Goal: Task Accomplishment & Management: Complete application form

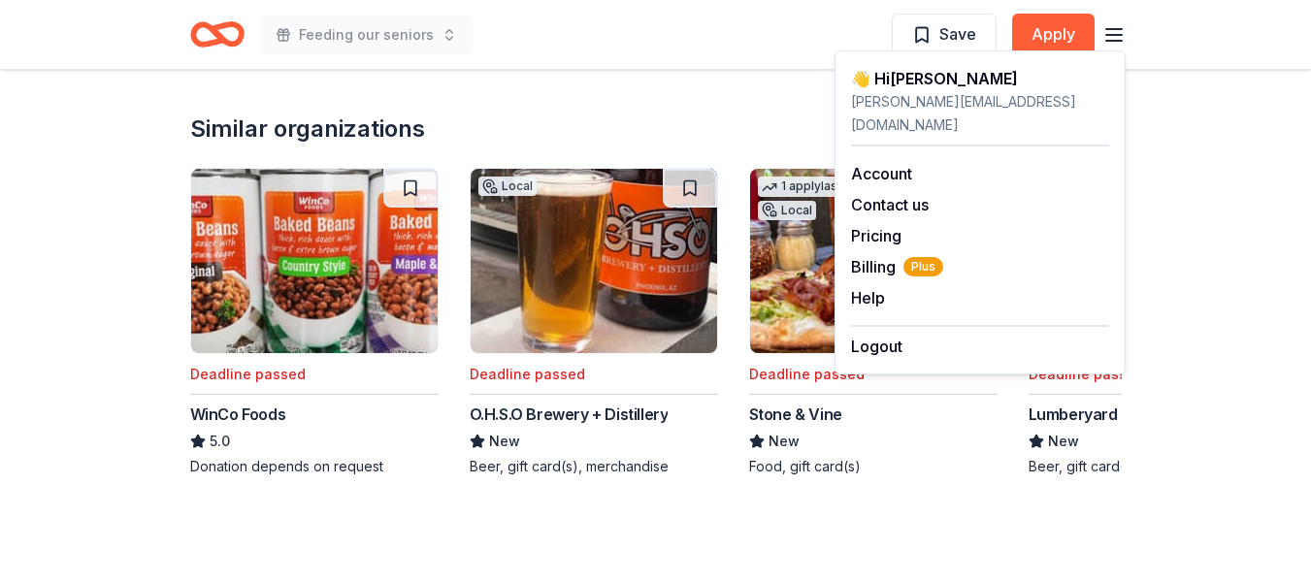
scroll to position [1844, 0]
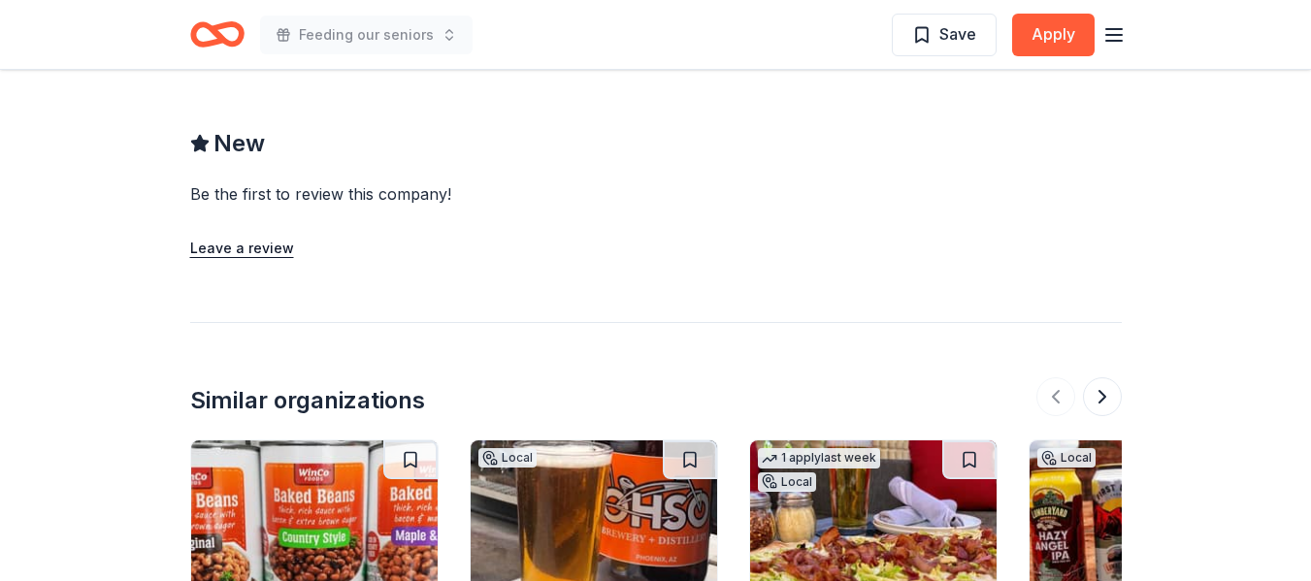
scroll to position [1456, 0]
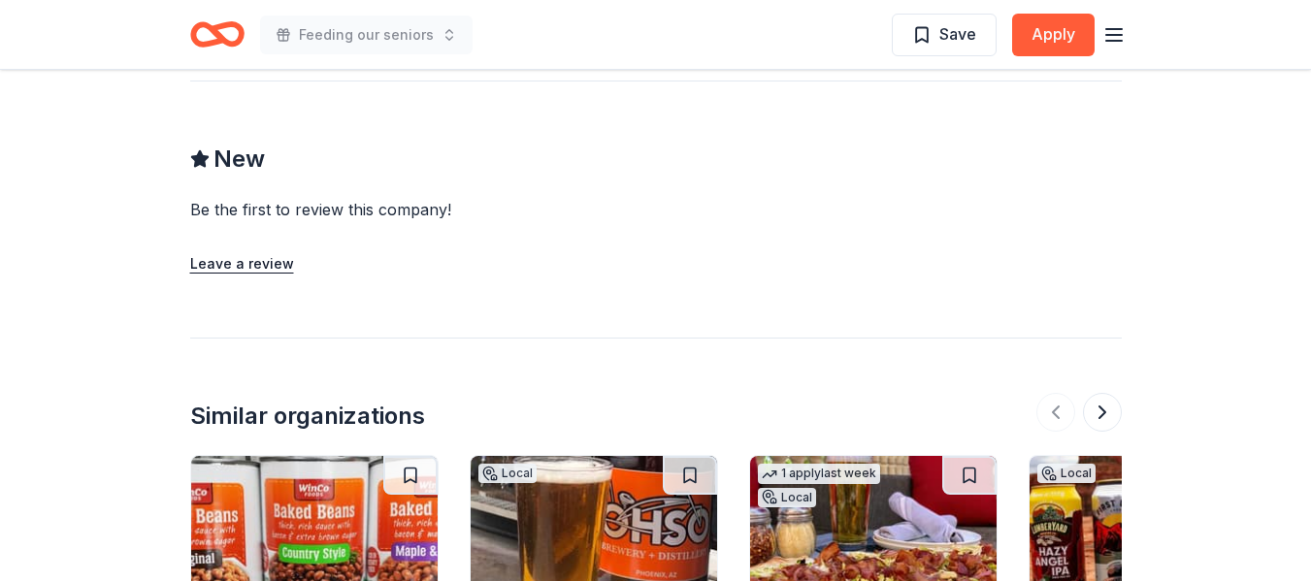
click at [1110, 29] on line "button" at bounding box center [1114, 29] width 16 height 0
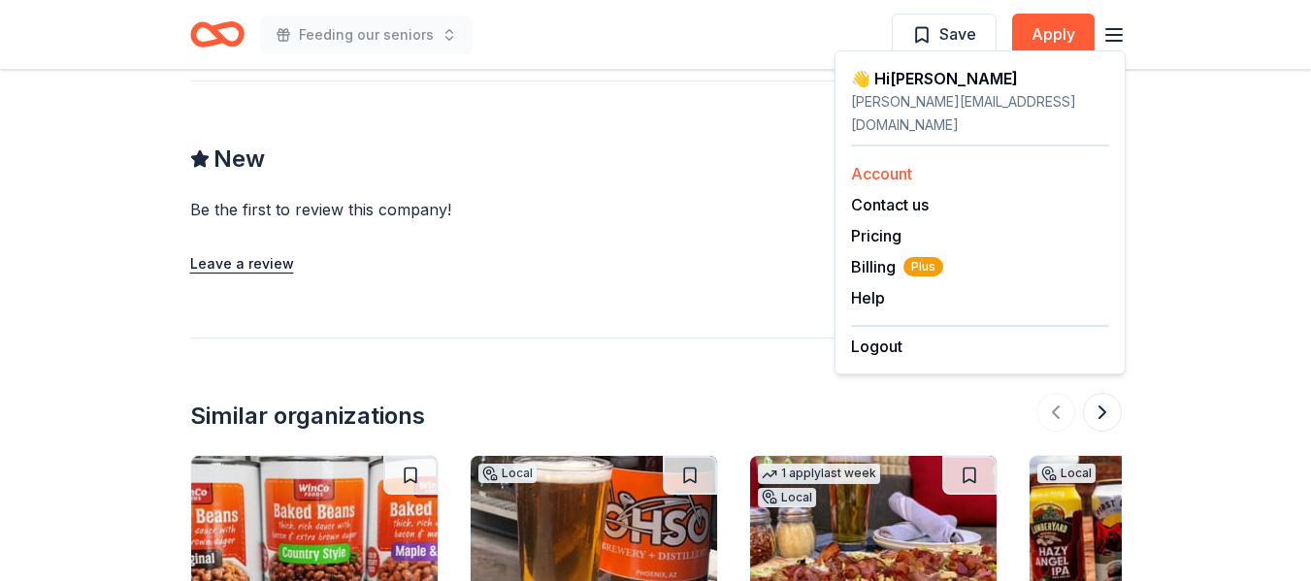
click at [898, 164] on link "Account" at bounding box center [881, 173] width 61 height 19
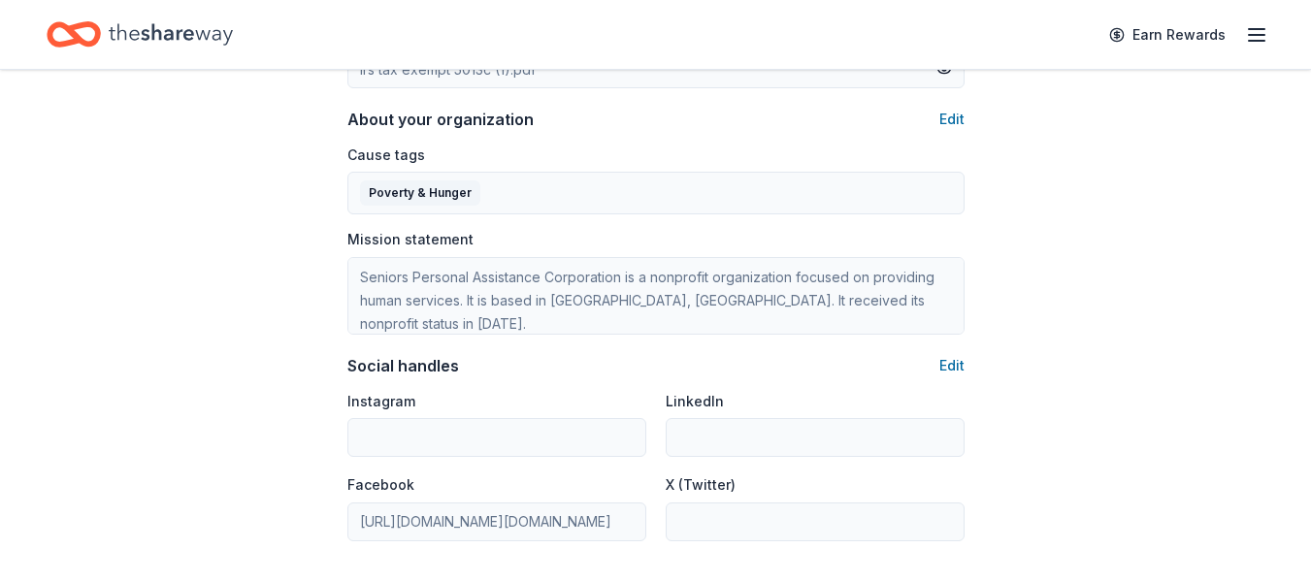
scroll to position [877, 0]
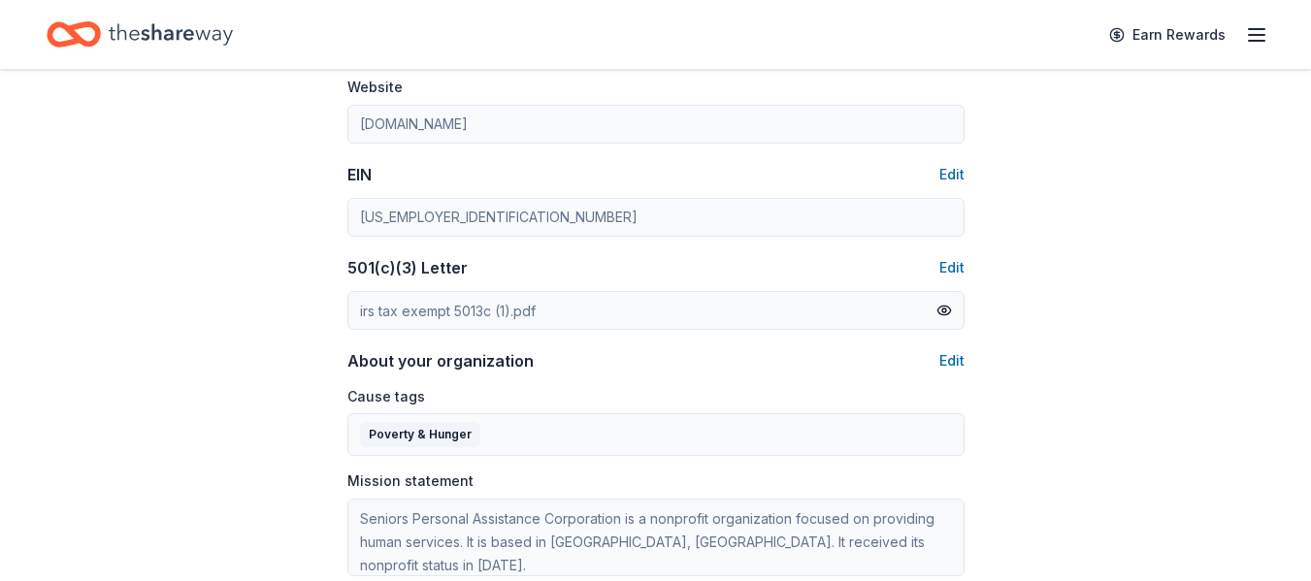
click at [1262, 33] on icon "button" at bounding box center [1256, 34] width 23 height 23
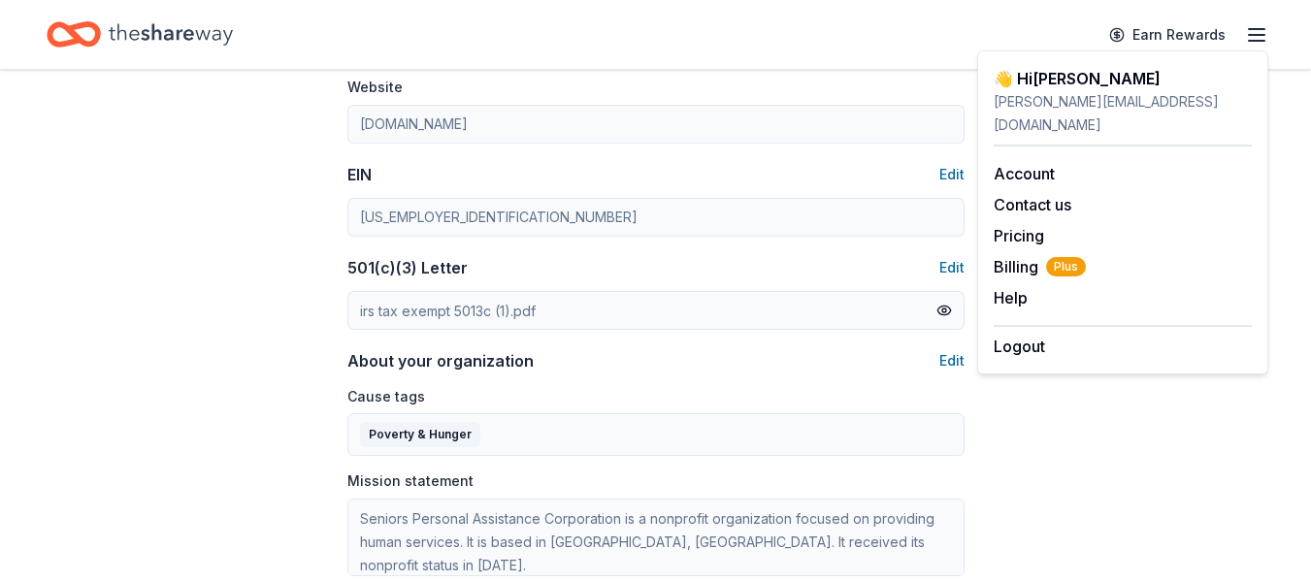
click at [1264, 35] on line "button" at bounding box center [1257, 35] width 16 height 0
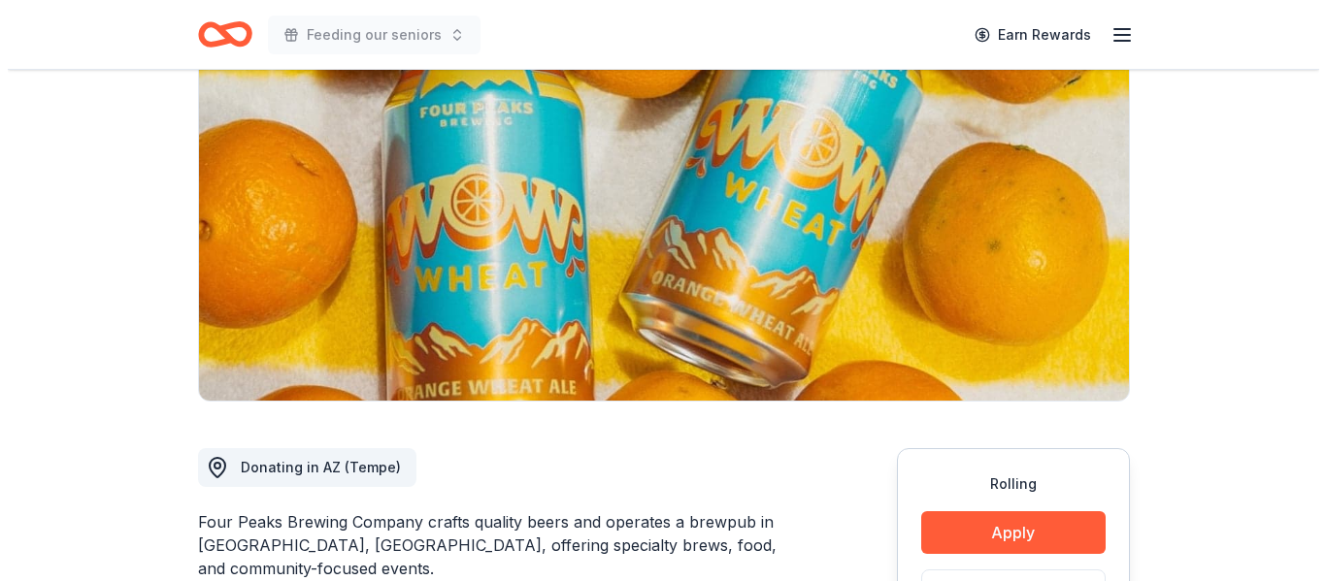
scroll to position [97, 0]
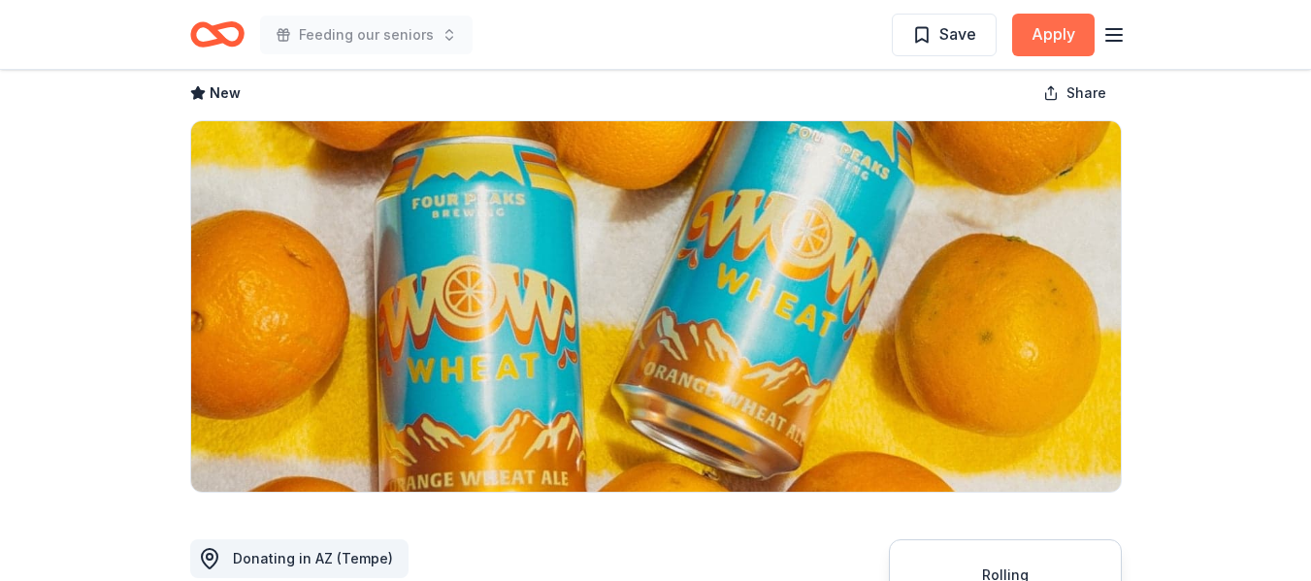
click at [1066, 40] on button "Apply" at bounding box center [1053, 35] width 82 height 43
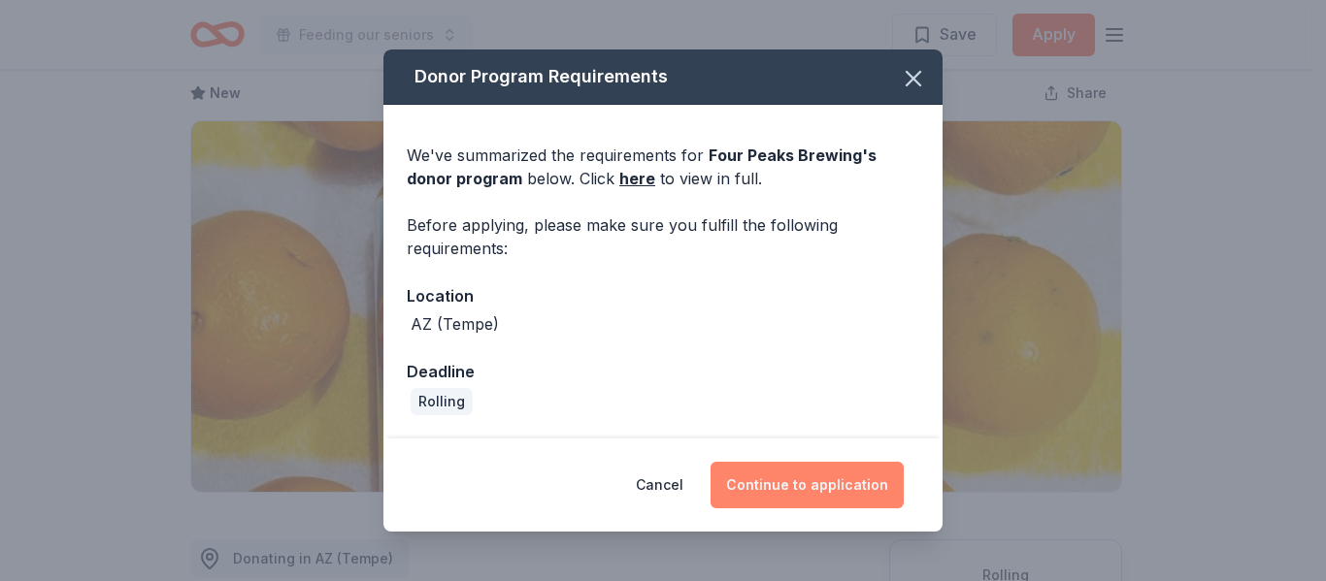
click at [791, 489] on button "Continue to application" at bounding box center [806, 485] width 193 height 47
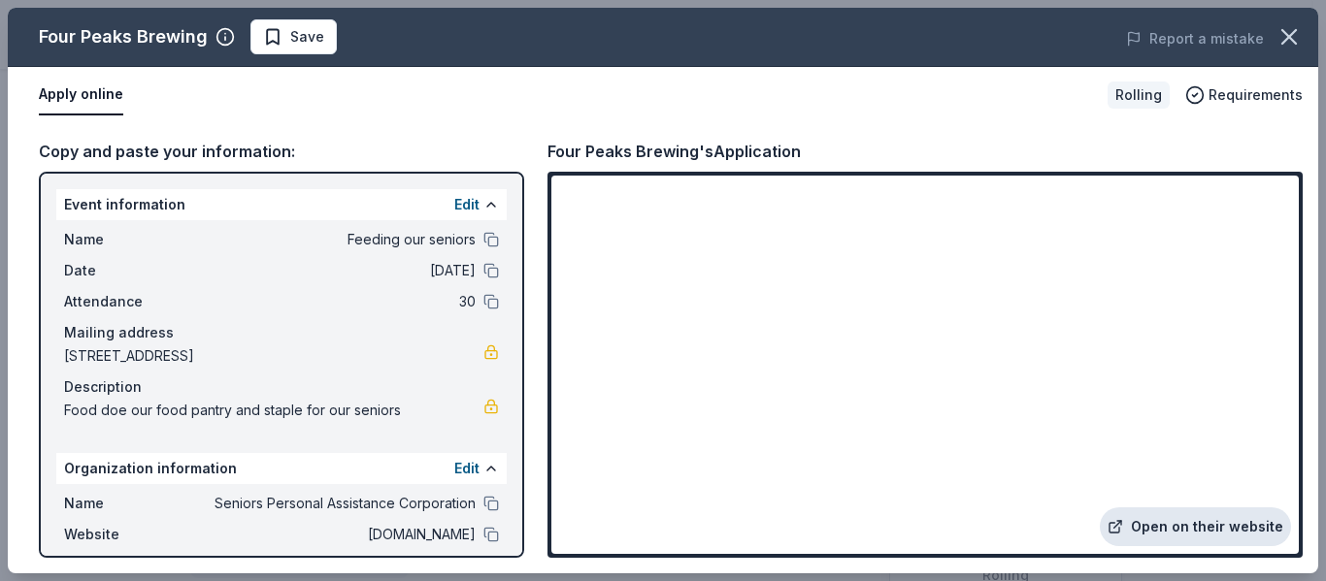
click at [1172, 520] on link "Open on their website" at bounding box center [1195, 527] width 191 height 39
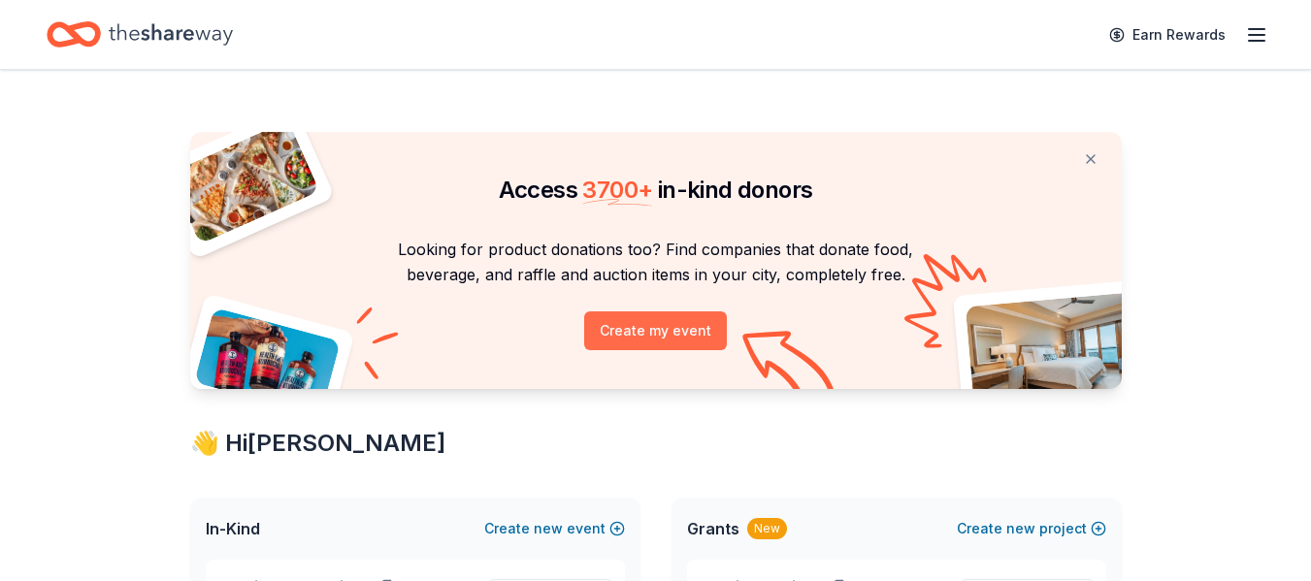
click at [667, 328] on button "Create my event" at bounding box center [655, 331] width 143 height 39
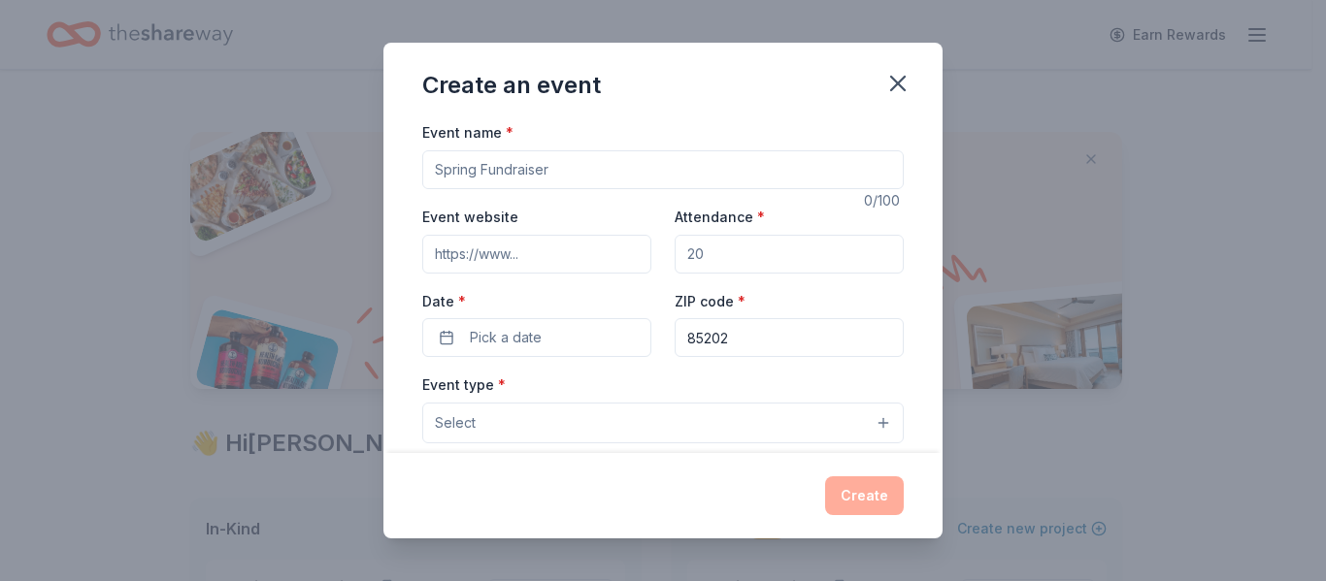
click at [872, 491] on div "Create" at bounding box center [662, 496] width 481 height 39
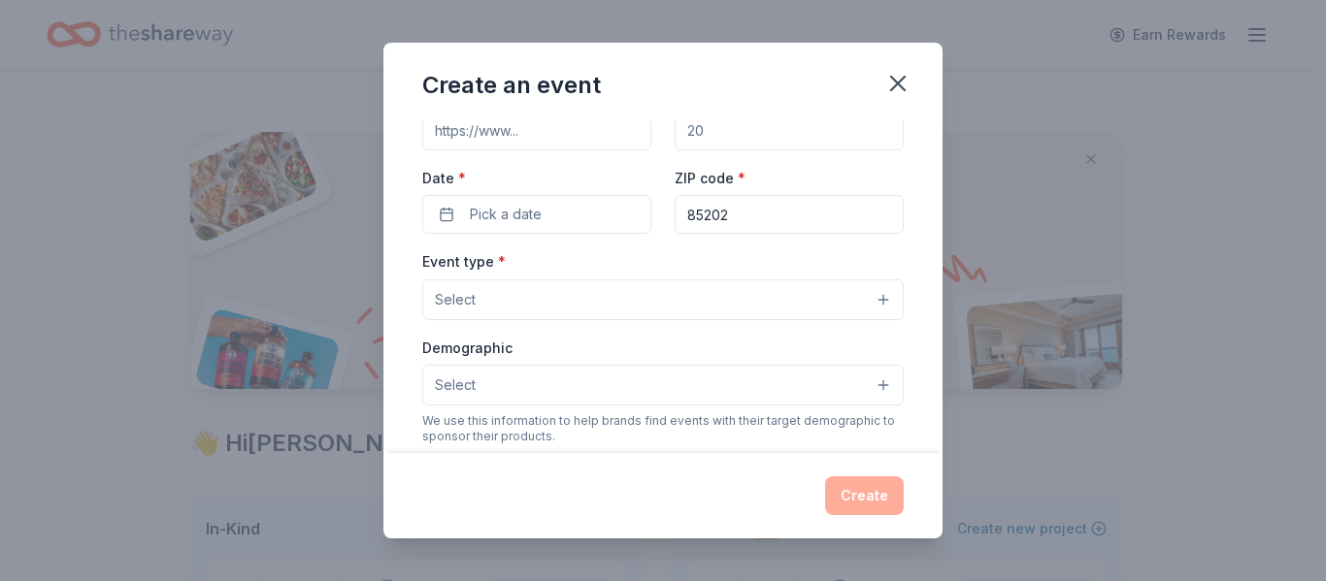
scroll to position [97, 0]
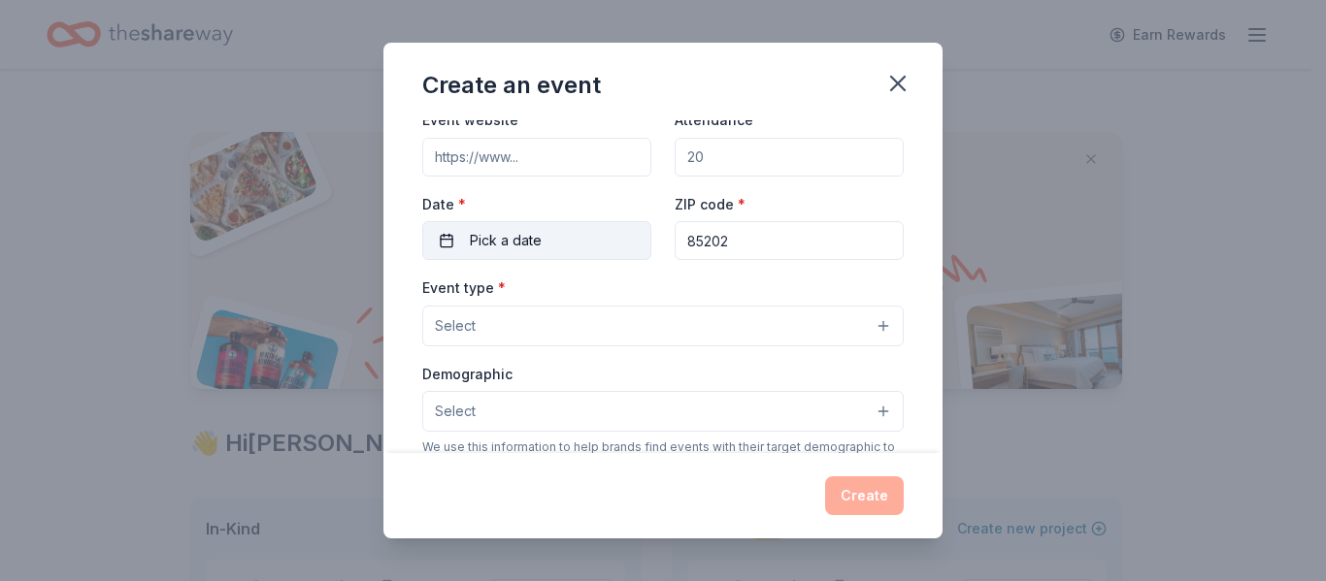
click at [539, 237] on span "Pick a date" at bounding box center [506, 240] width 72 height 23
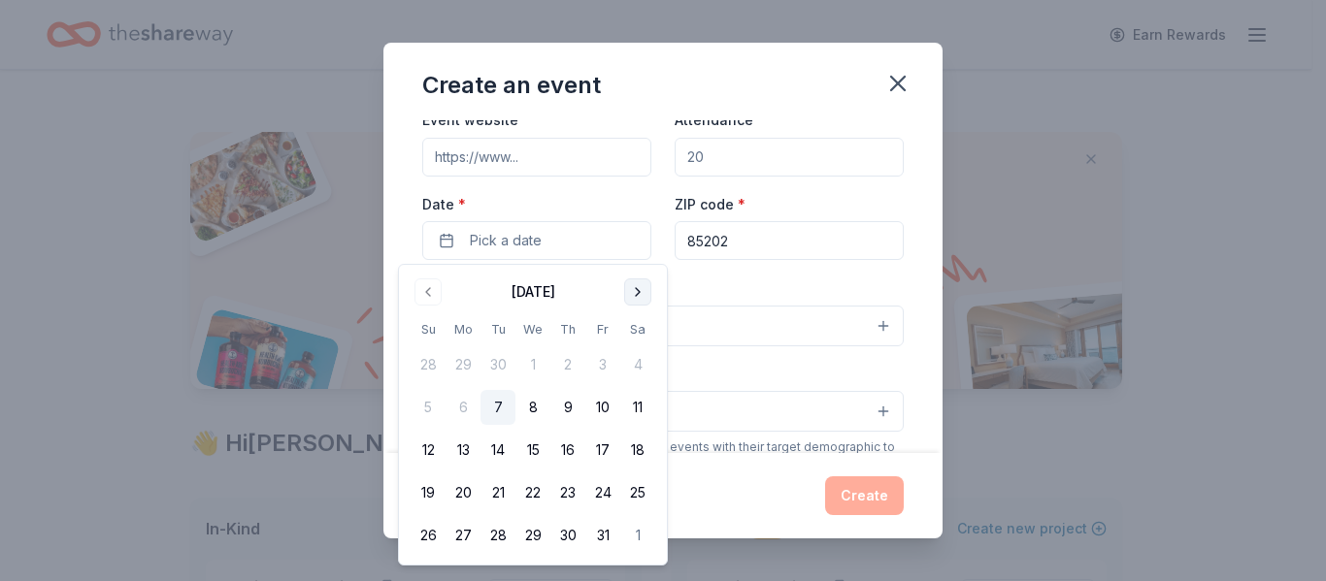
click at [638, 295] on button "Go to next month" at bounding box center [637, 292] width 27 height 27
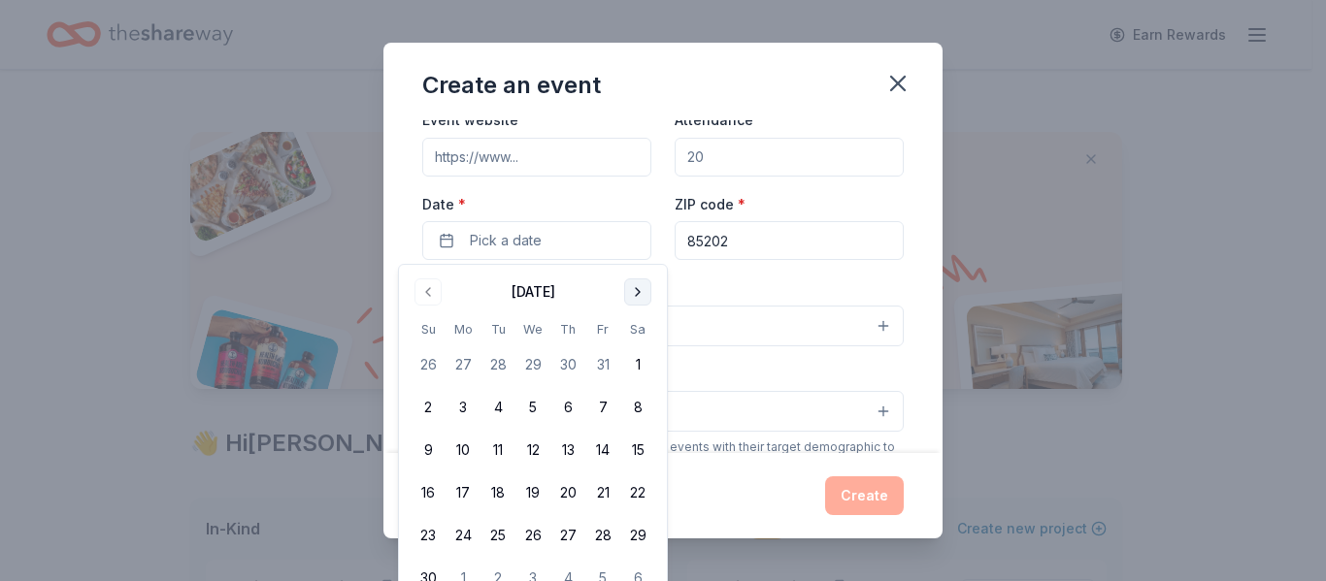
click at [638, 295] on button "Go to next month" at bounding box center [637, 292] width 27 height 27
click at [462, 365] on button "1" at bounding box center [462, 364] width 35 height 35
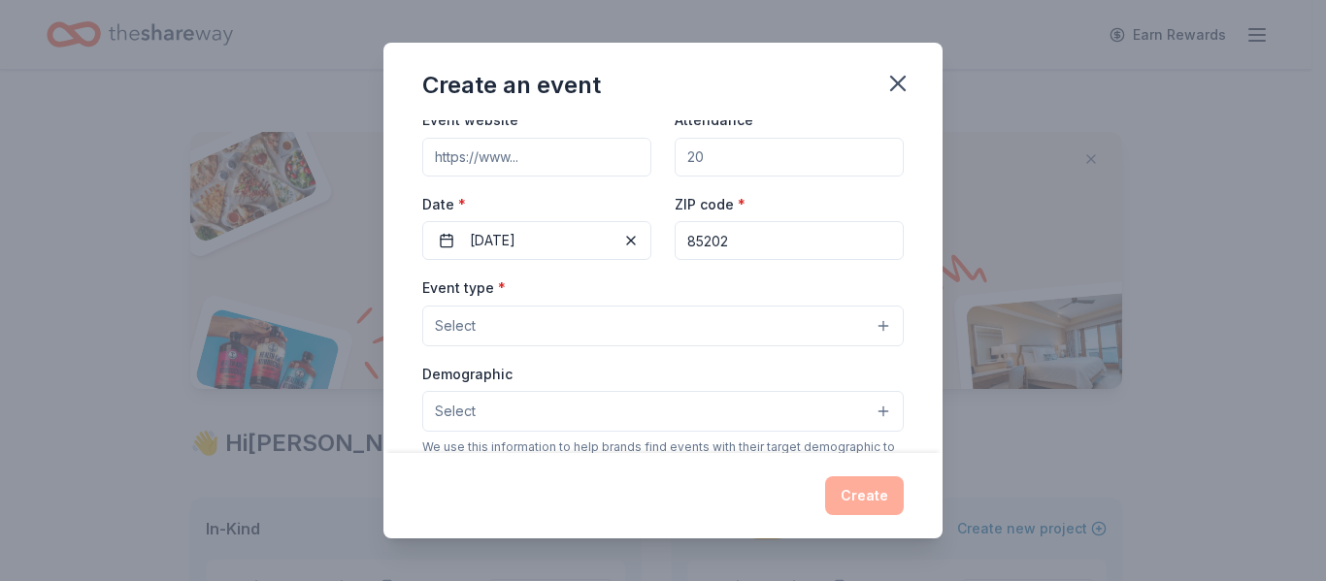
click at [791, 502] on div "Create" at bounding box center [662, 496] width 481 height 39
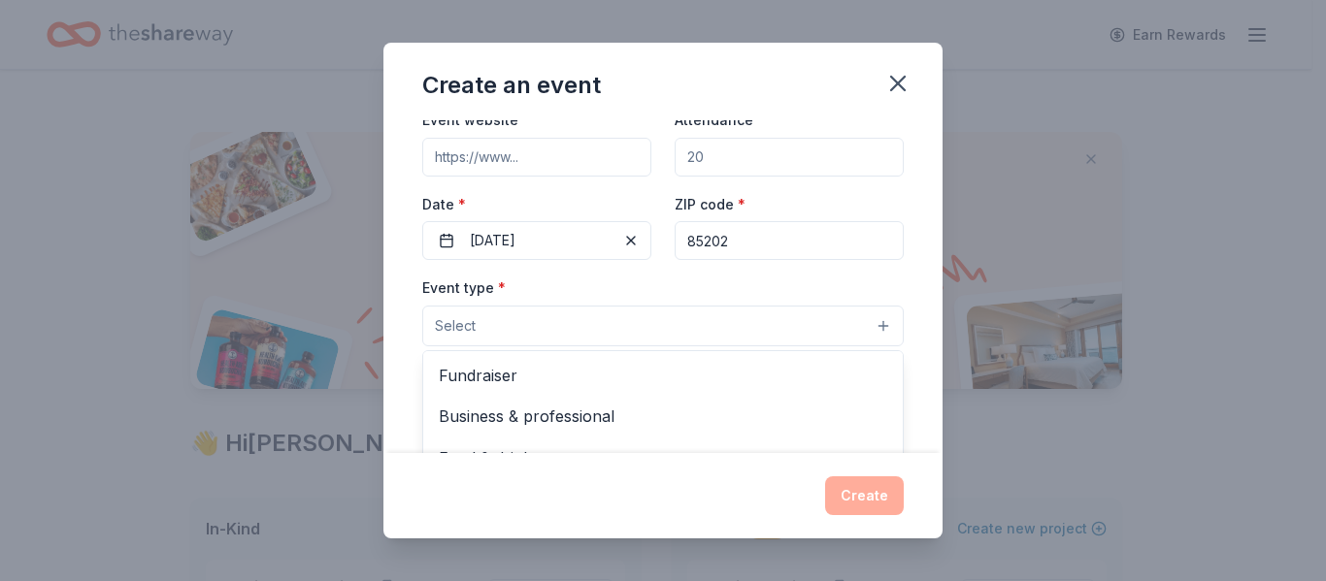
click at [691, 330] on button "Select" at bounding box center [662, 326] width 481 height 41
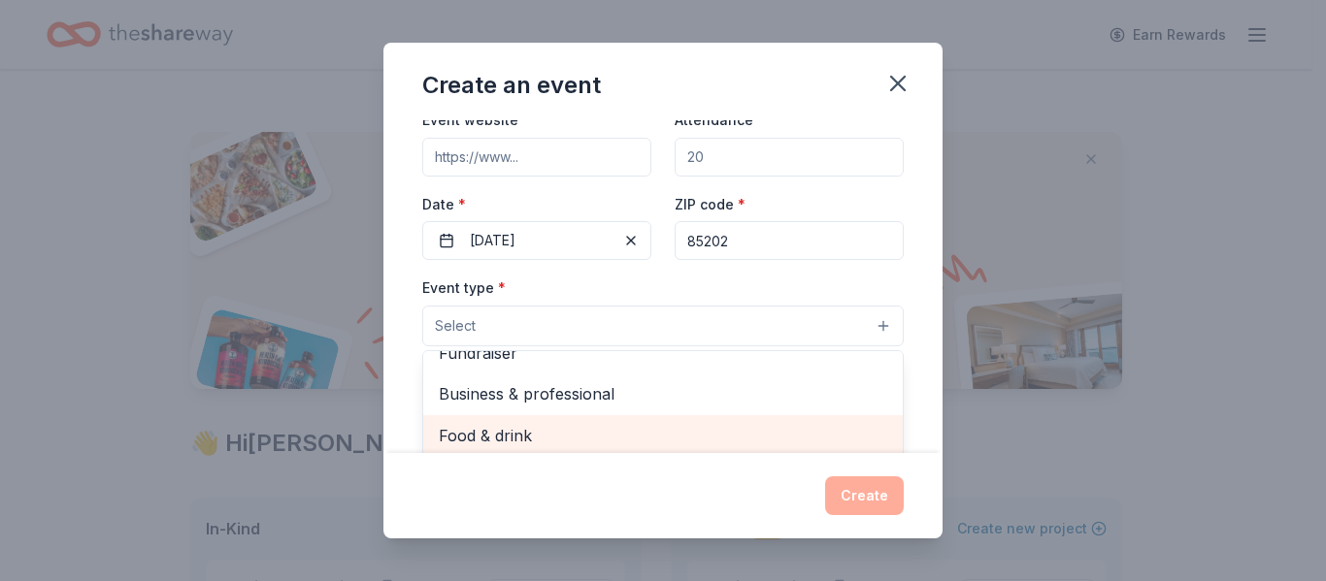
scroll to position [0, 0]
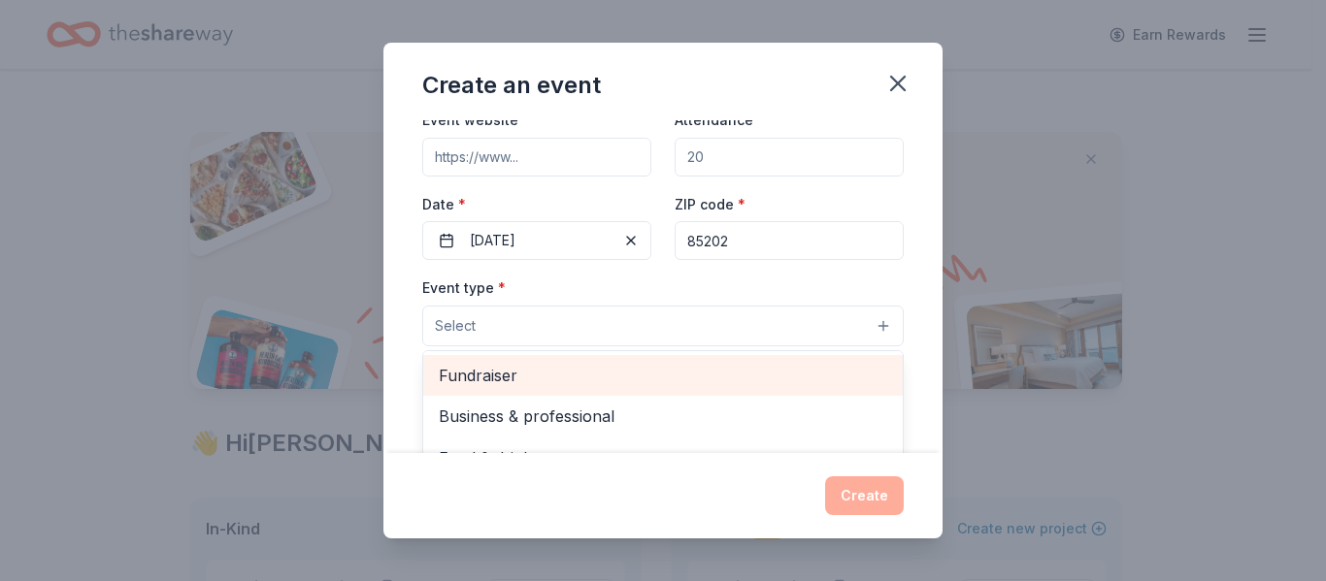
click at [632, 377] on span "Fundraiser" at bounding box center [663, 375] width 448 height 25
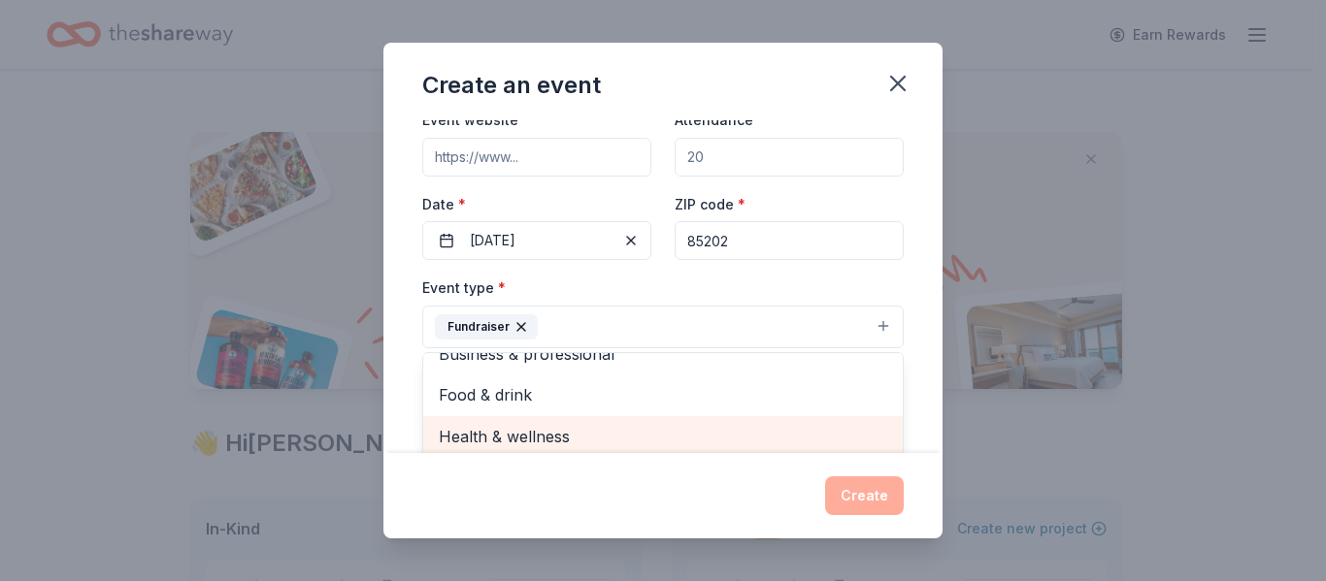
scroll to position [101, 0]
click at [697, 440] on span "Health & wellness" at bounding box center [663, 432] width 448 height 25
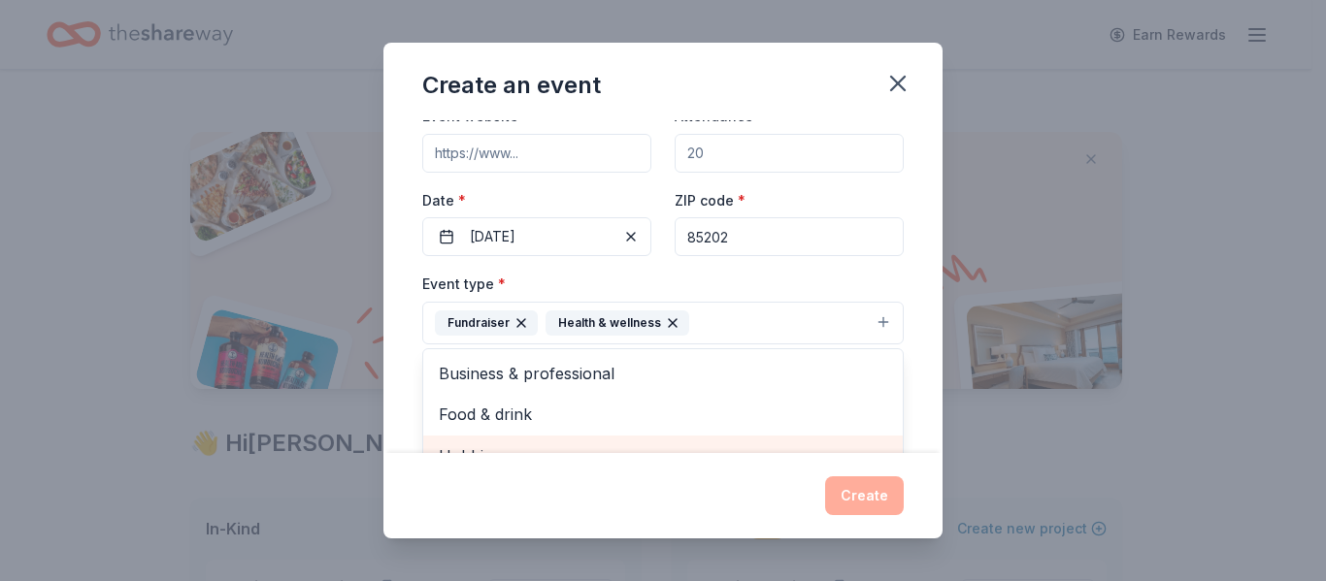
scroll to position [124, 0]
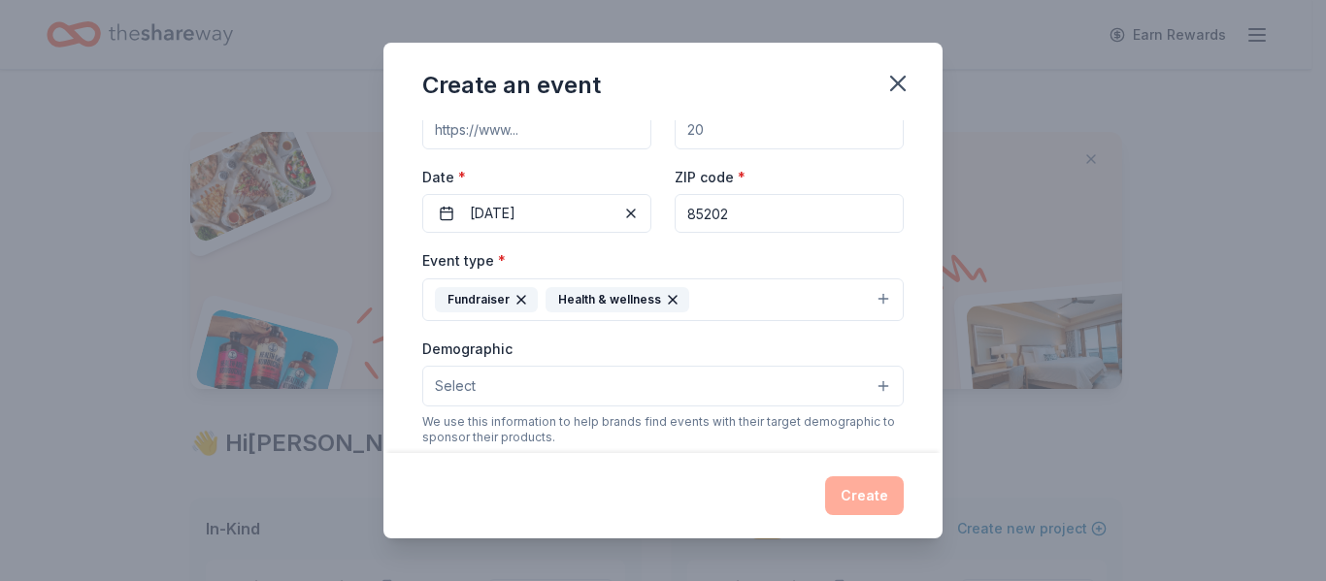
click at [665, 300] on icon "button" at bounding box center [673, 300] width 16 height 16
click at [662, 384] on button "Select" at bounding box center [662, 386] width 481 height 41
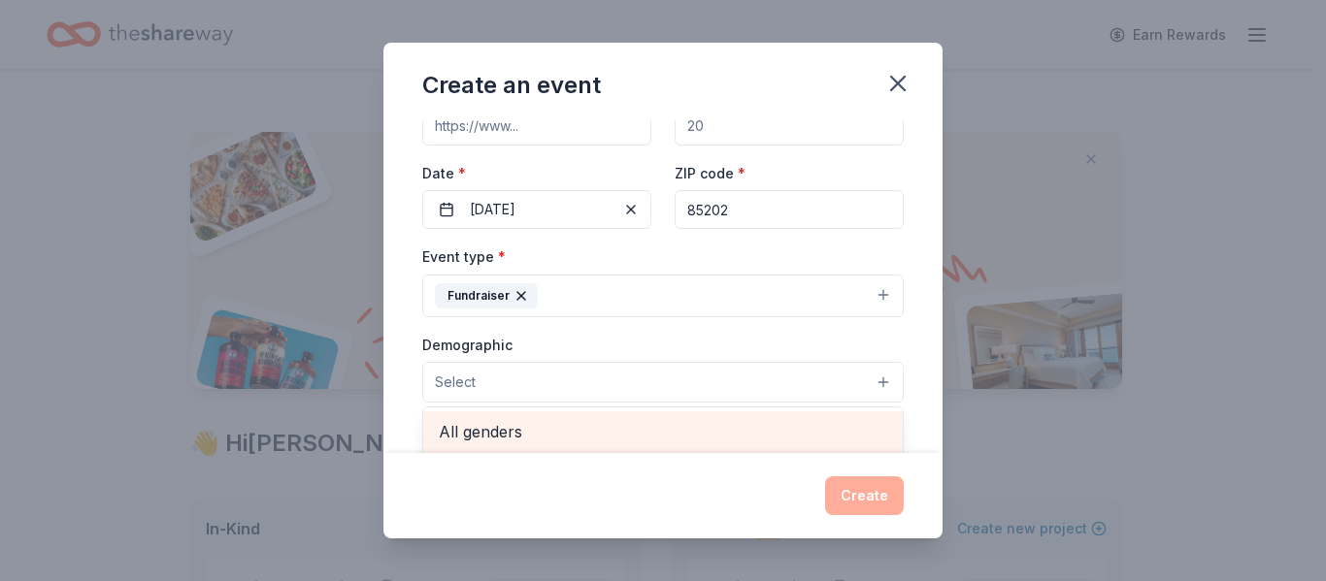
click at [655, 434] on span "All genders" at bounding box center [663, 431] width 448 height 25
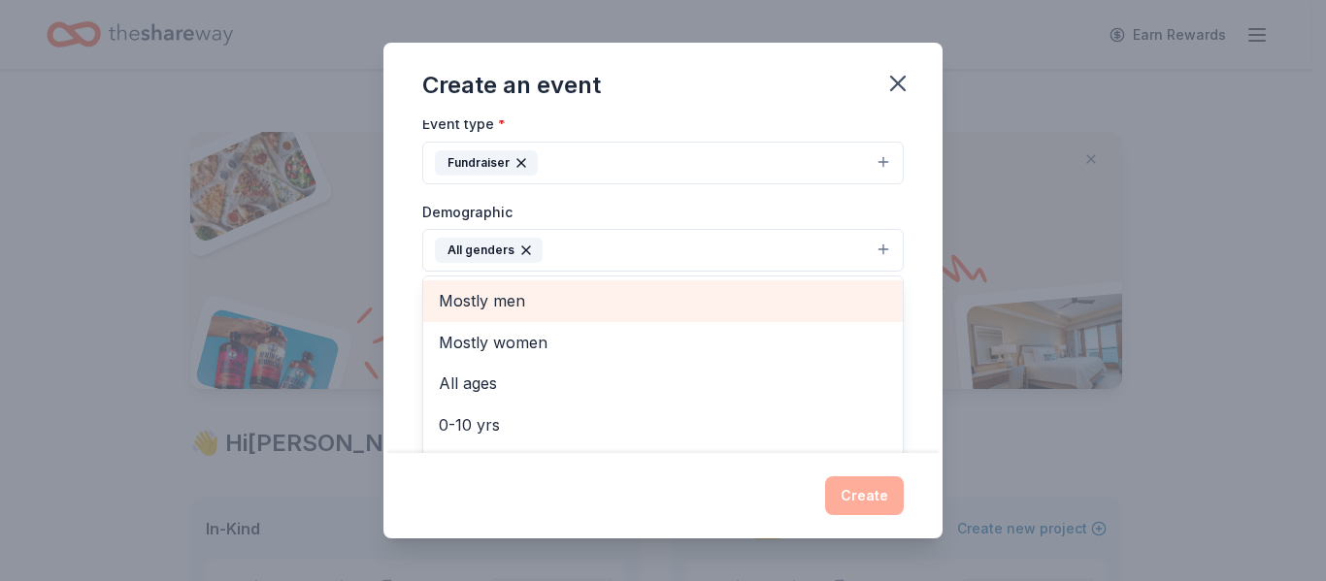
scroll to position [227, 0]
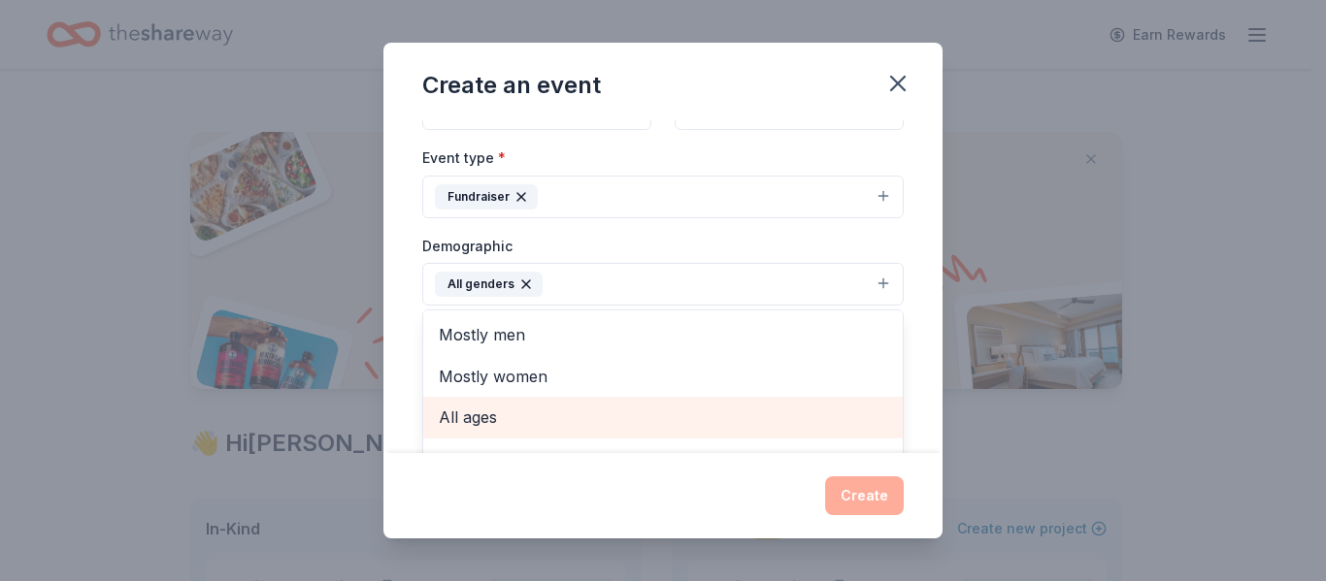
click at [646, 425] on span "All ages" at bounding box center [663, 417] width 448 height 25
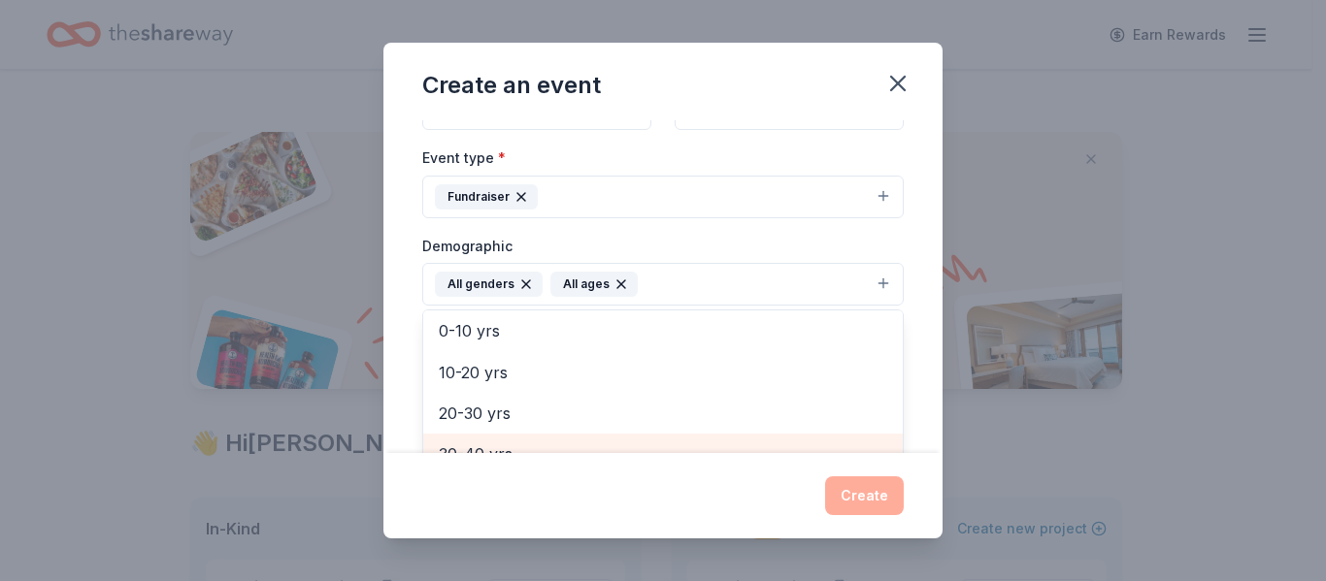
scroll to position [229, 0]
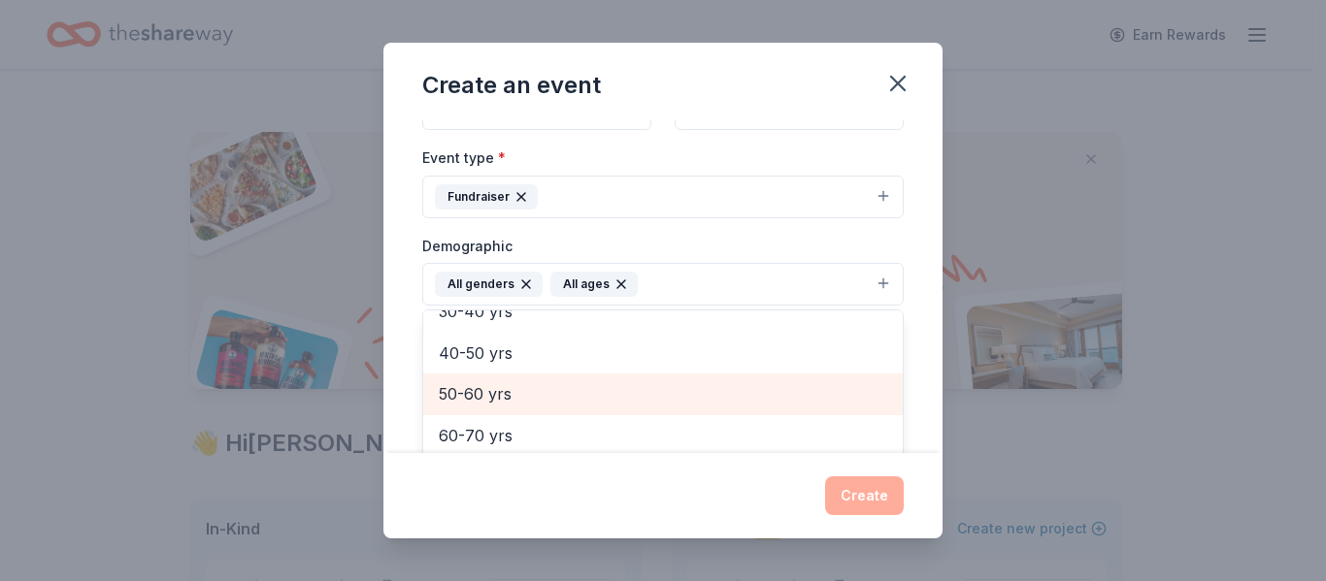
click at [495, 383] on span "50-60 yrs" at bounding box center [663, 393] width 448 height 25
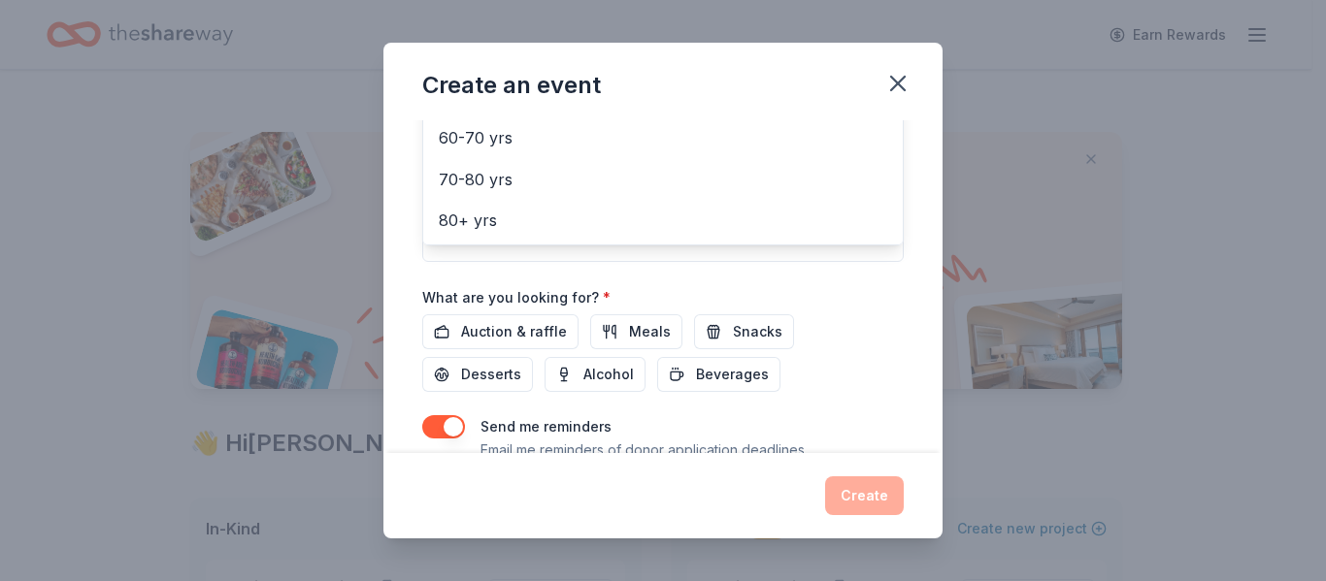
scroll to position [576, 0]
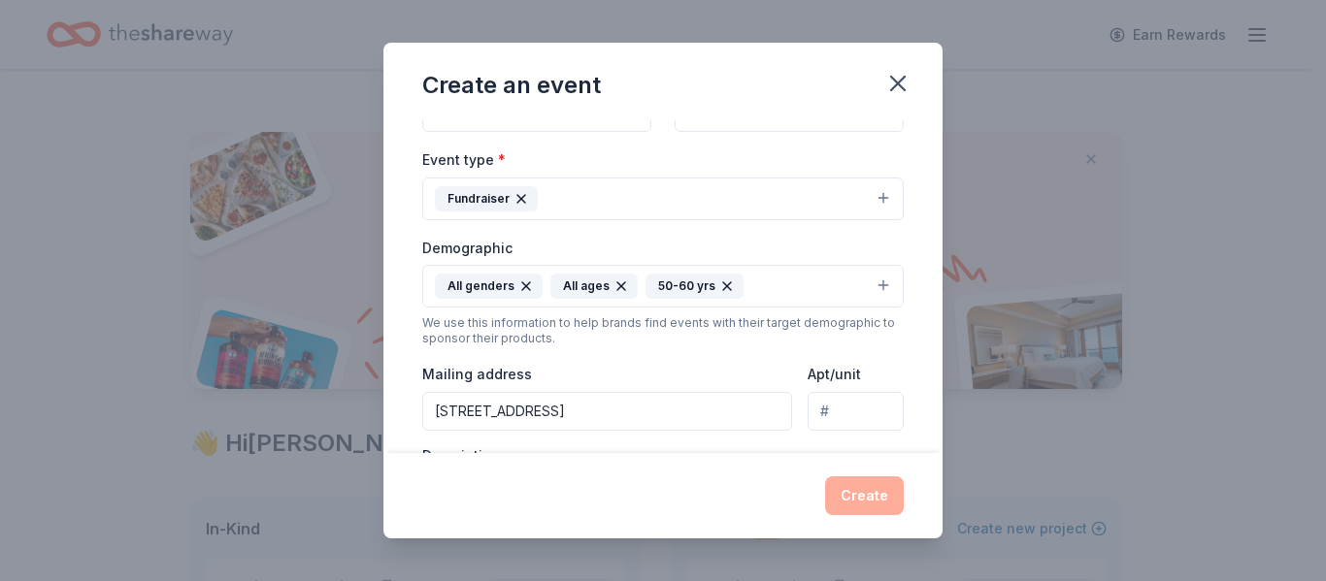
click at [847, 408] on input "Apt/unit" at bounding box center [855, 411] width 96 height 39
click at [657, 413] on input "1255 W BASELINE ROAD STE A212, Mesa, AZ, 85202-5820" at bounding box center [607, 411] width 370 height 39
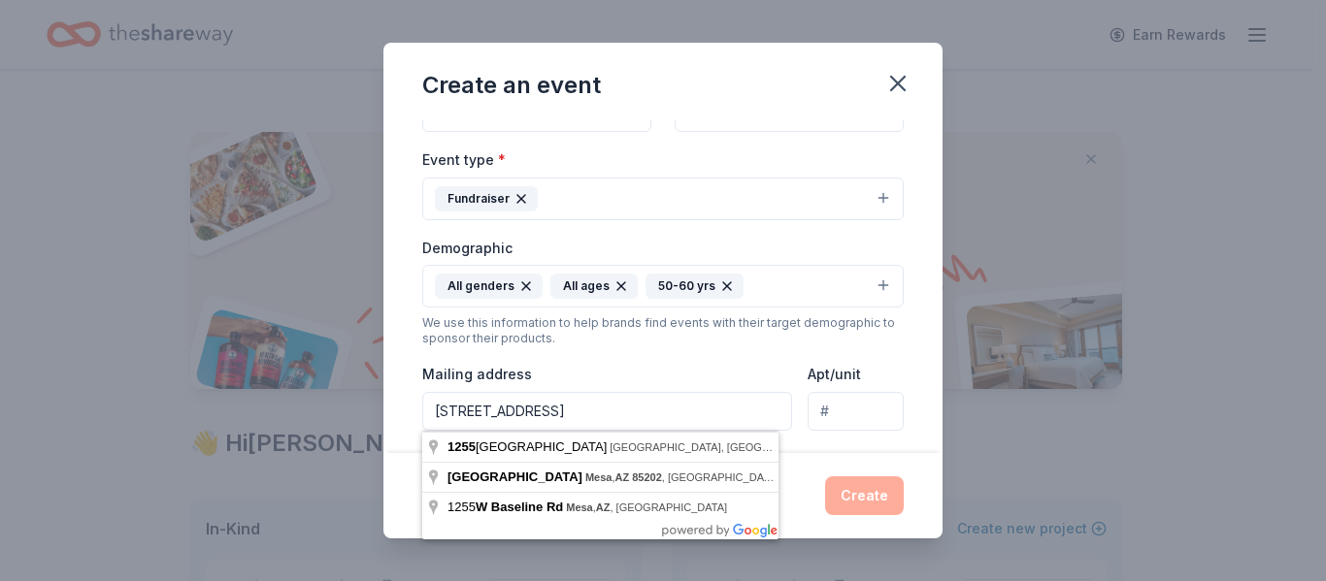
click at [605, 409] on input "1255 W BASELINE ROAD , Mesa, AZ, 85202-5820" at bounding box center [607, 411] width 370 height 39
type input "1255 W BASELINE ROAD ,Mesa, AZ, 85202-5820"
click at [843, 414] on input "Apt/unit" at bounding box center [855, 411] width 96 height 39
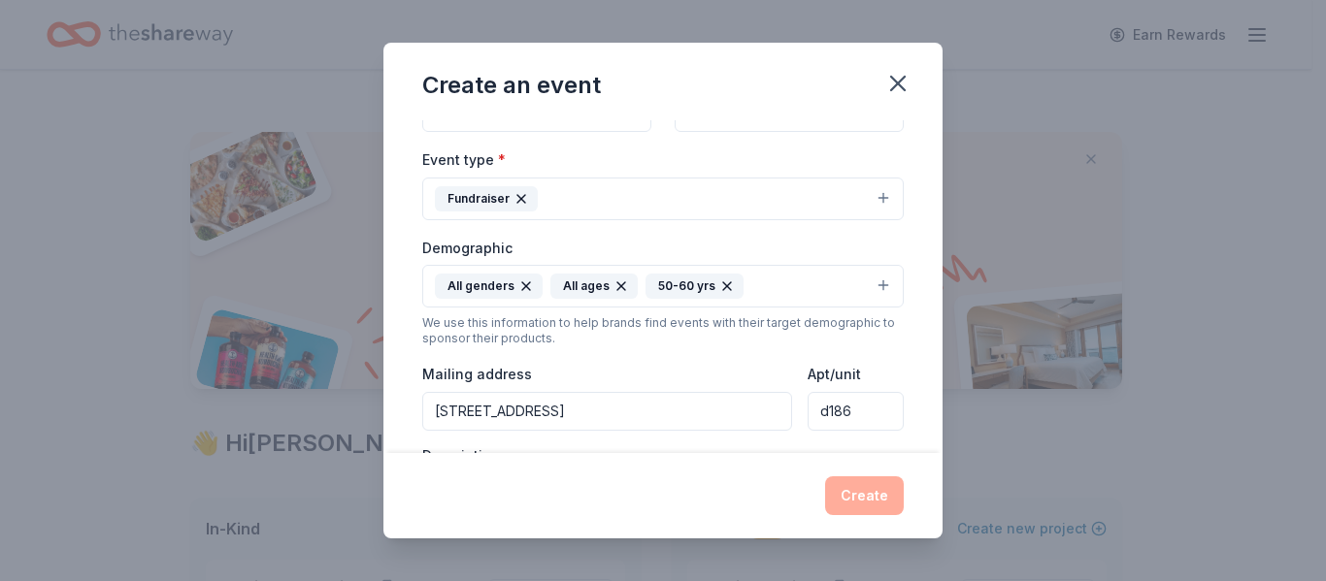
type input "d186"
click at [693, 437] on div "Event type * Fundraiser Demographic All genders All ages 50-60 yrs We use this …" at bounding box center [662, 354] width 481 height 412
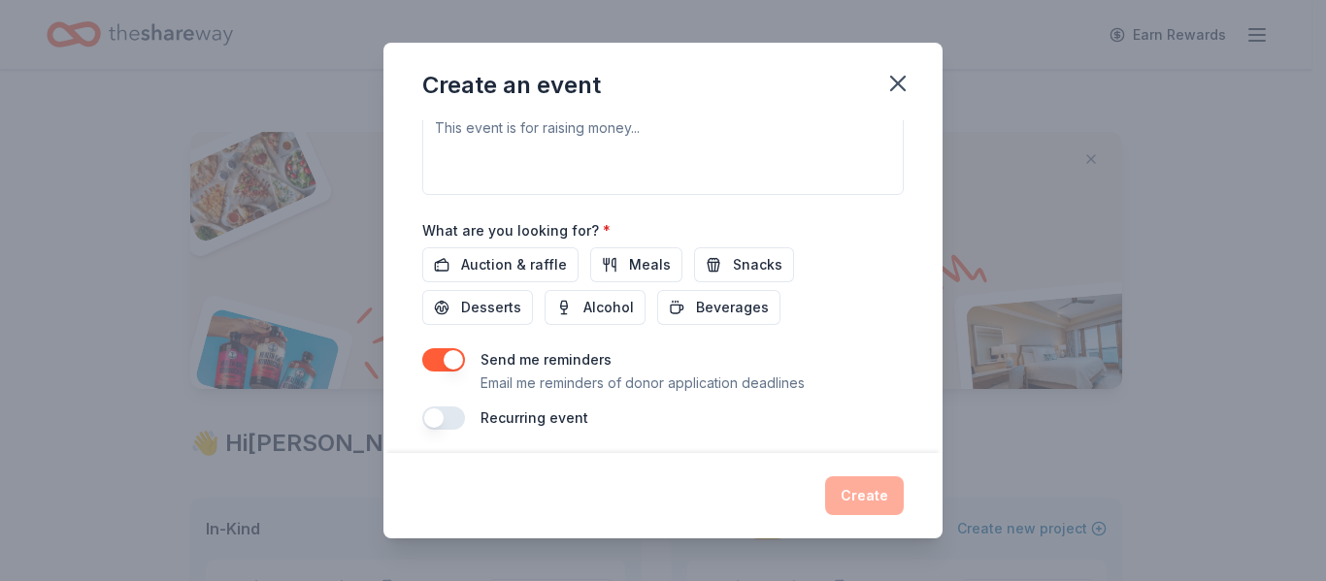
scroll to position [599, 0]
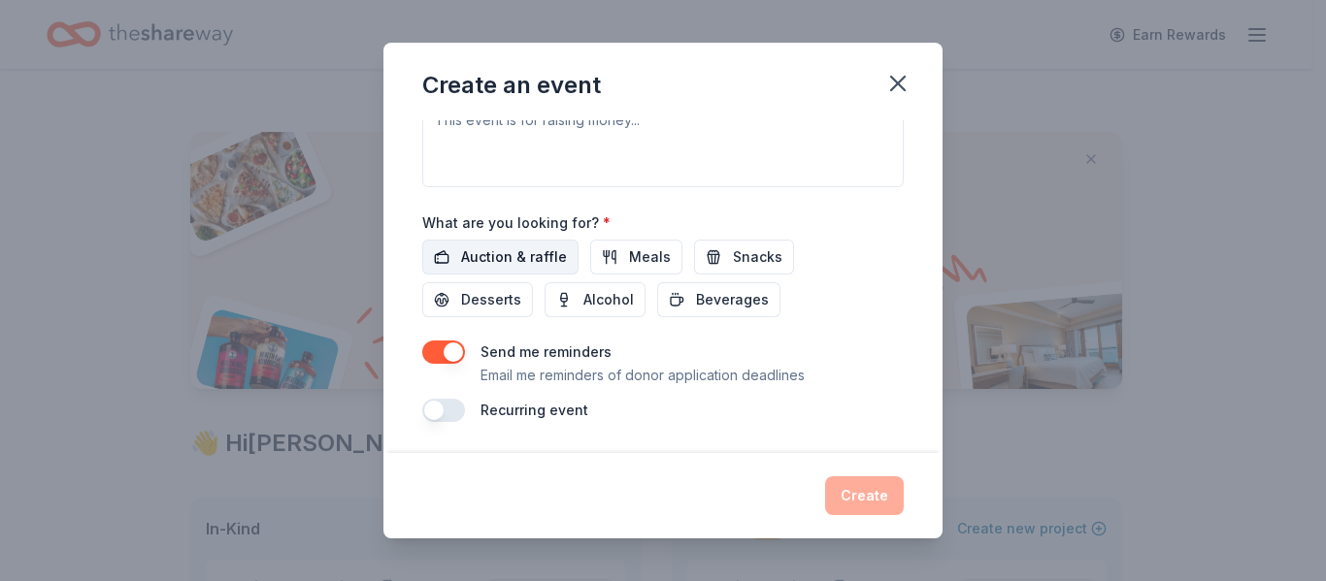
click at [514, 257] on span "Auction & raffle" at bounding box center [514, 257] width 106 height 23
click at [428, 410] on button "button" at bounding box center [443, 410] width 43 height 23
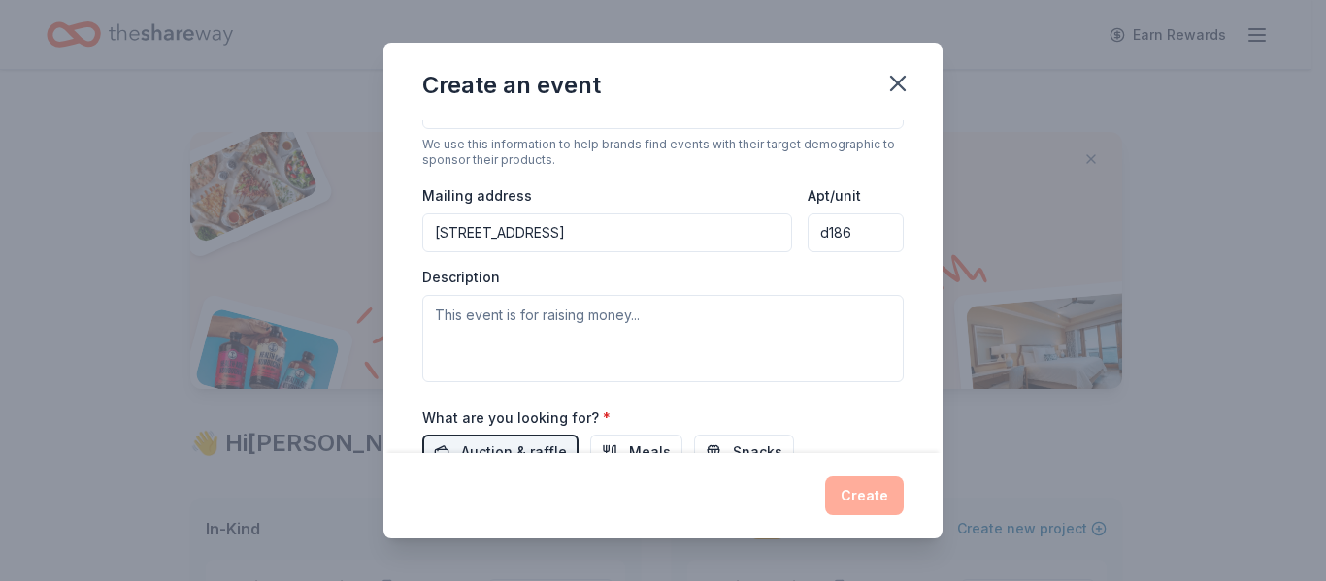
scroll to position [405, 0]
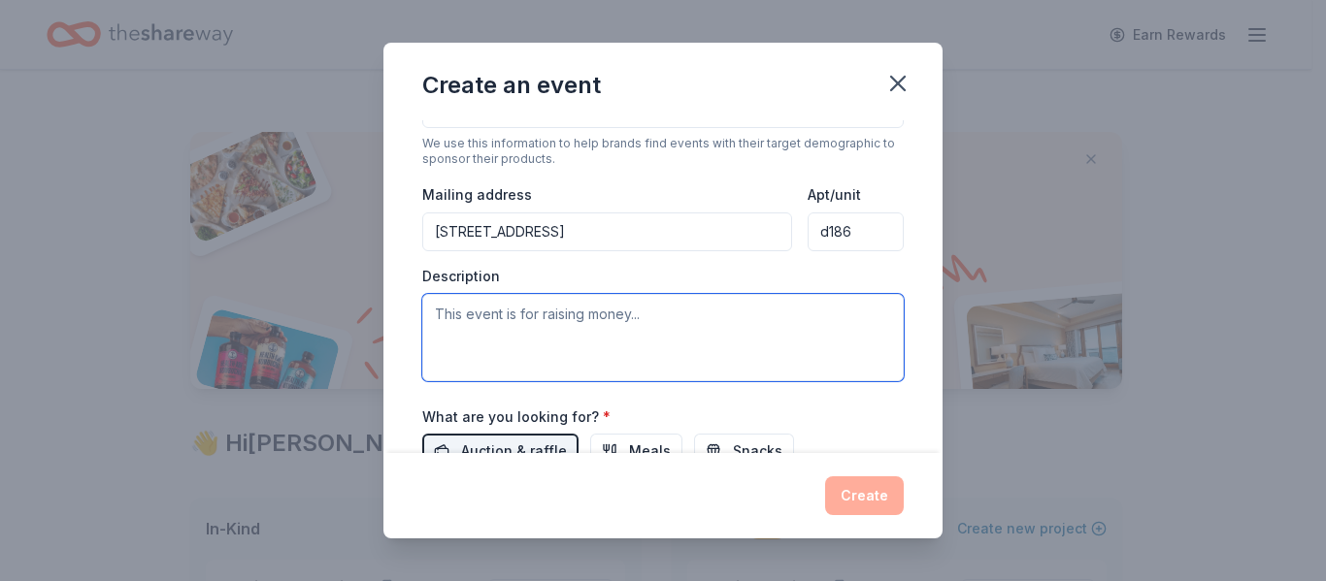
click at [543, 320] on textarea at bounding box center [662, 337] width 481 height 87
type textarea "R"
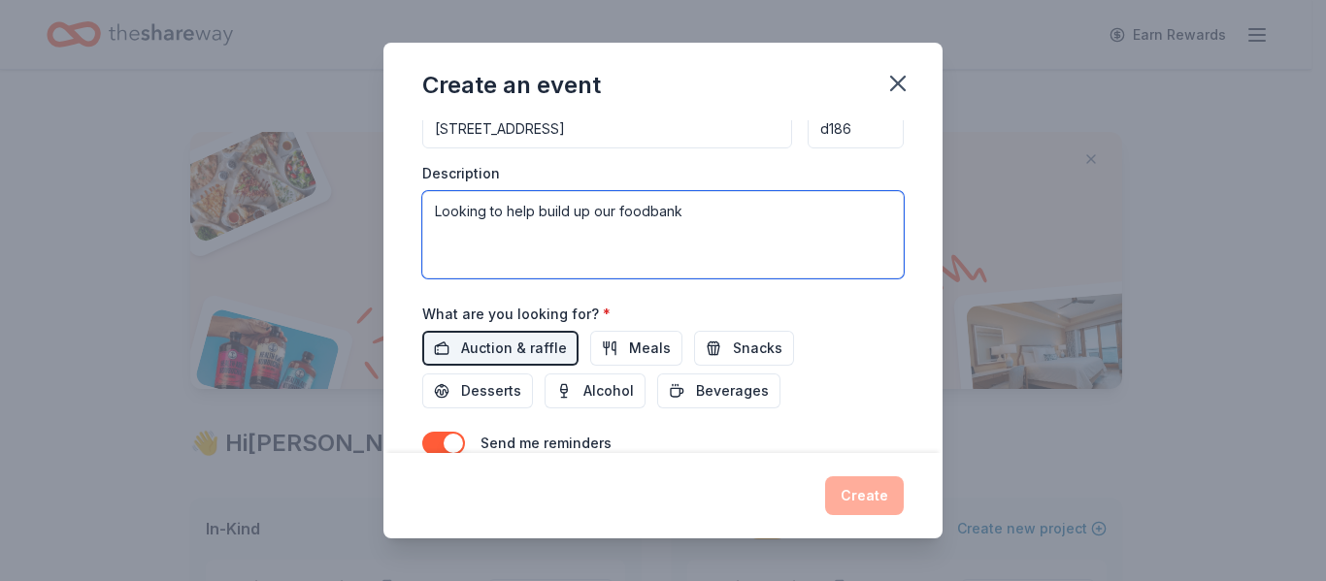
scroll to position [669, 0]
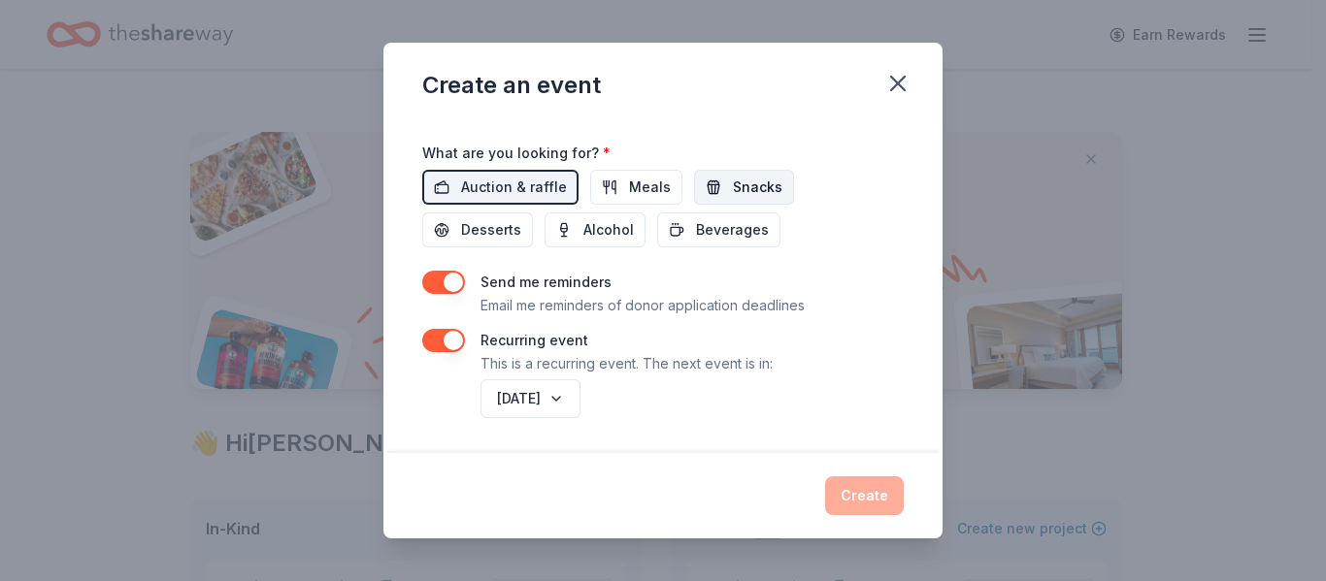
type textarea "Looking to help build up our foodbank"
click at [745, 197] on span "Snacks" at bounding box center [757, 187] width 49 height 23
click at [876, 505] on div "Create" at bounding box center [662, 496] width 481 height 39
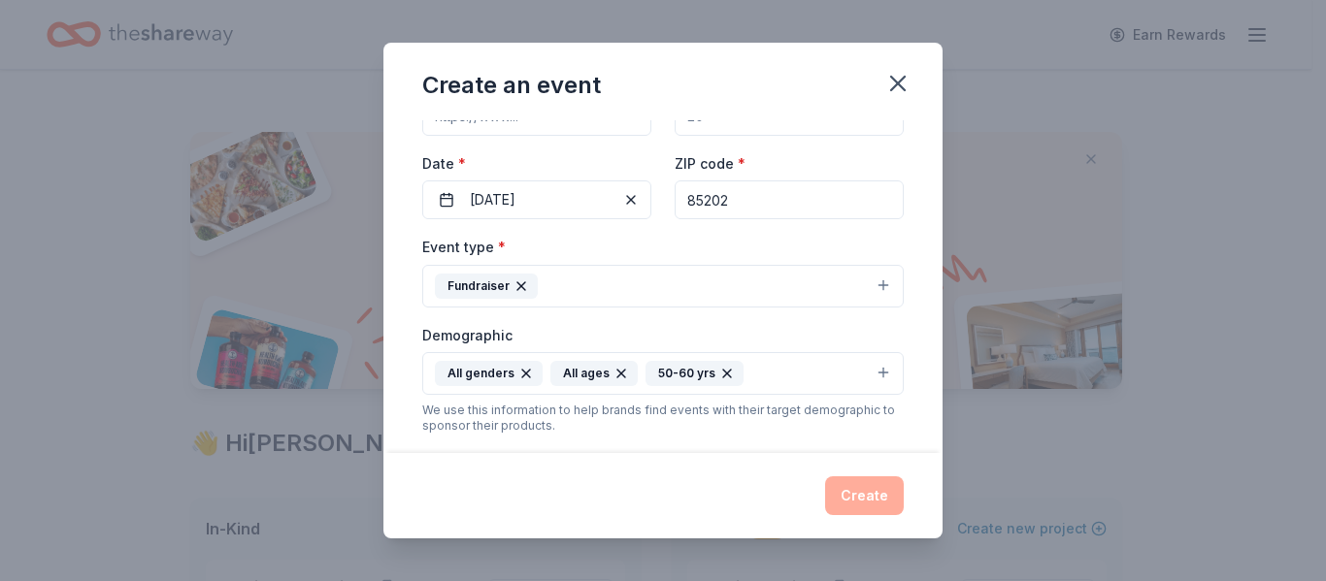
scroll to position [0, 0]
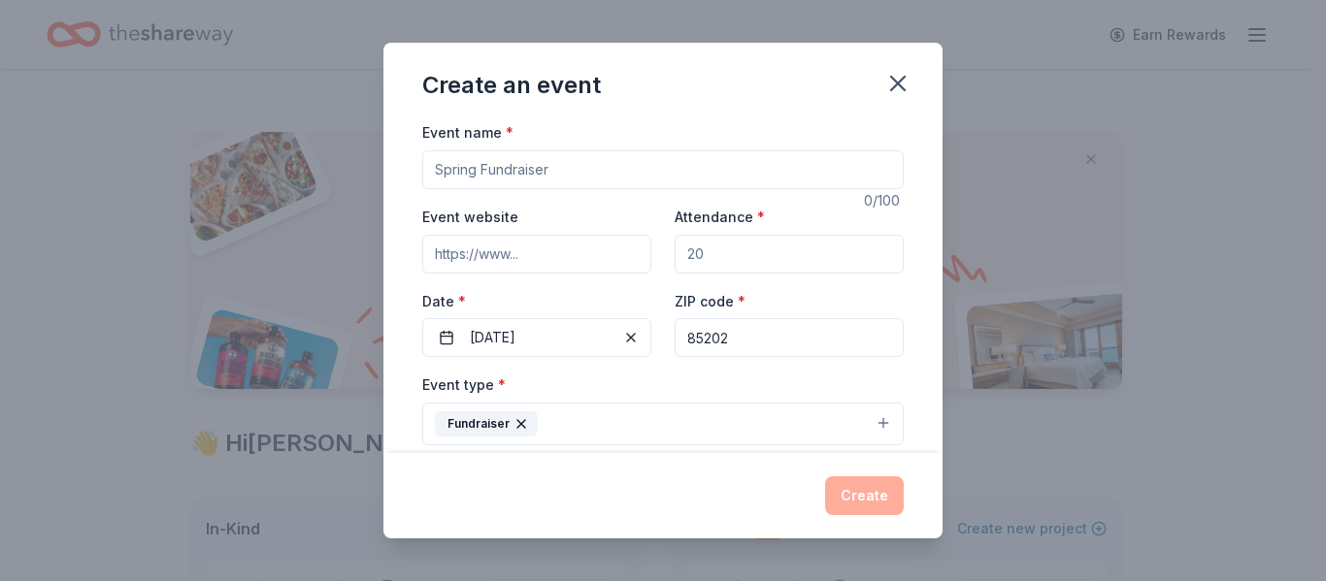
click at [505, 258] on input "Event website" at bounding box center [536, 254] width 229 height 39
type input "[DOMAIN_NAME]"
click at [714, 255] on input "Attendance *" at bounding box center [788, 254] width 229 height 39
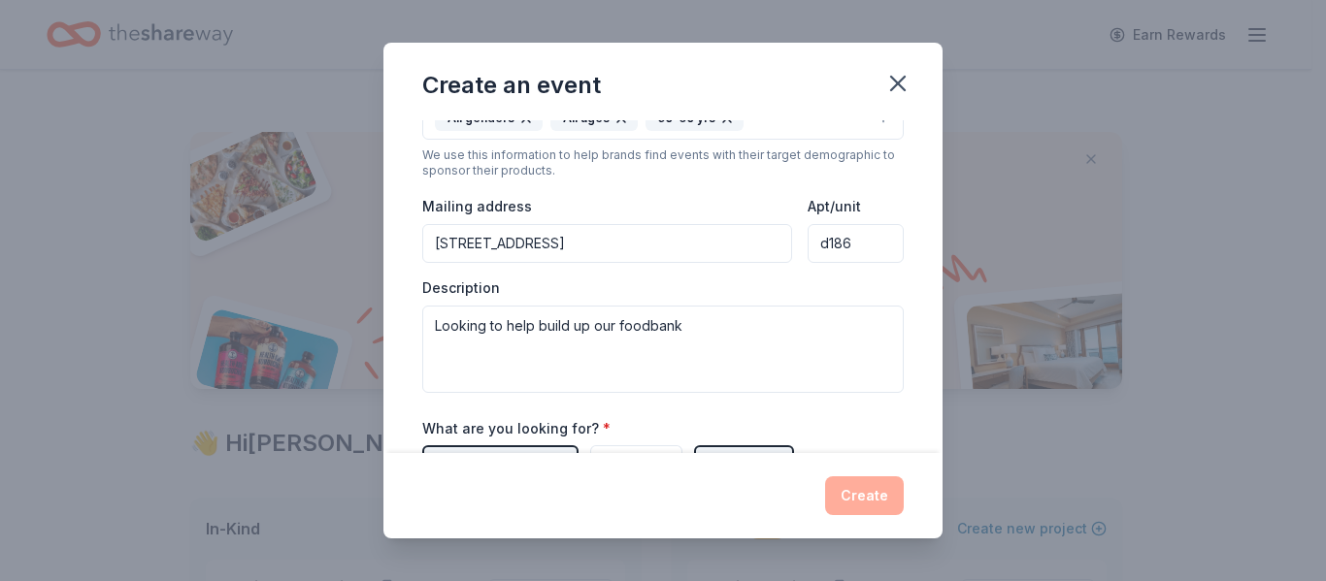
scroll to position [669, 0]
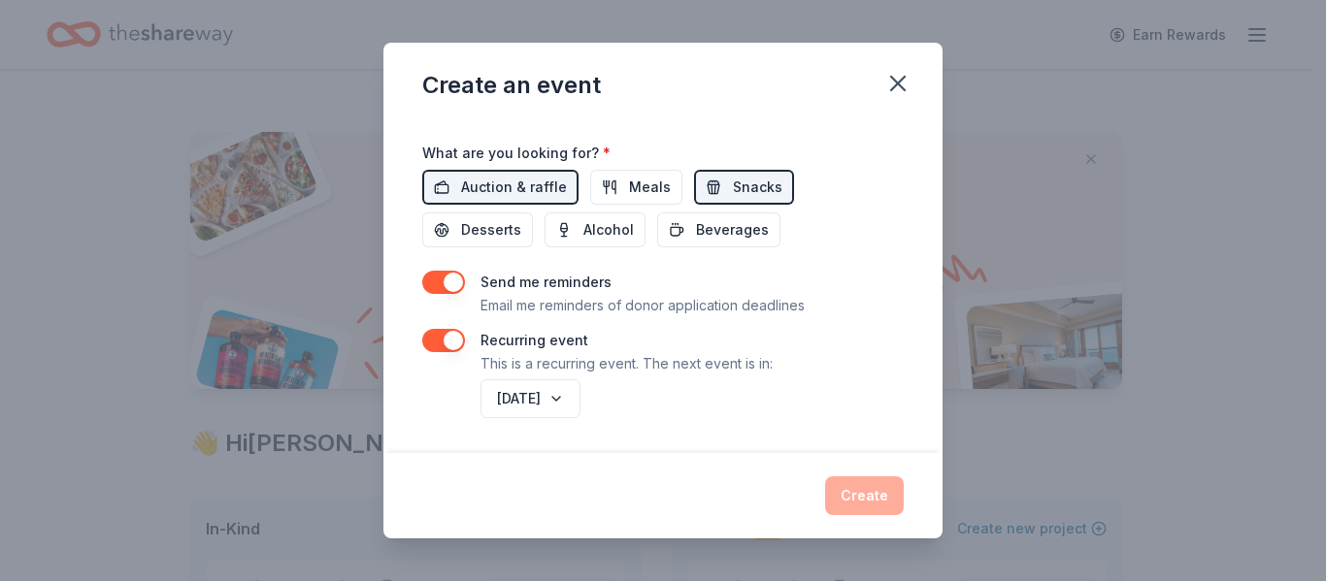
click at [450, 283] on button "button" at bounding box center [443, 282] width 43 height 23
click at [879, 507] on div "Create" at bounding box center [662, 496] width 481 height 39
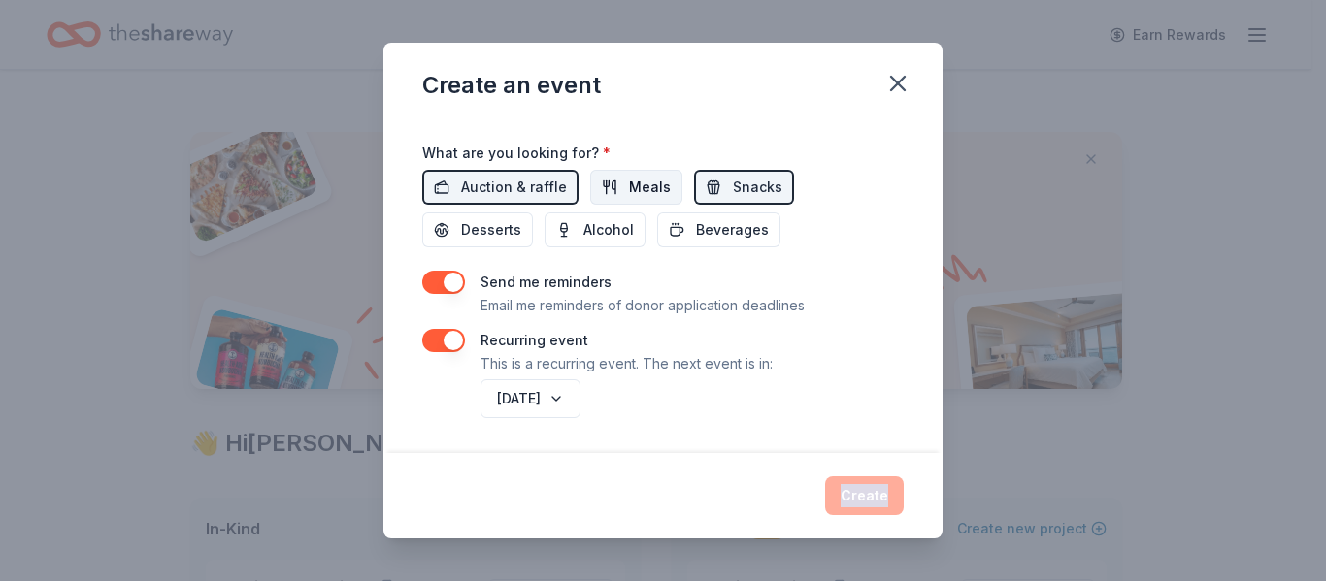
click at [641, 181] on span "Meals" at bounding box center [650, 187] width 42 height 23
click at [470, 229] on span "Desserts" at bounding box center [491, 229] width 60 height 23
click at [510, 228] on span "Desserts" at bounding box center [491, 229] width 60 height 23
drag, startPoint x: 636, startPoint y: 190, endPoint x: 684, endPoint y: 192, distance: 48.6
click at [636, 189] on span "Meals" at bounding box center [650, 187] width 42 height 23
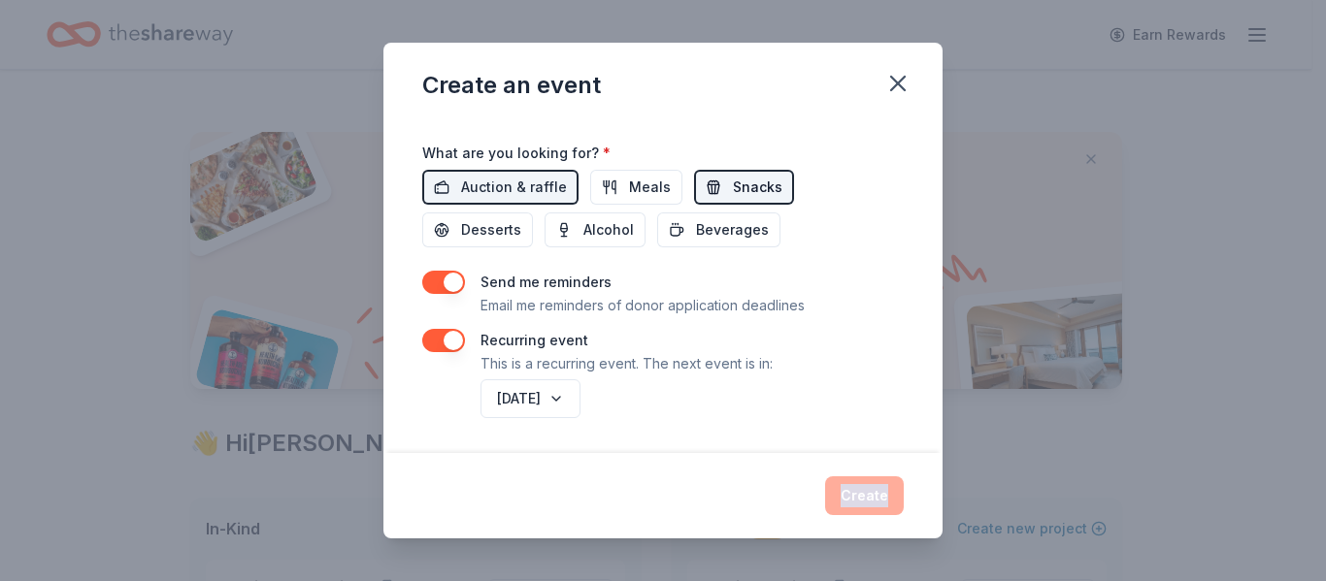
click at [760, 195] on span "Snacks" at bounding box center [757, 187] width 49 height 23
drag, startPoint x: 870, startPoint y: 490, endPoint x: 852, endPoint y: 481, distance: 19.5
click at [869, 490] on div "Create" at bounding box center [662, 496] width 481 height 39
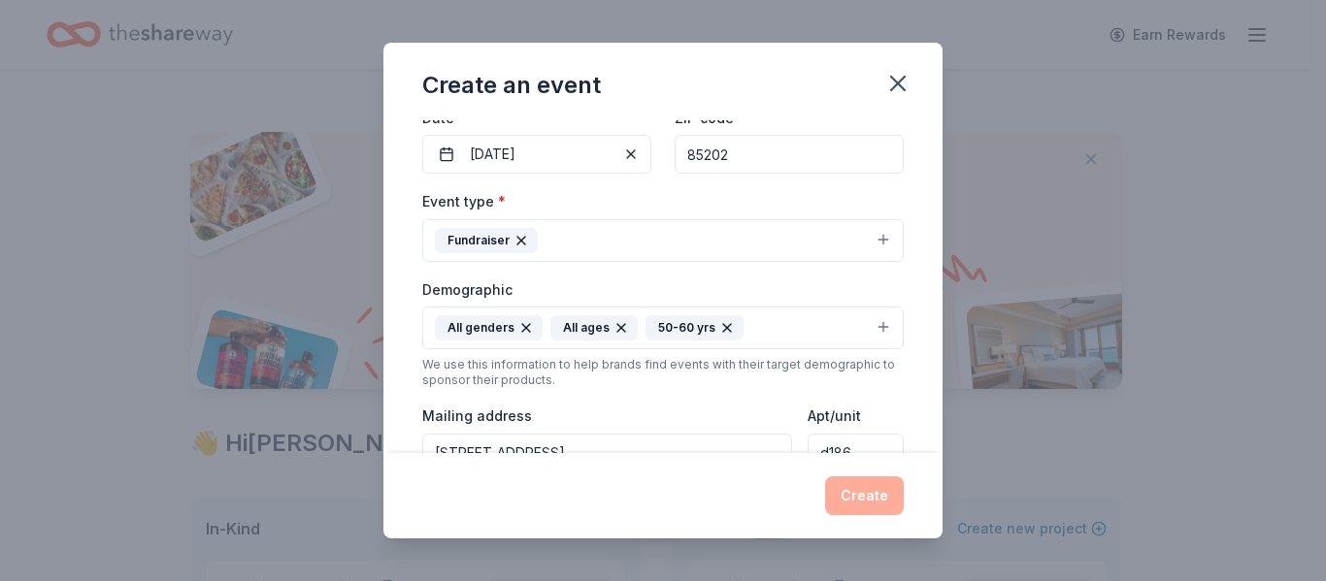
click at [719, 326] on icon "button" at bounding box center [727, 328] width 16 height 16
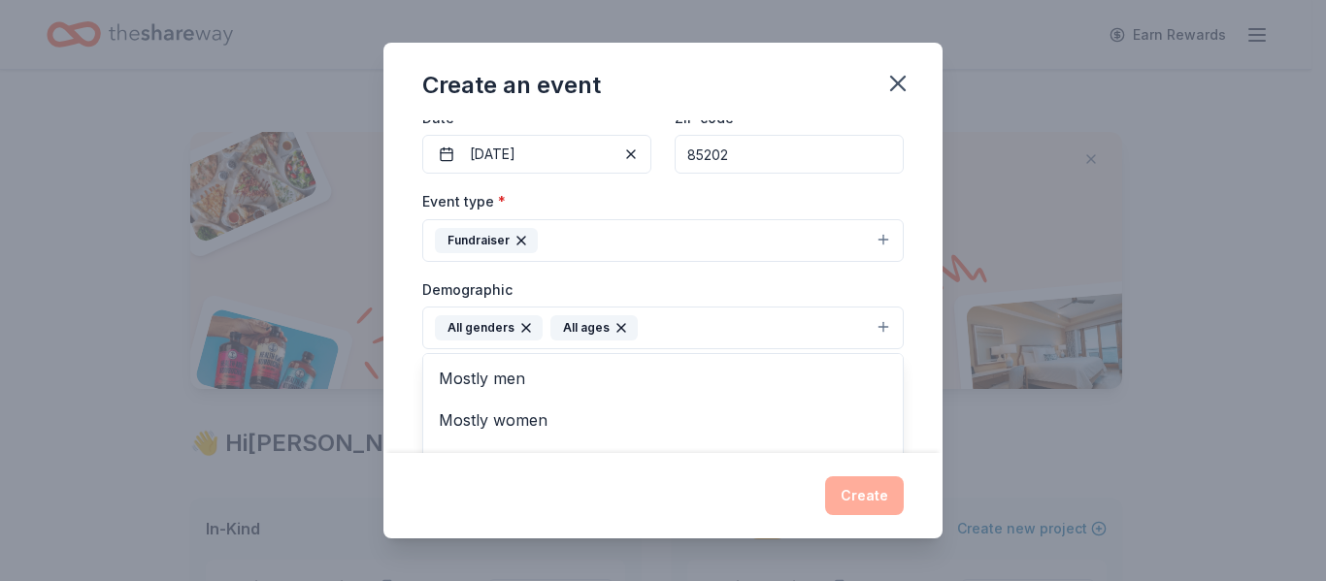
click at [734, 247] on div "Event type * Fundraiser Demographic All genders All ages Mostly men Mostly wome…" at bounding box center [662, 395] width 481 height 412
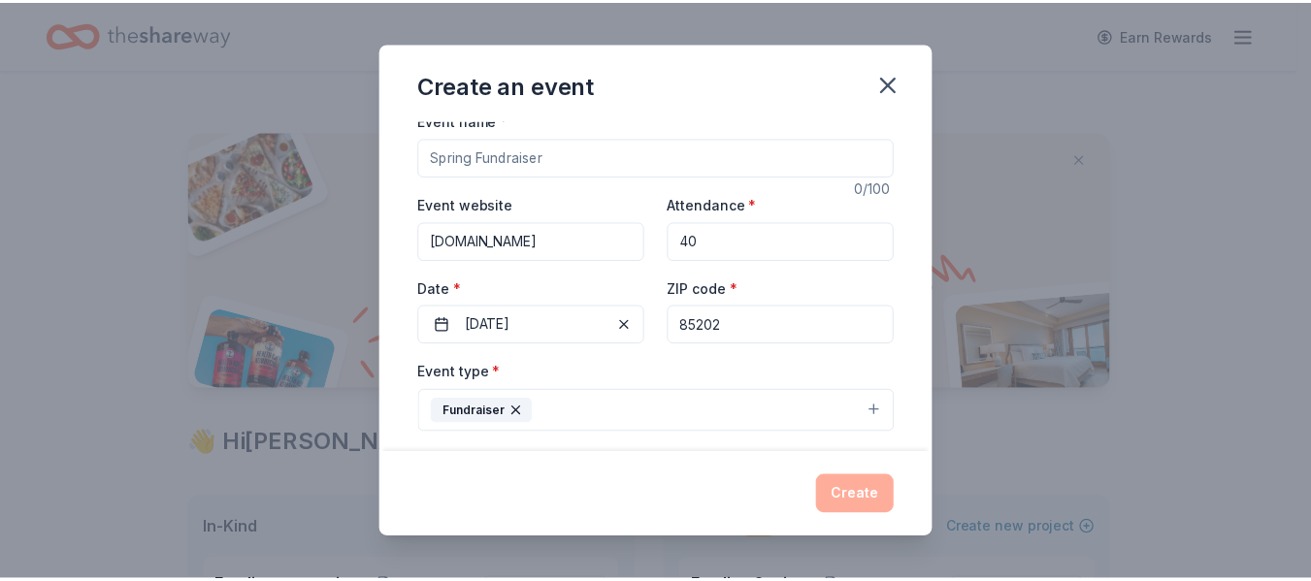
scroll to position [0, 0]
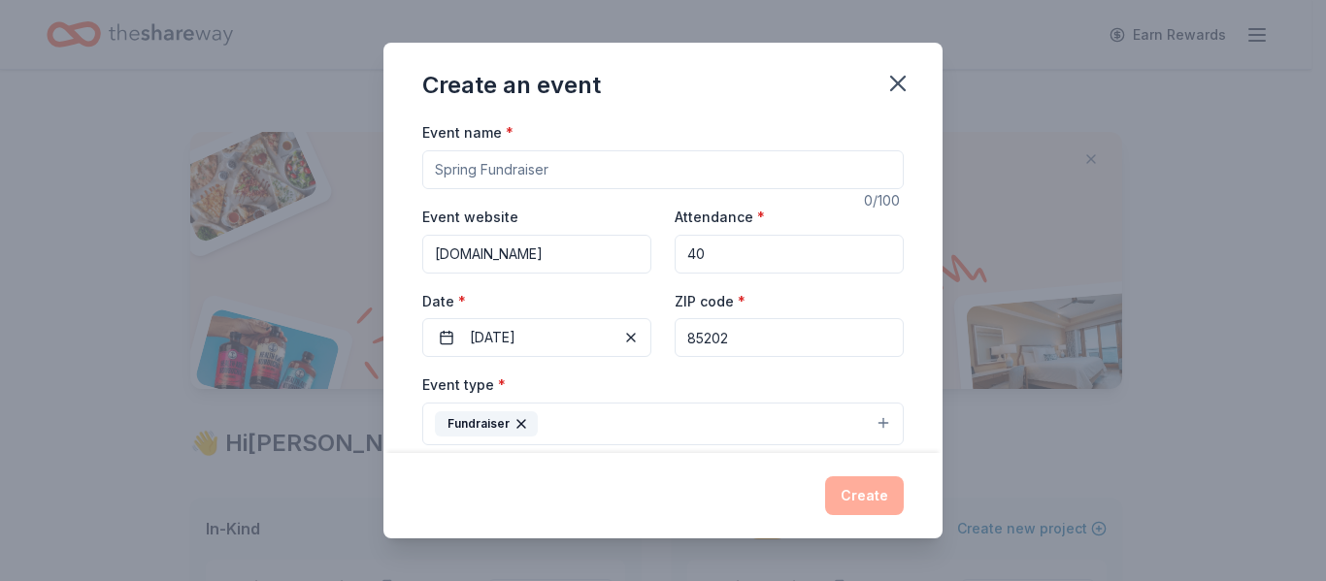
click at [714, 248] on input "40" at bounding box center [788, 254] width 229 height 39
type input "4"
type input "30"
click at [592, 256] on input "[DOMAIN_NAME]" at bounding box center [536, 254] width 229 height 39
type input "[DOMAIN_NAME]"
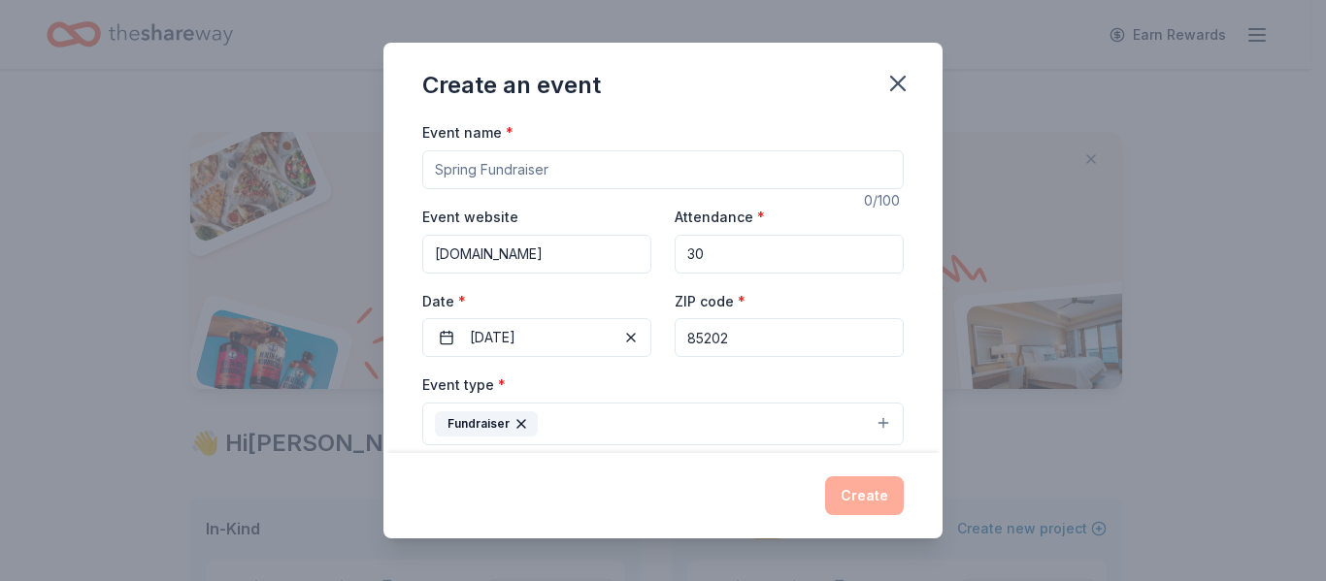
click at [594, 164] on input "Event name *" at bounding box center [662, 169] width 481 height 39
click at [596, 179] on input "Event name *" at bounding box center [662, 169] width 481 height 39
type input "Feeding AZ"
click at [855, 485] on button "Create" at bounding box center [864, 496] width 79 height 39
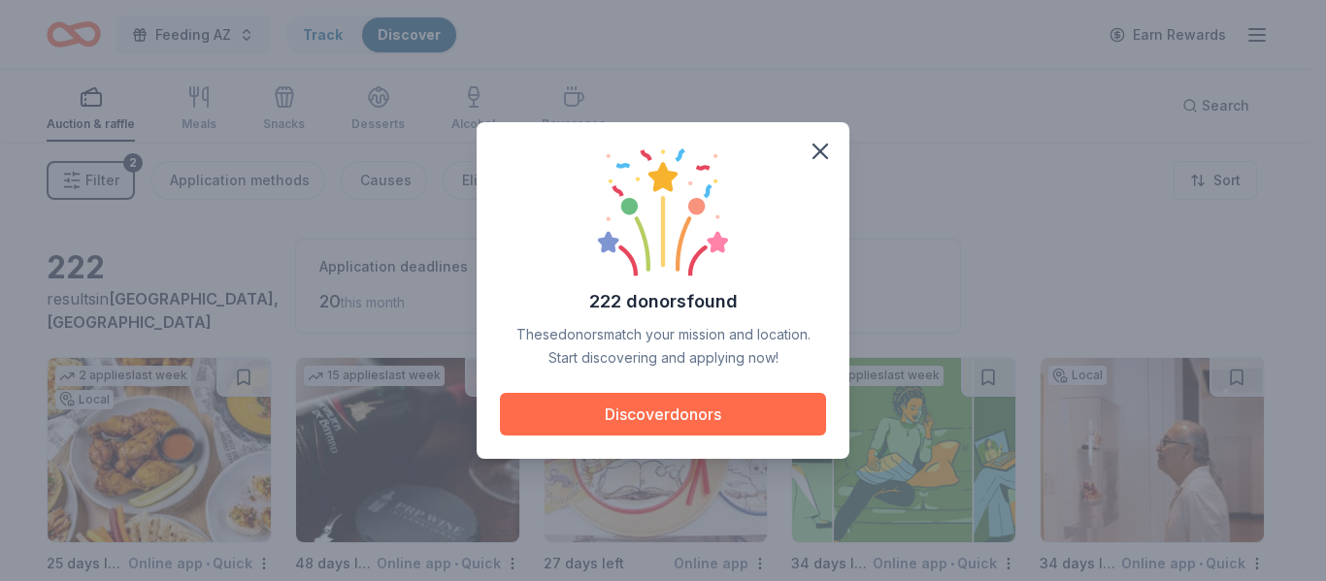
click at [625, 415] on button "Discover donors" at bounding box center [663, 414] width 326 height 43
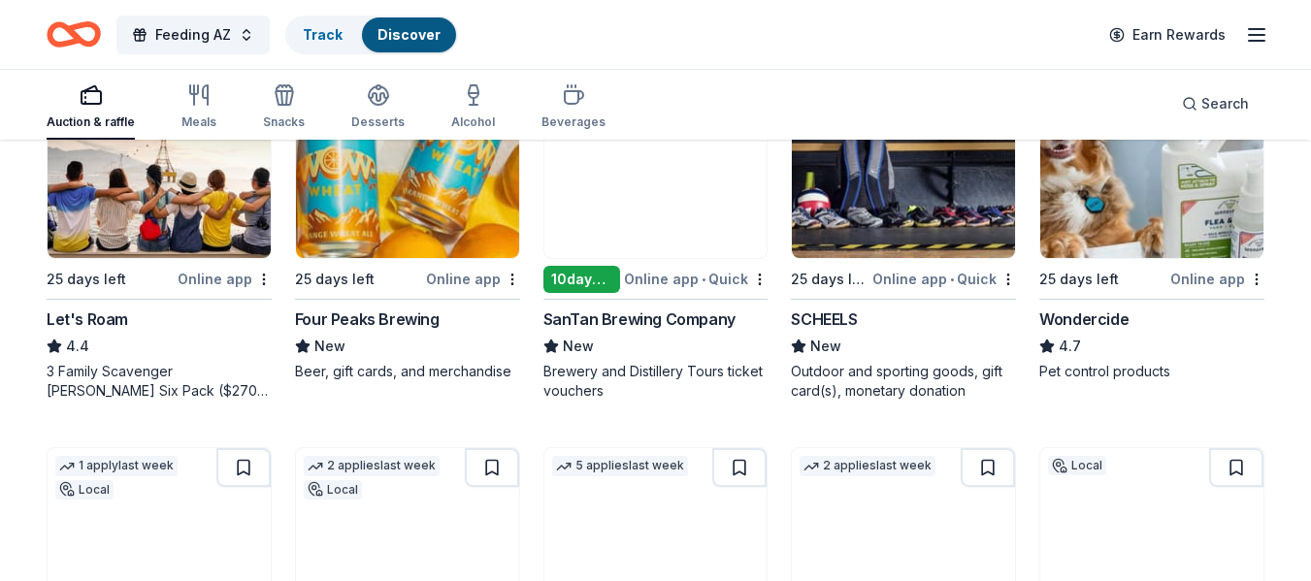
scroll to position [1068, 0]
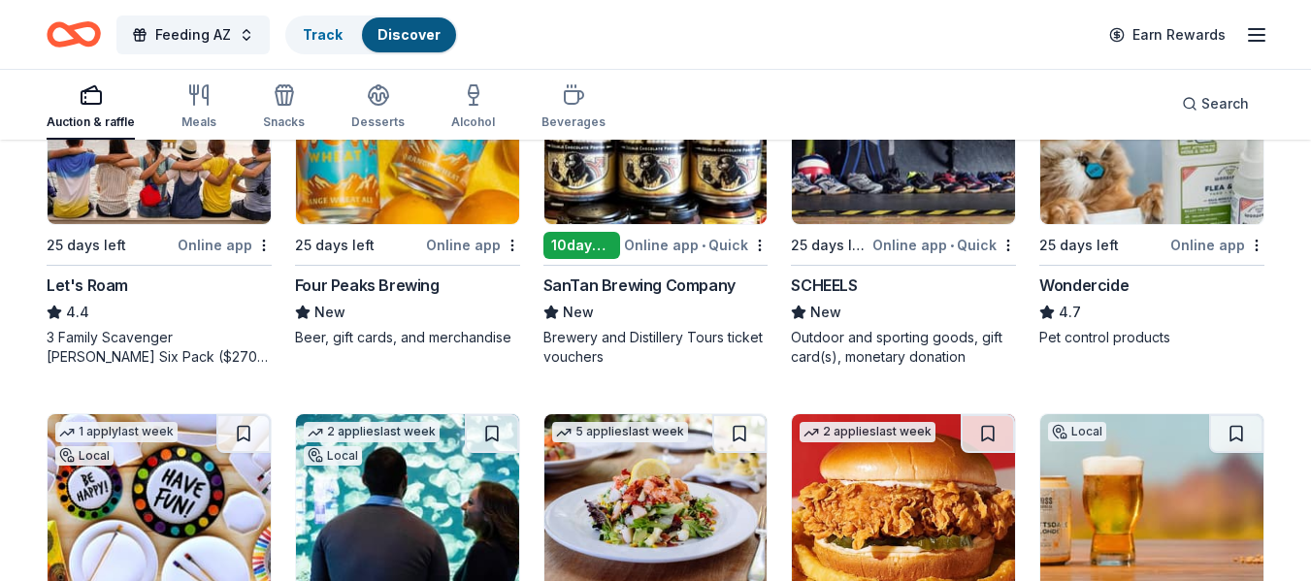
click at [829, 344] on div "Outdoor and sporting goods, gift card(s), monetary donation" at bounding box center [903, 347] width 225 height 39
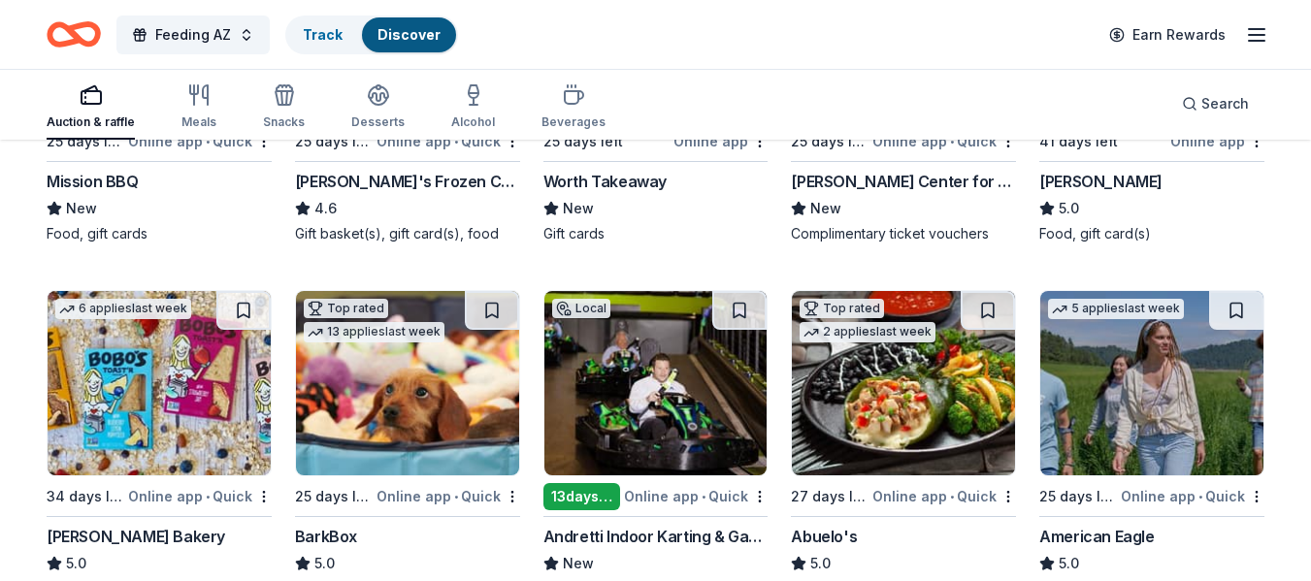
scroll to position [2353, 0]
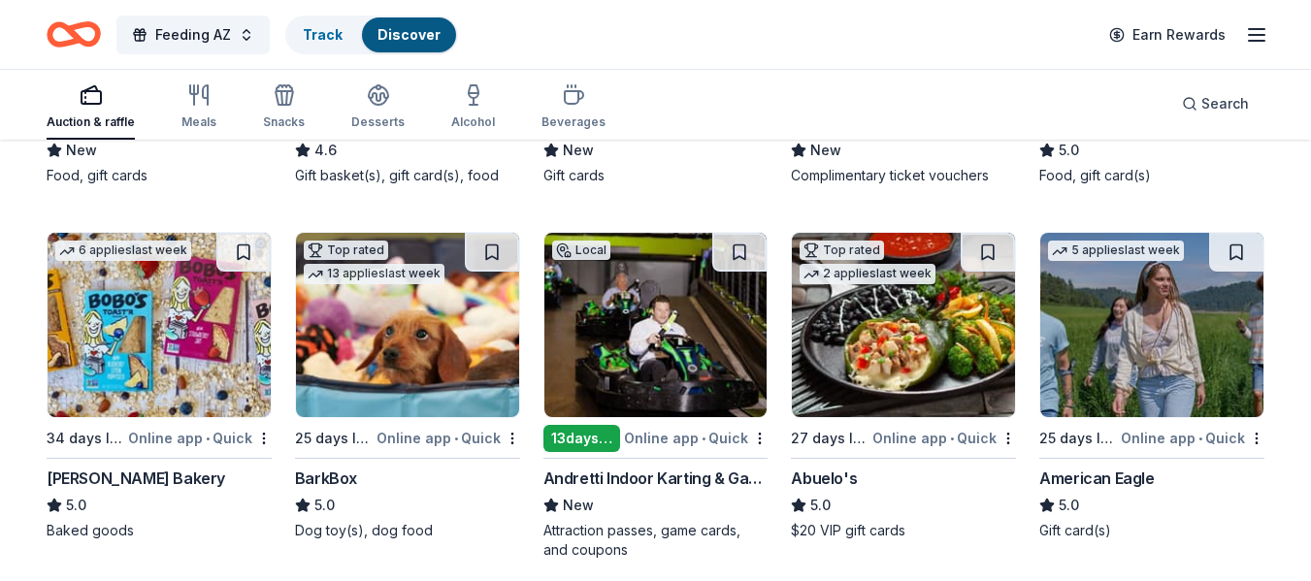
click at [823, 474] on div "Abuelo's" at bounding box center [824, 478] width 66 height 23
click at [1107, 475] on div "American Eagle" at bounding box center [1096, 478] width 115 height 23
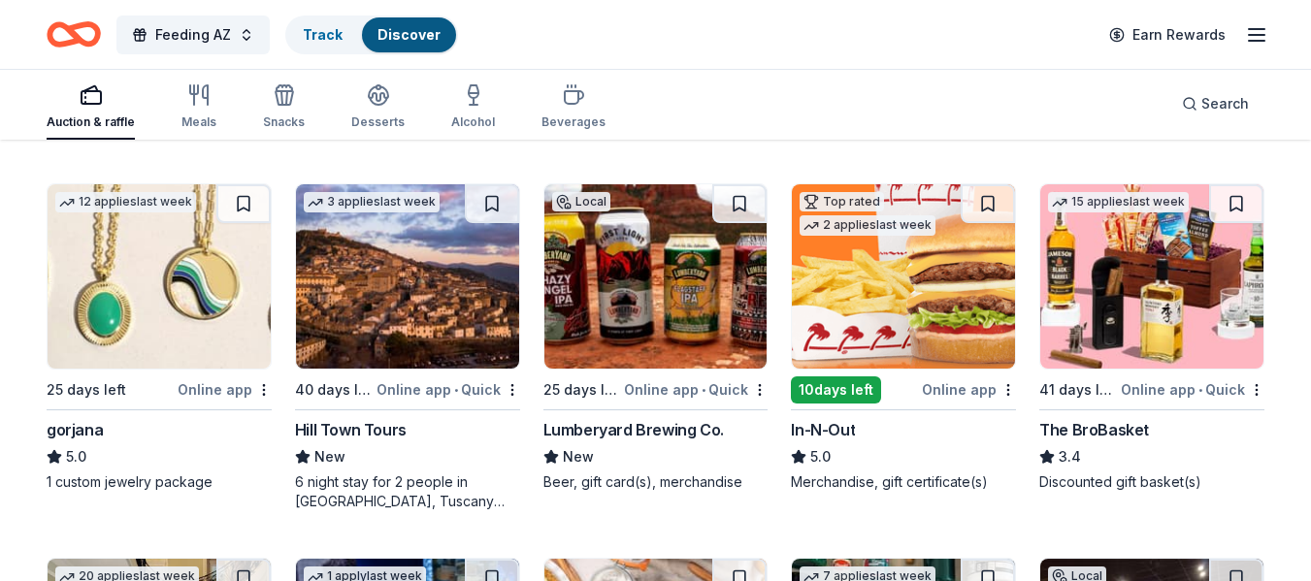
scroll to position [3902, 0]
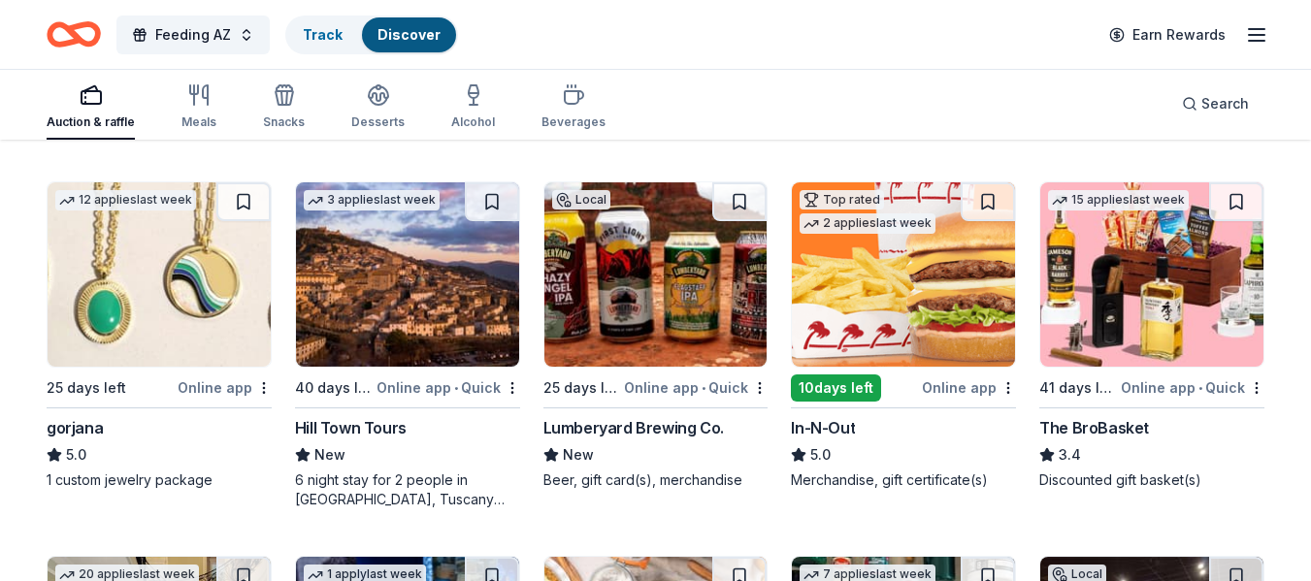
click at [932, 308] on img at bounding box center [903, 274] width 223 height 184
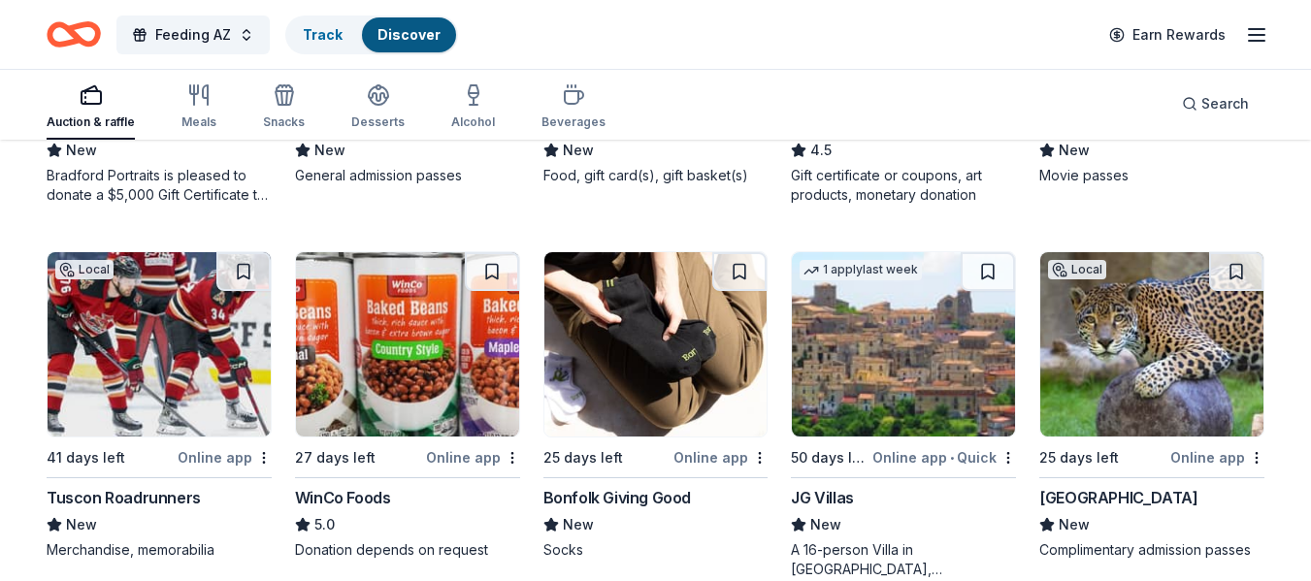
scroll to position [4679, 0]
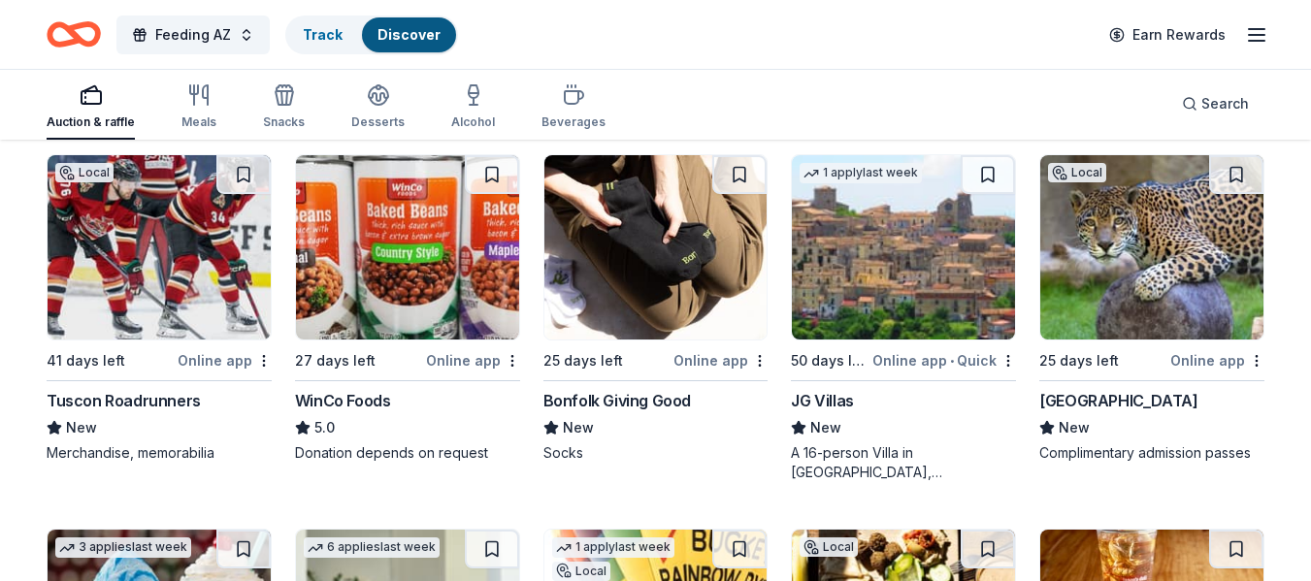
click at [411, 286] on img at bounding box center [407, 247] width 223 height 184
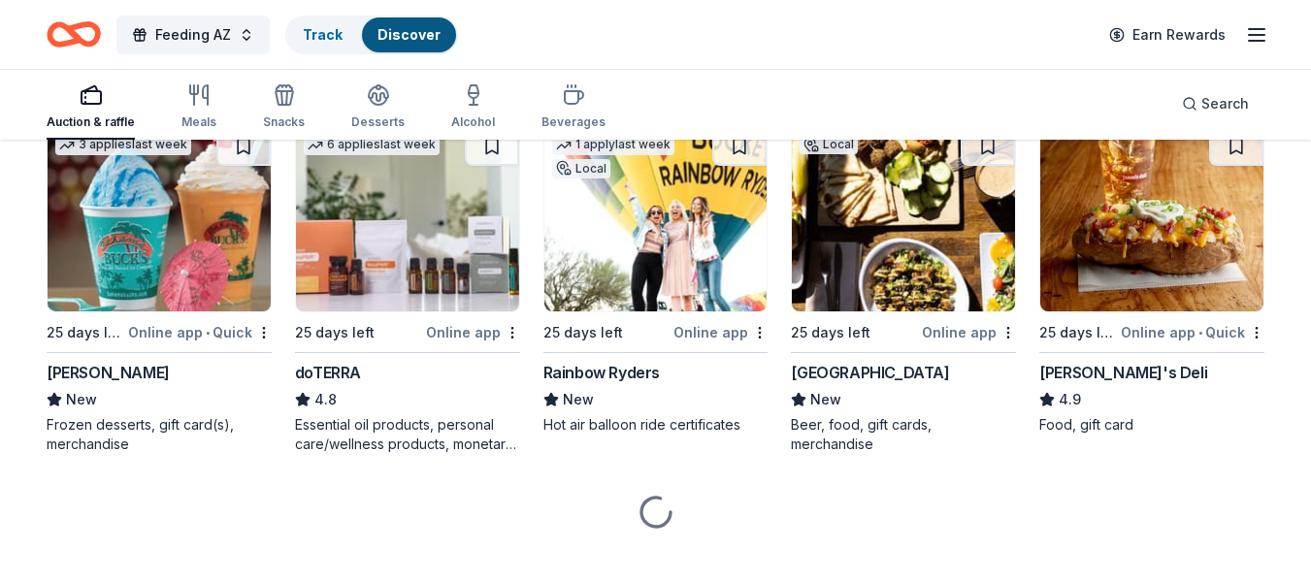
scroll to position [5110, 0]
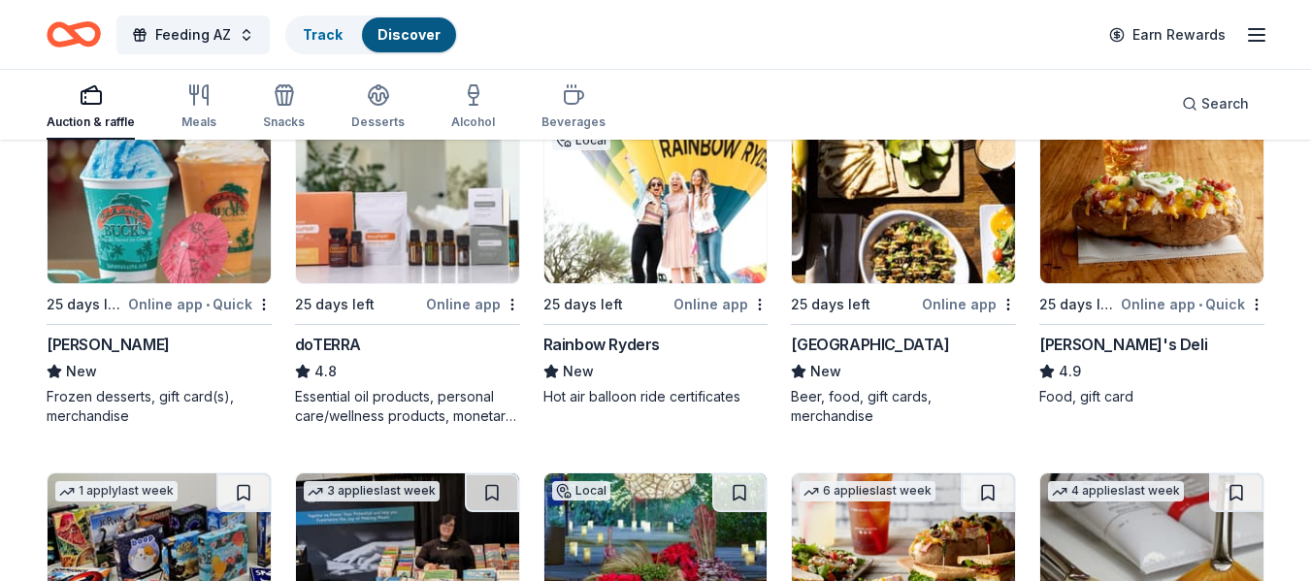
click at [1090, 338] on div "Jason's Deli" at bounding box center [1123, 344] width 168 height 23
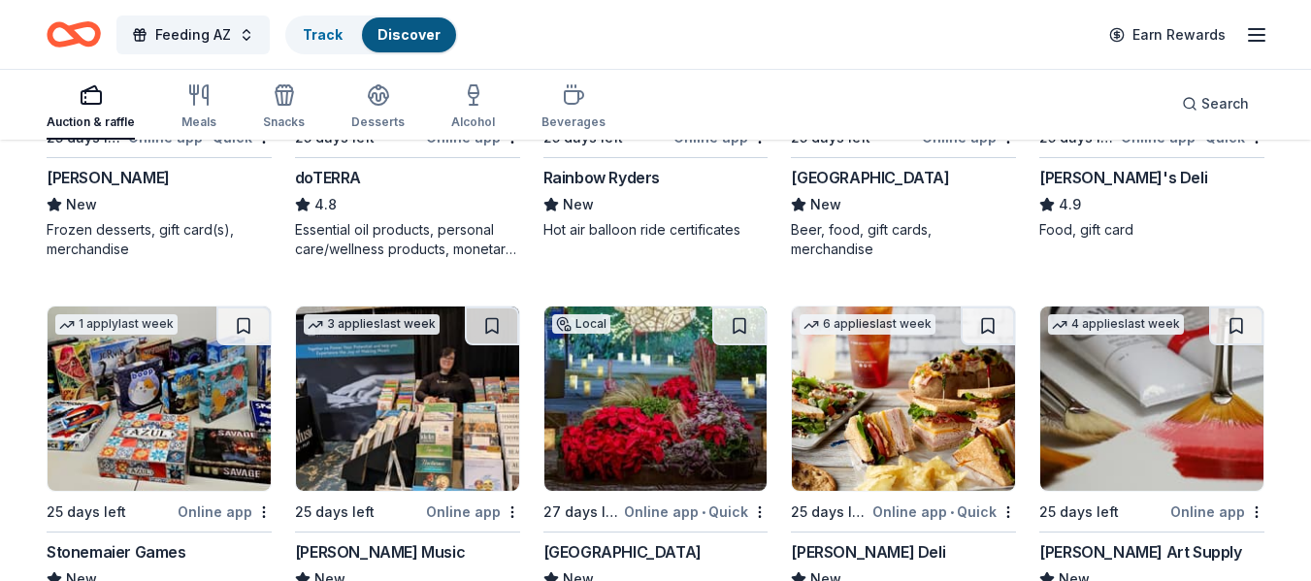
scroll to position [5401, 0]
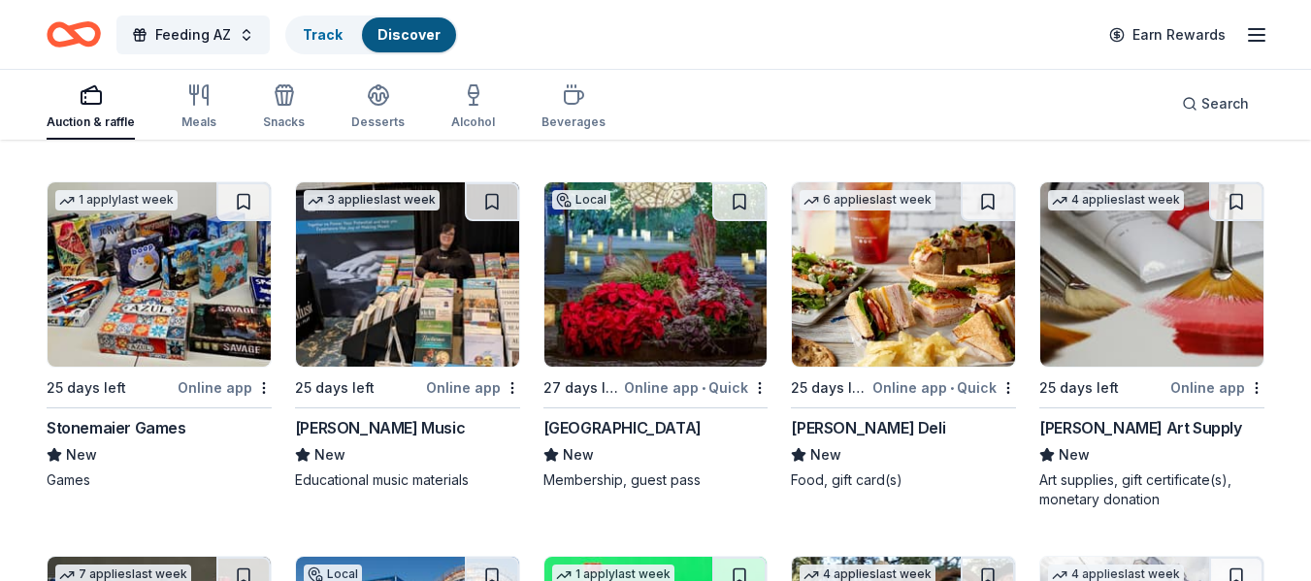
click at [637, 429] on div "Desert Botanical Garden" at bounding box center [622, 427] width 158 height 23
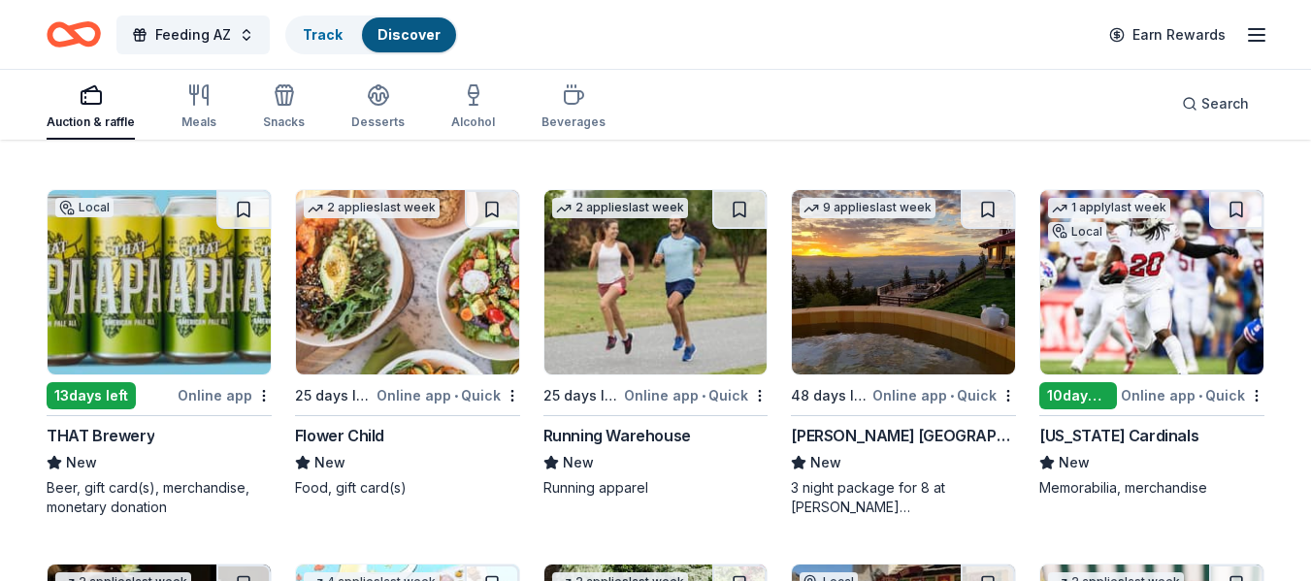
scroll to position [6150, 0]
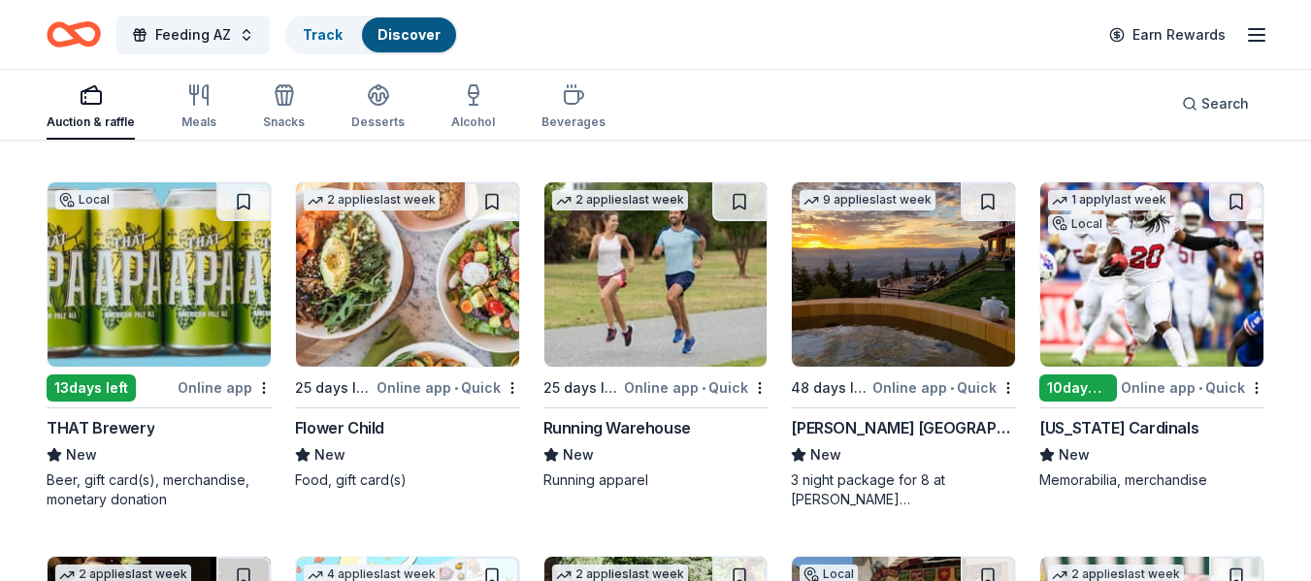
click at [330, 435] on div "Flower Child" at bounding box center [339, 427] width 89 height 23
click at [943, 290] on img at bounding box center [903, 274] width 223 height 184
click at [1118, 428] on div "Arizona Cardinals" at bounding box center [1118, 427] width 159 height 23
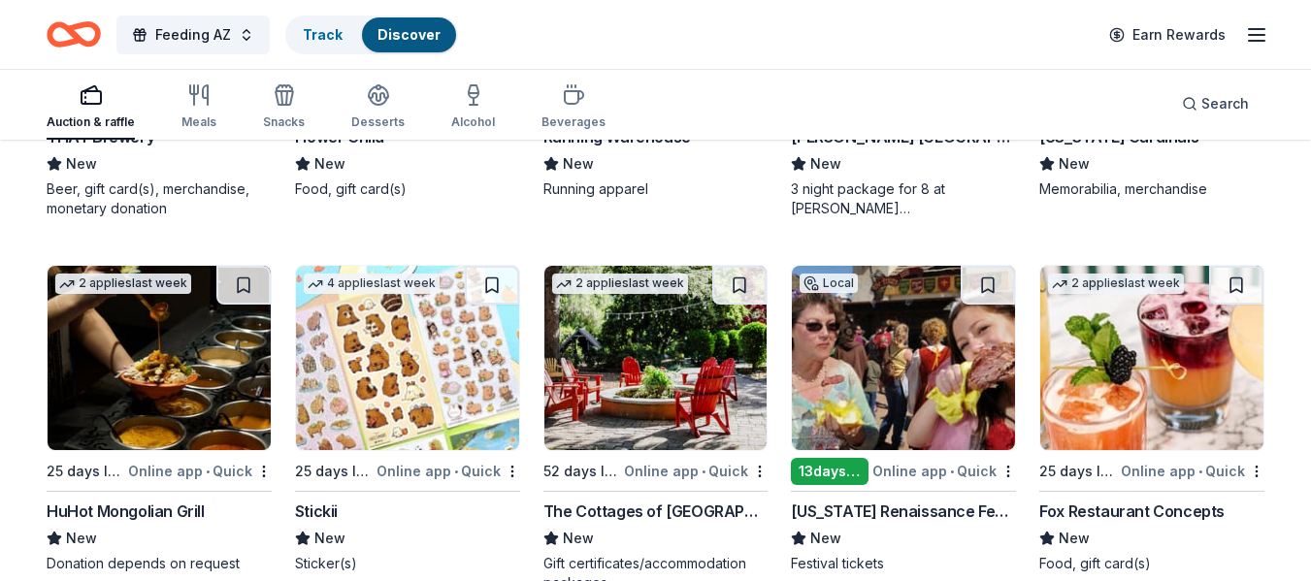
scroll to position [6538, 0]
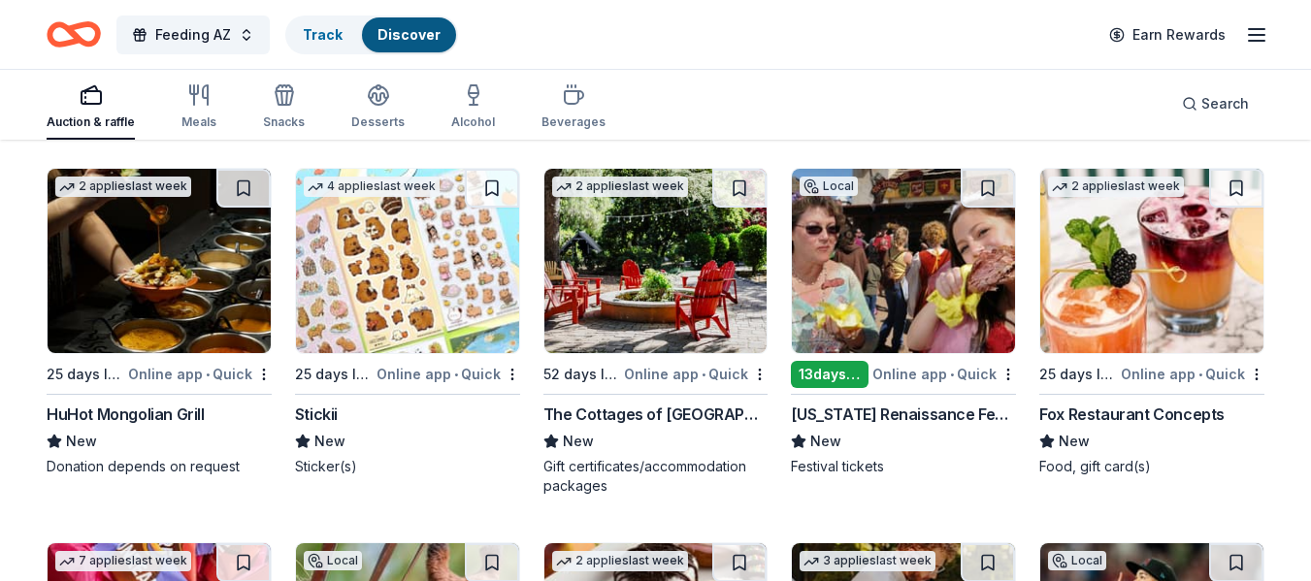
click at [953, 415] on div "Arizona Renaissance Festival" at bounding box center [903, 414] width 225 height 23
click at [144, 414] on div "HuHot Mongolian Grill" at bounding box center [126, 414] width 158 height 23
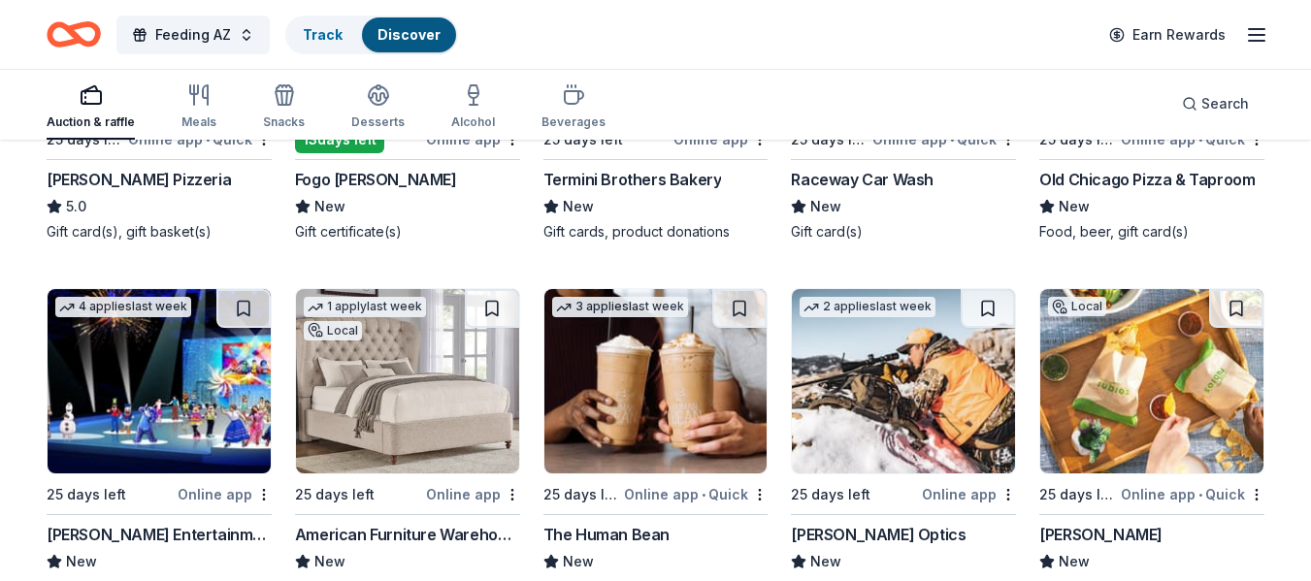
scroll to position [7994, 0]
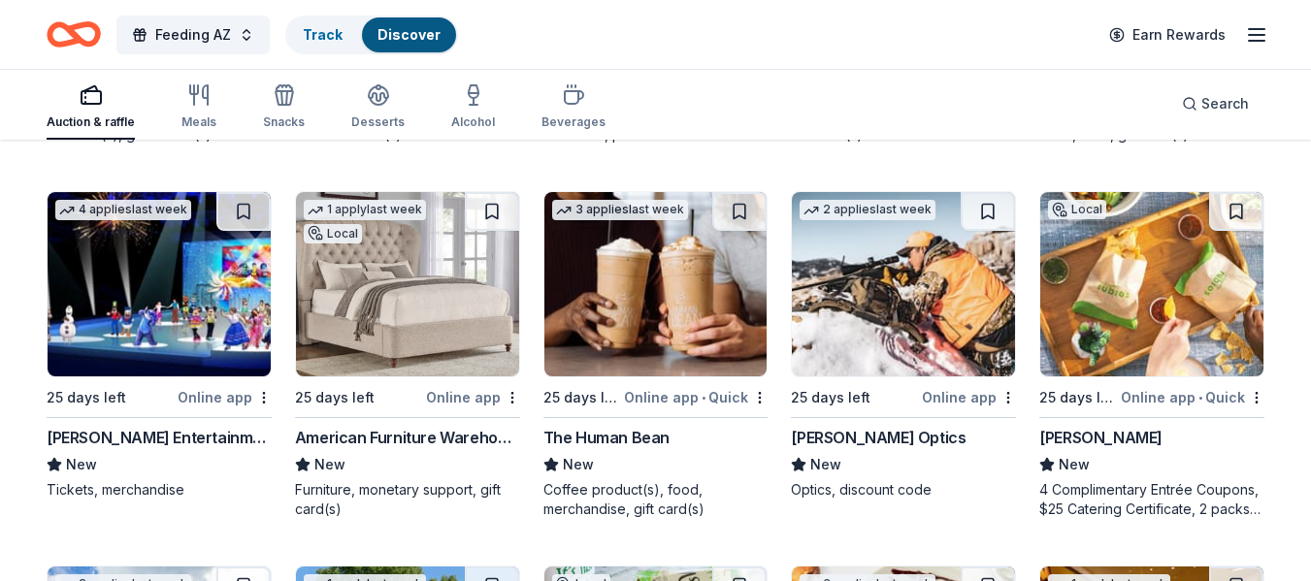
click at [1159, 319] on img at bounding box center [1151, 284] width 223 height 184
click at [138, 427] on div "Feld Entertainment" at bounding box center [159, 437] width 225 height 23
click at [450, 281] on img at bounding box center [407, 284] width 223 height 184
click at [846, 439] on div "[PERSON_NAME] Optics" at bounding box center [878, 437] width 175 height 23
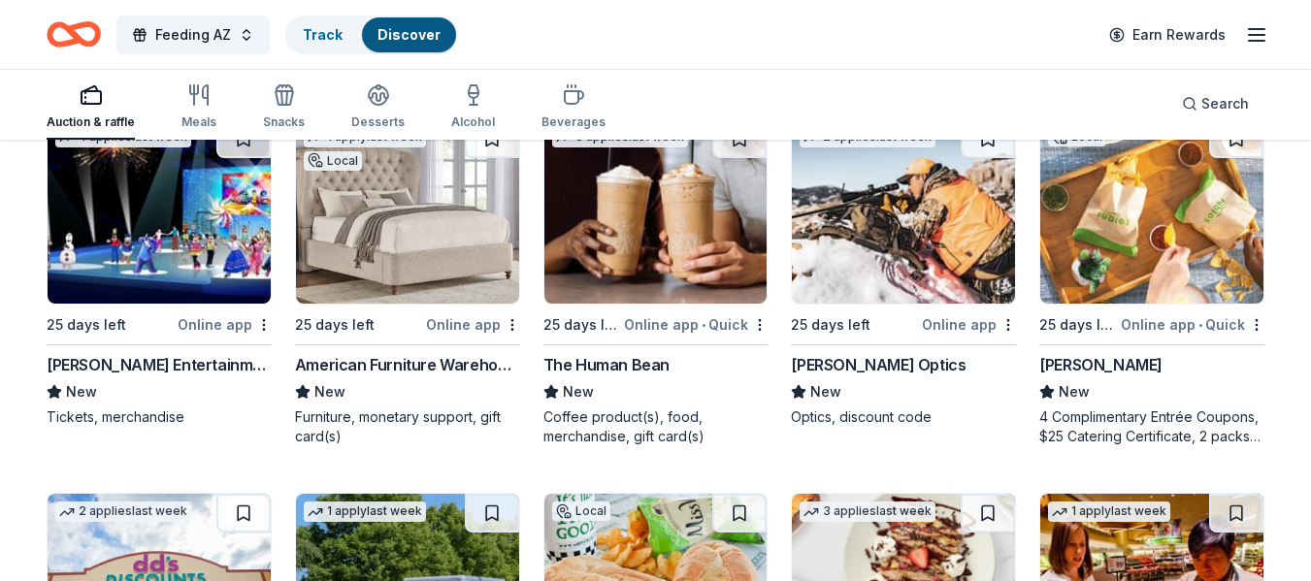
scroll to position [8382, 0]
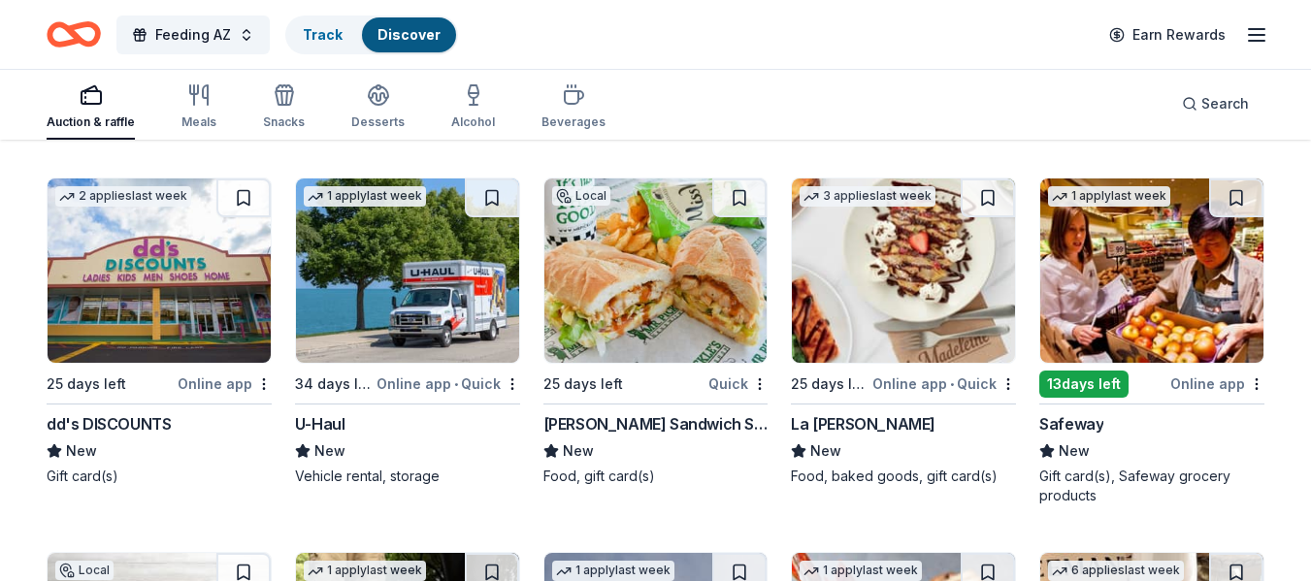
click at [1086, 430] on div "Safeway" at bounding box center [1071, 423] width 64 height 23
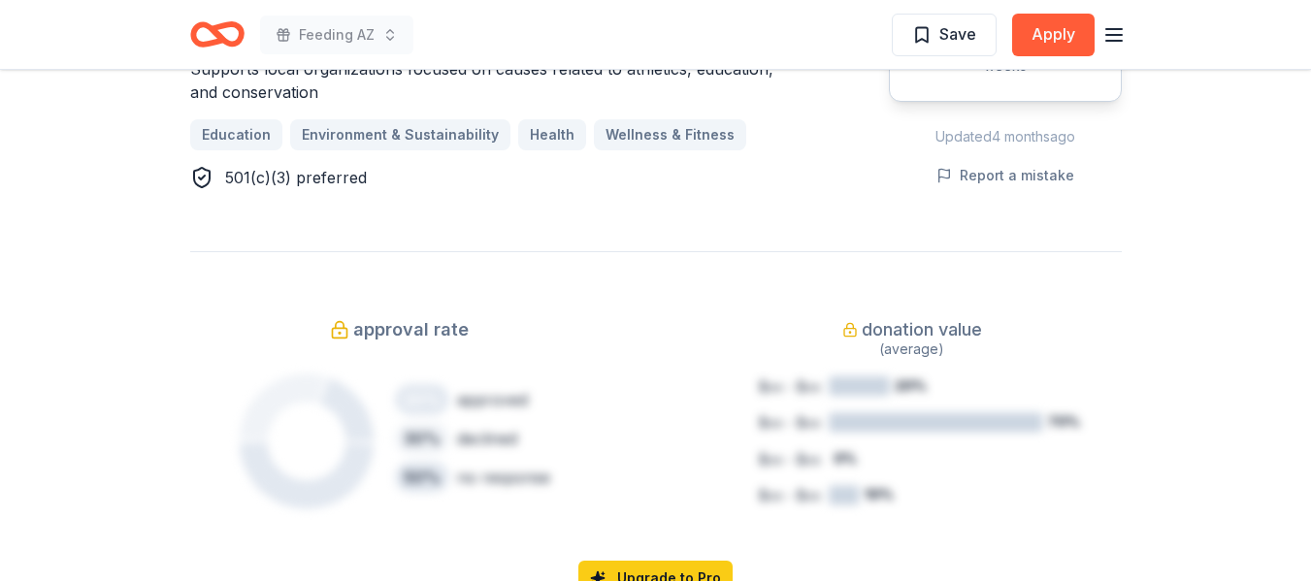
scroll to position [1359, 0]
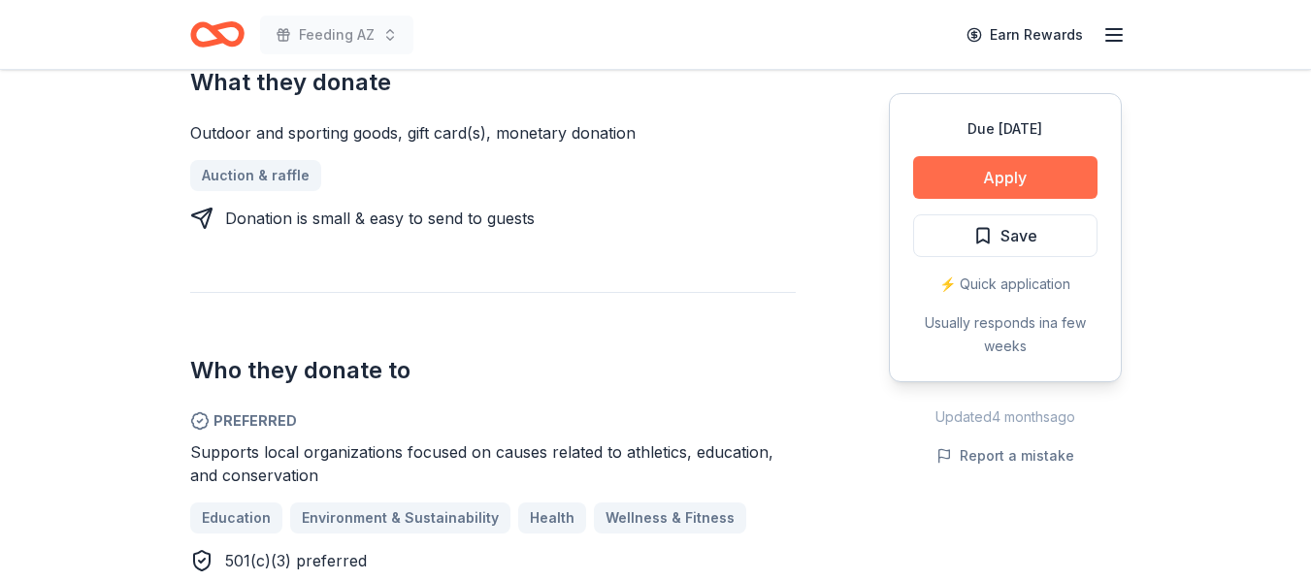
click at [990, 172] on button "Apply" at bounding box center [1005, 177] width 184 height 43
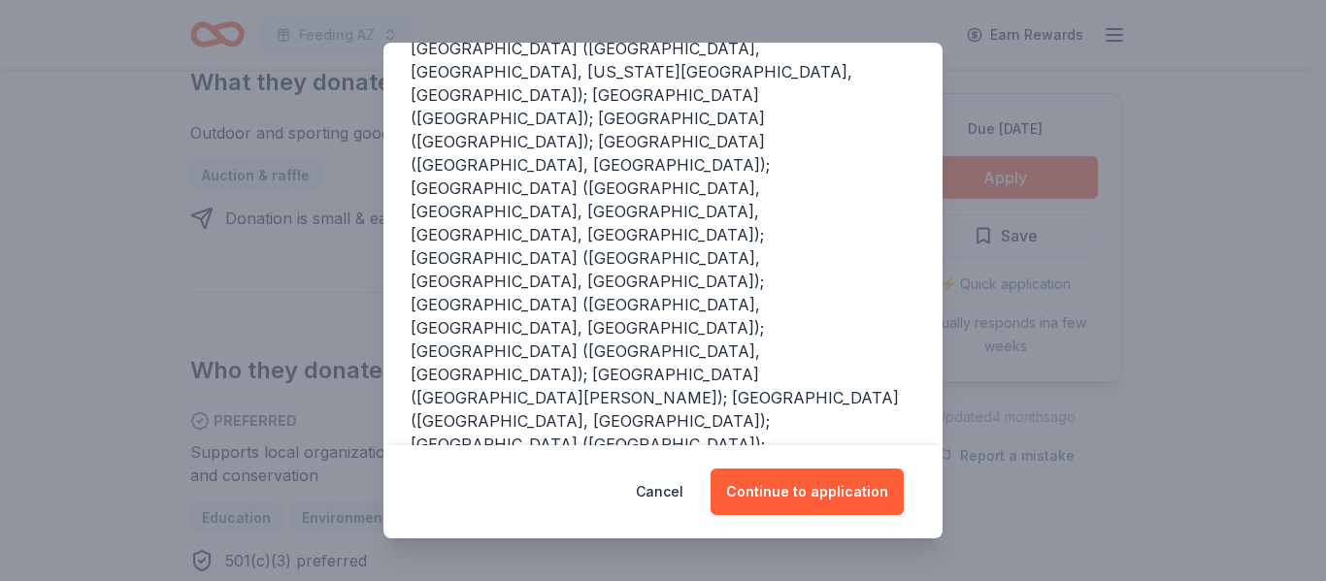
scroll to position [330, 0]
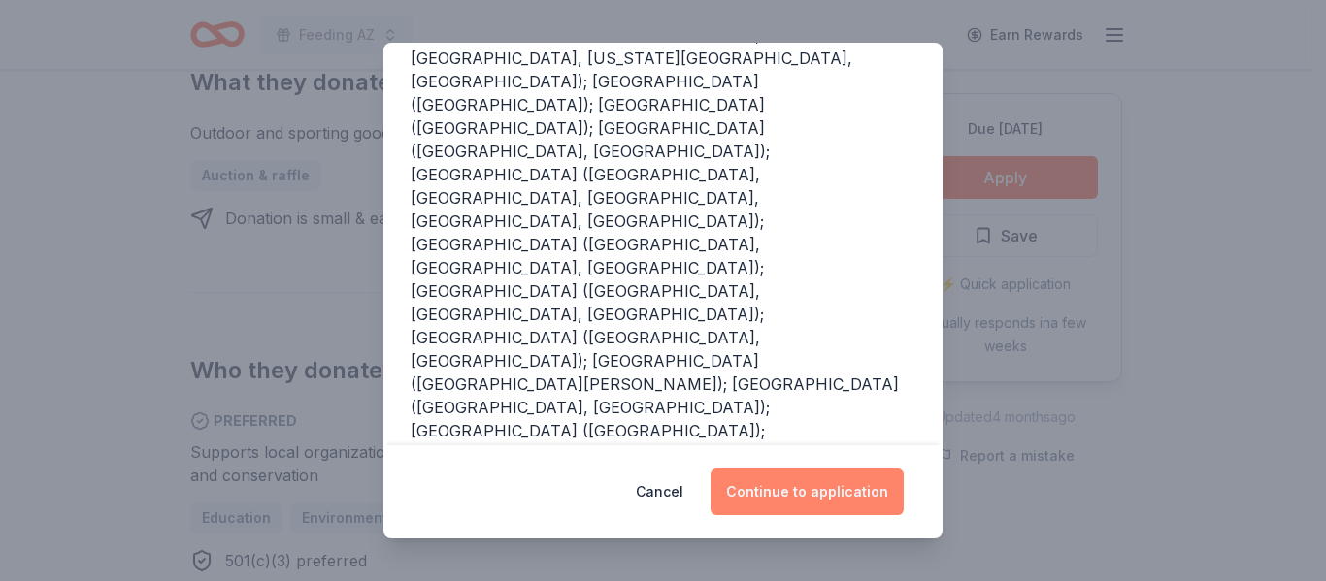
click at [824, 491] on button "Continue to application" at bounding box center [806, 492] width 193 height 47
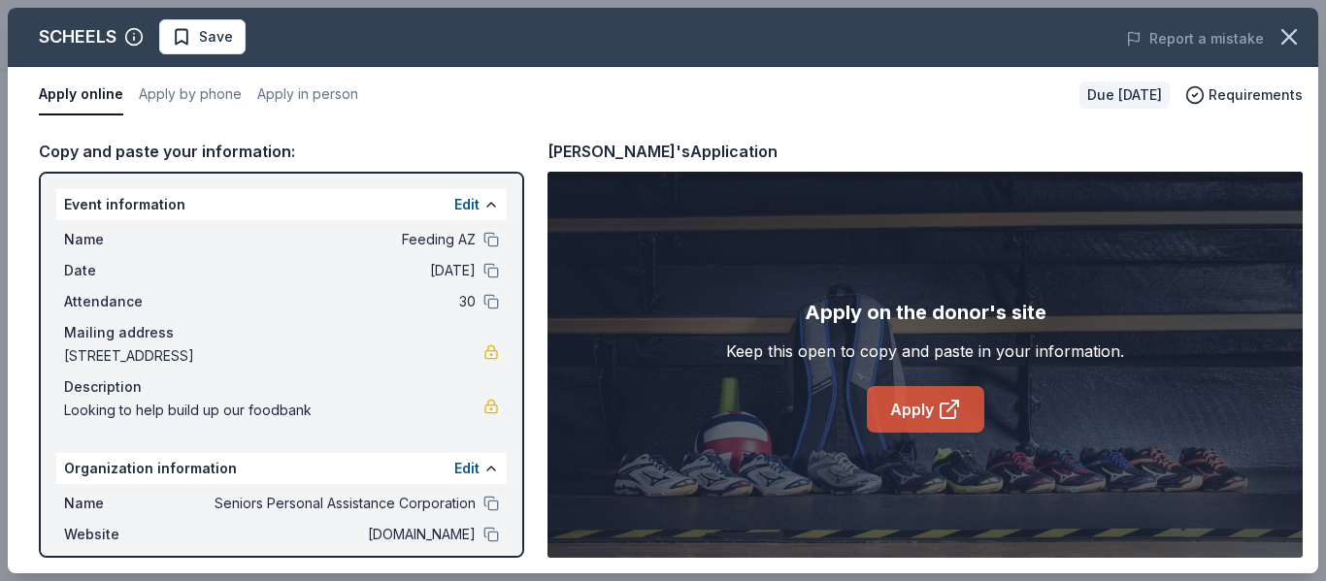
click at [919, 403] on link "Apply" at bounding box center [925, 409] width 117 height 47
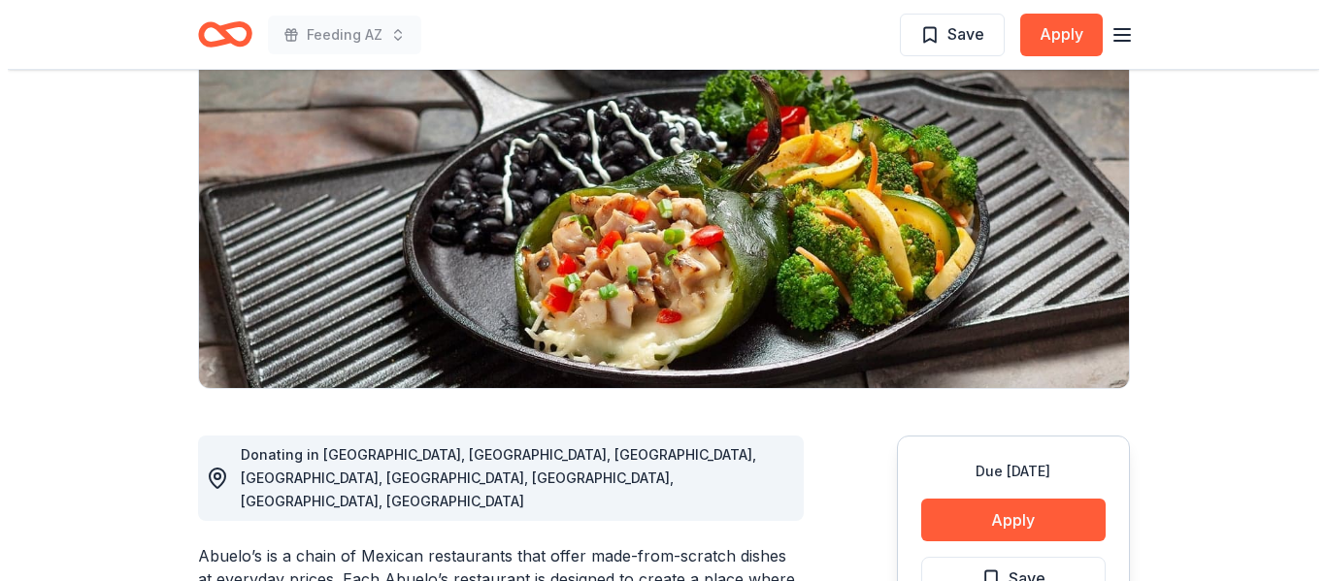
scroll to position [291, 0]
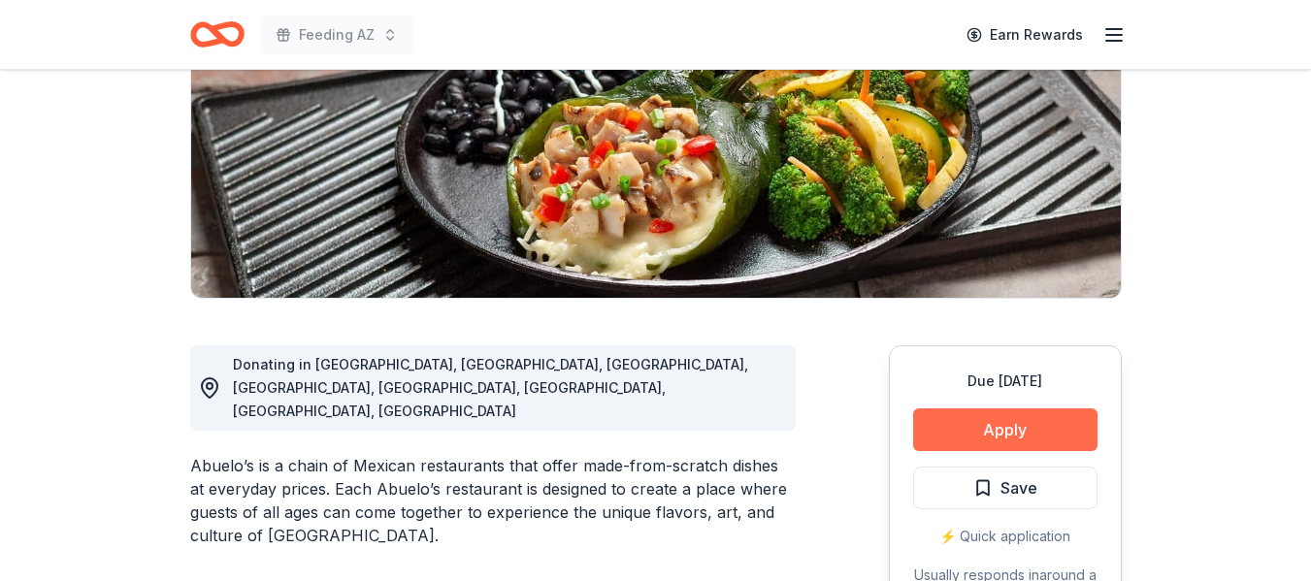
click at [1024, 441] on button "Apply" at bounding box center [1005, 430] width 184 height 43
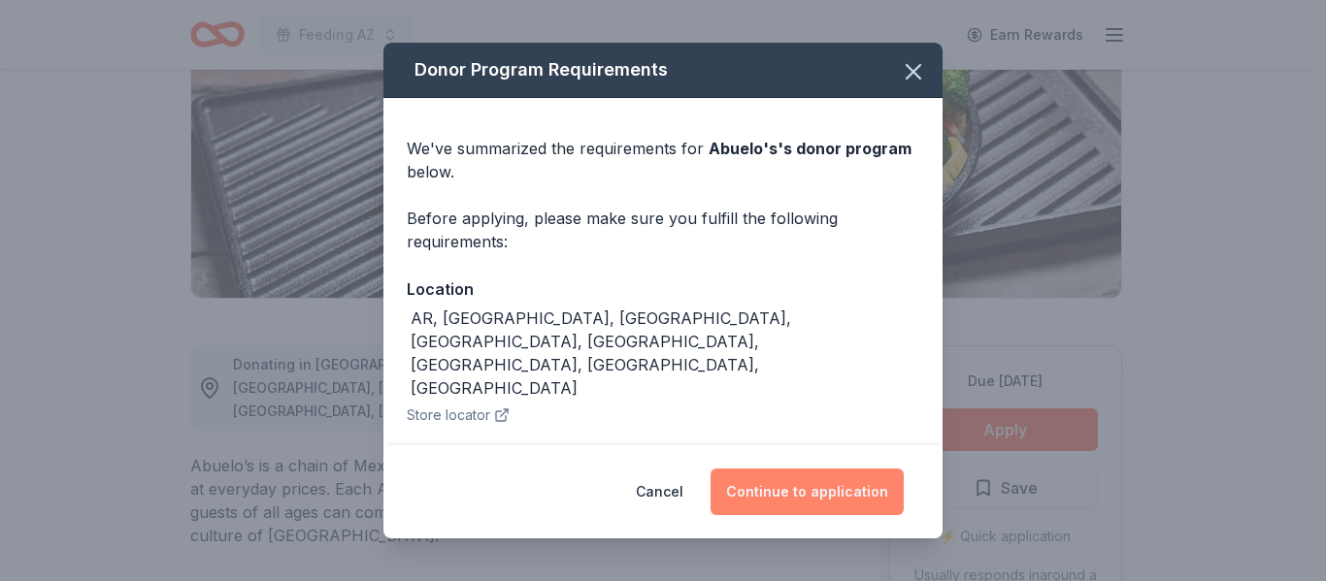
click at [845, 504] on button "Continue to application" at bounding box center [806, 492] width 193 height 47
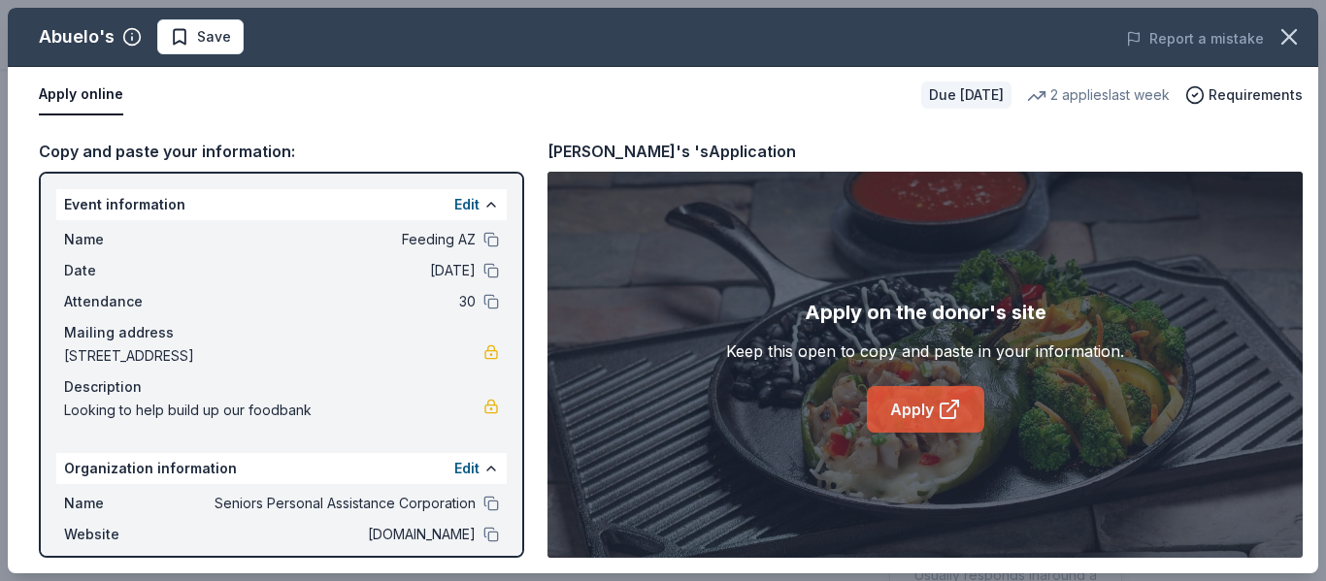
click at [913, 414] on link "Apply" at bounding box center [925, 409] width 117 height 47
click at [921, 405] on link "Apply" at bounding box center [925, 409] width 117 height 47
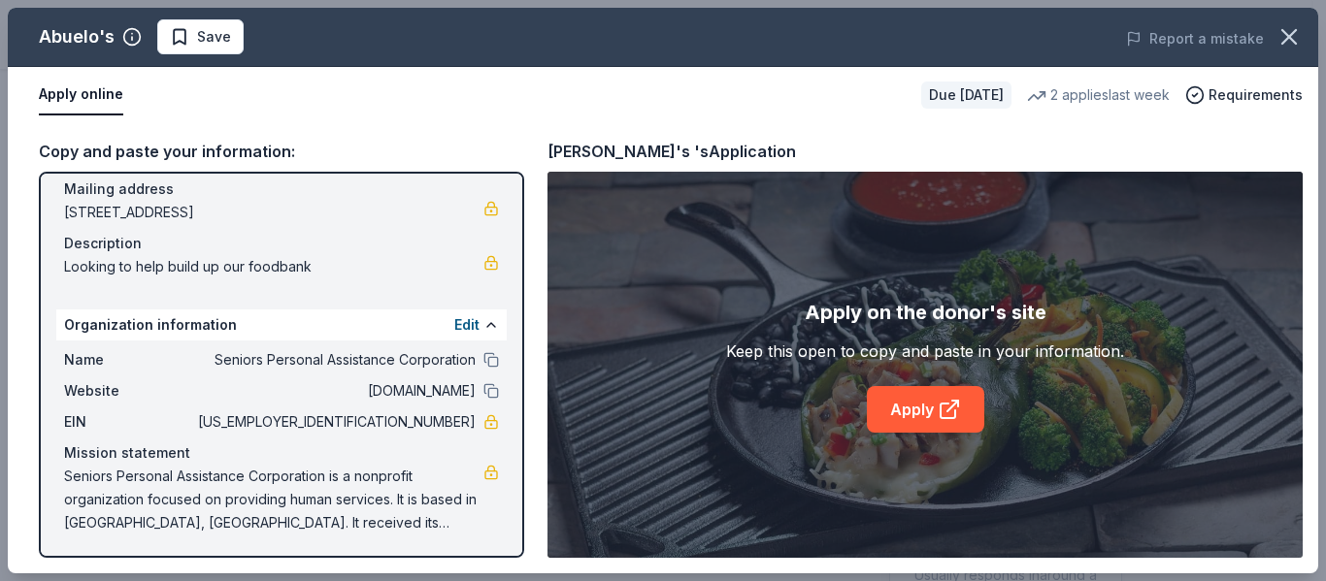
scroll to position [169, 0]
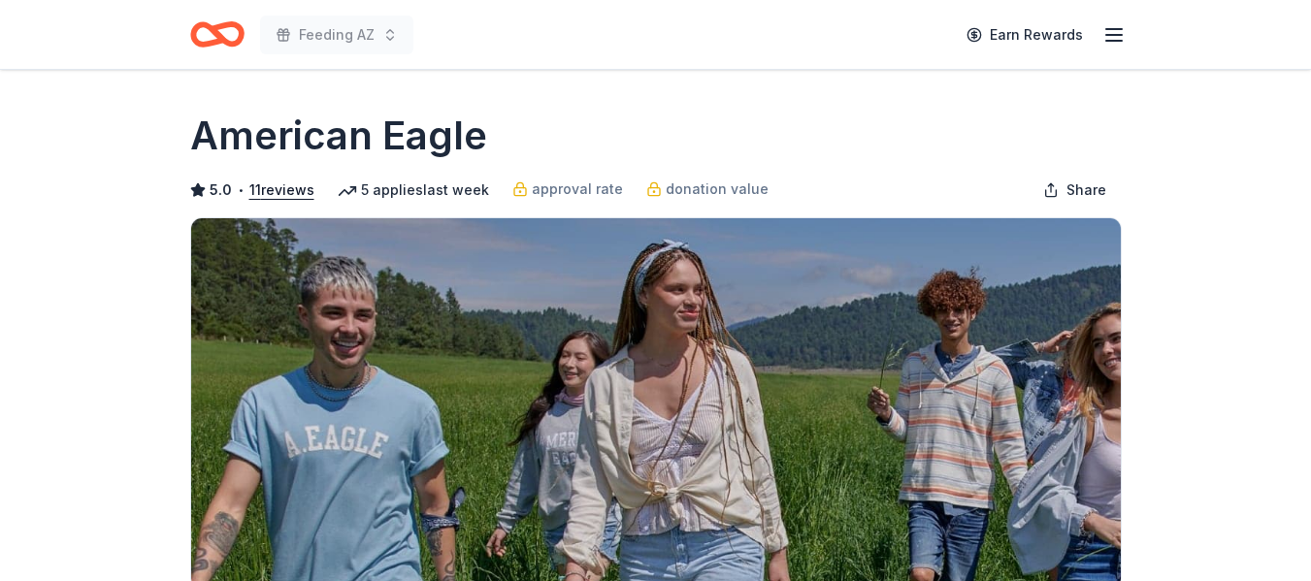
scroll to position [388, 0]
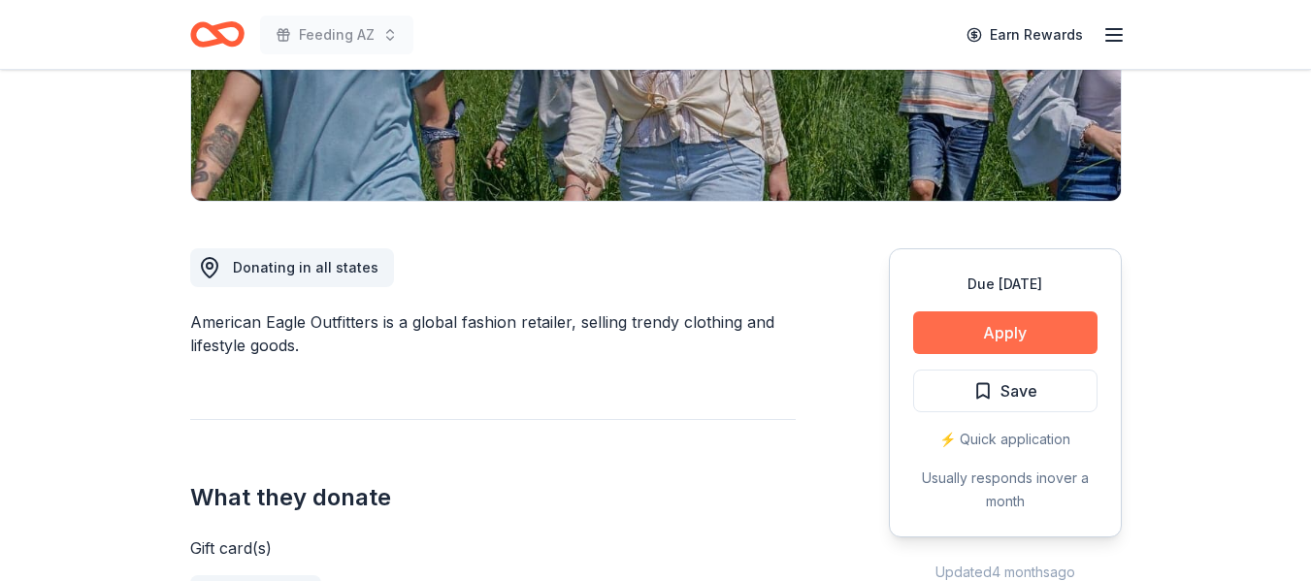
click at [982, 339] on button "Apply" at bounding box center [1005, 333] width 184 height 43
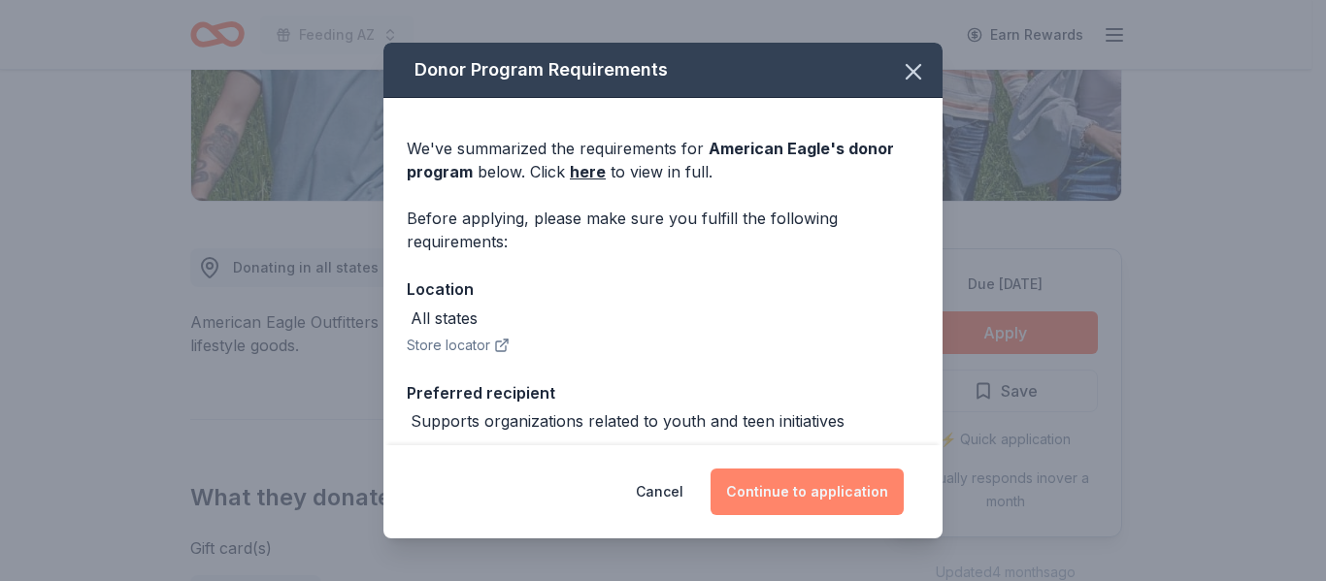
click at [801, 491] on button "Continue to application" at bounding box center [806, 492] width 193 height 47
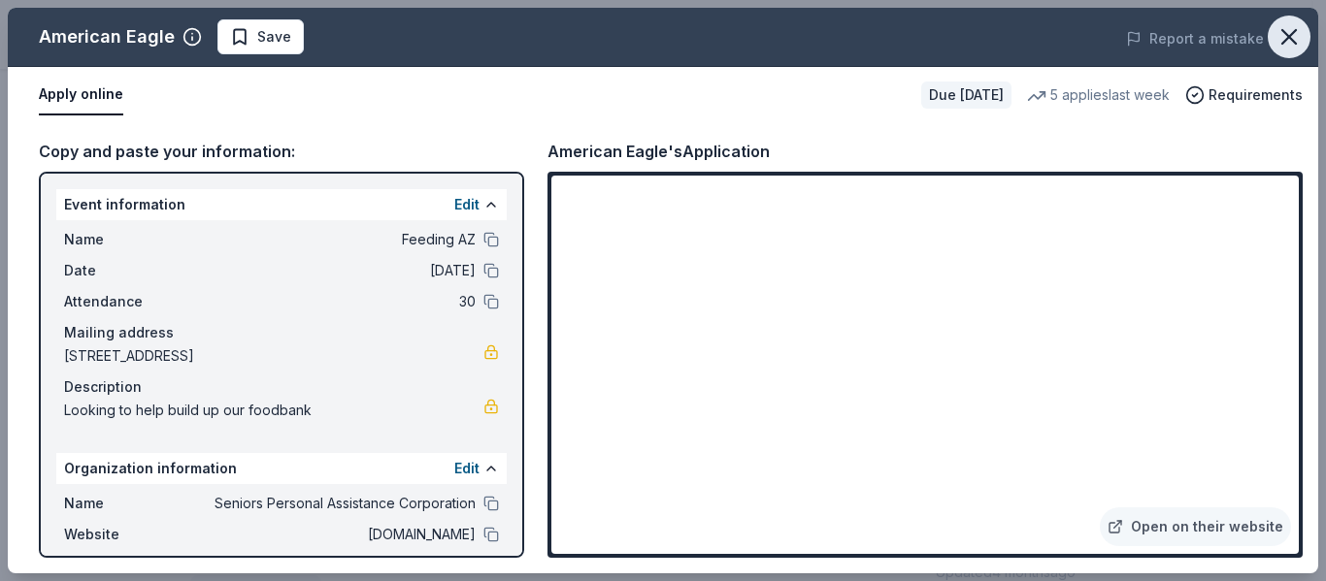
click at [1277, 30] on icon "button" at bounding box center [1288, 36] width 27 height 27
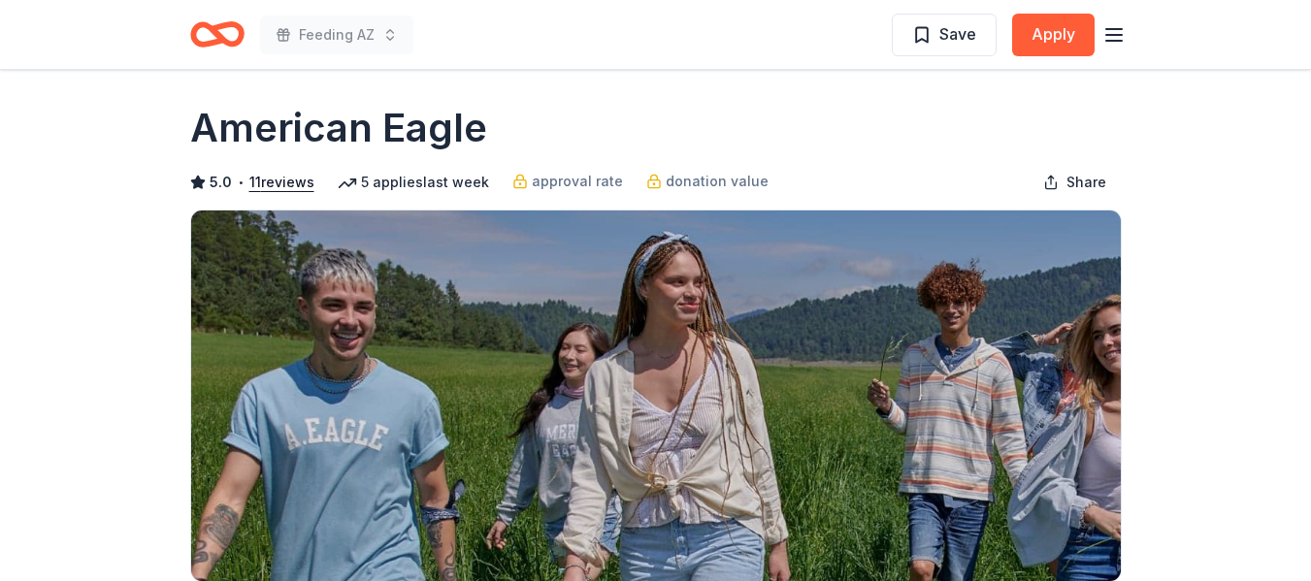
scroll to position [0, 0]
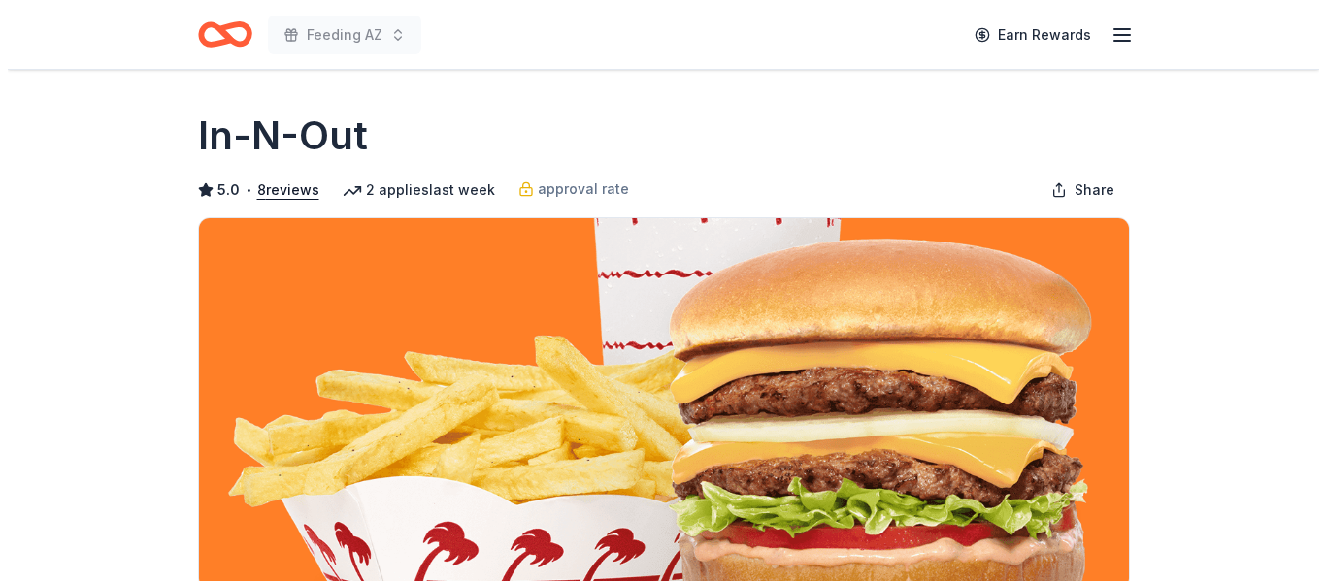
scroll to position [291, 0]
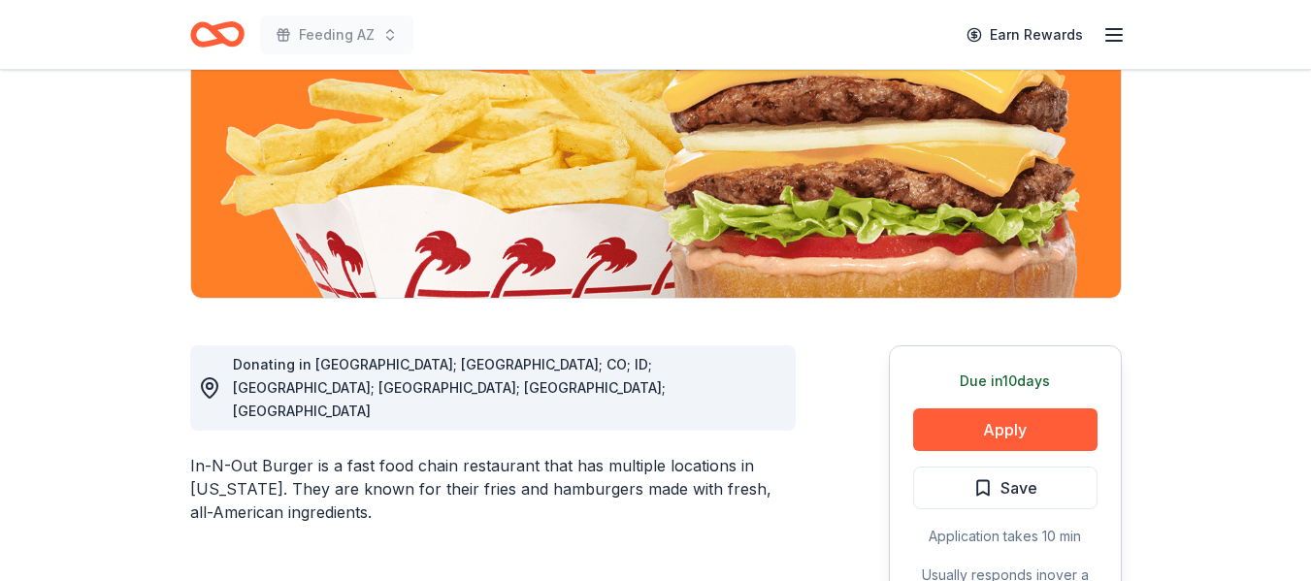
click at [1003, 440] on button "Apply" at bounding box center [1005, 430] width 184 height 43
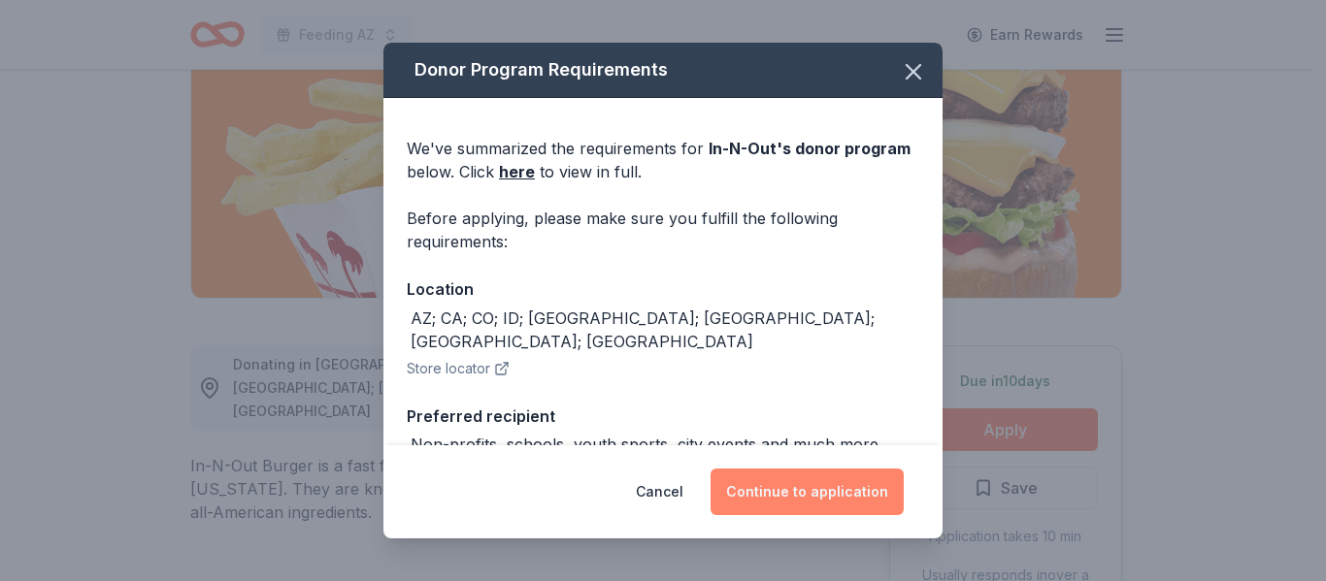
click at [807, 492] on button "Continue to application" at bounding box center [806, 492] width 193 height 47
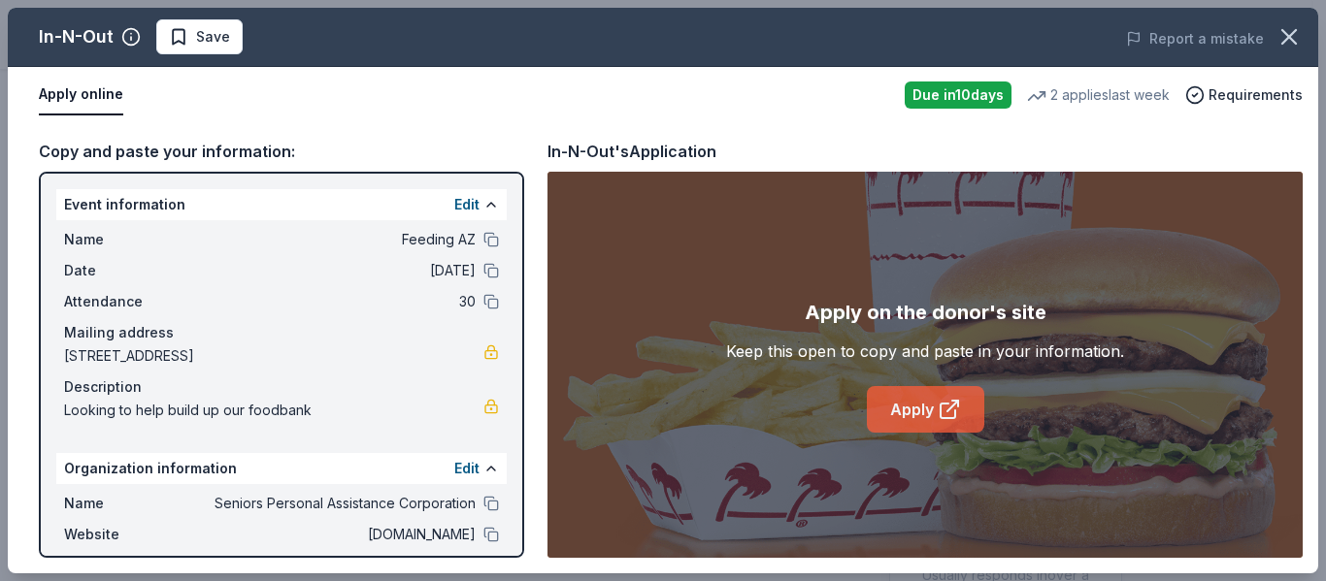
click at [924, 404] on link "Apply" at bounding box center [925, 409] width 117 height 47
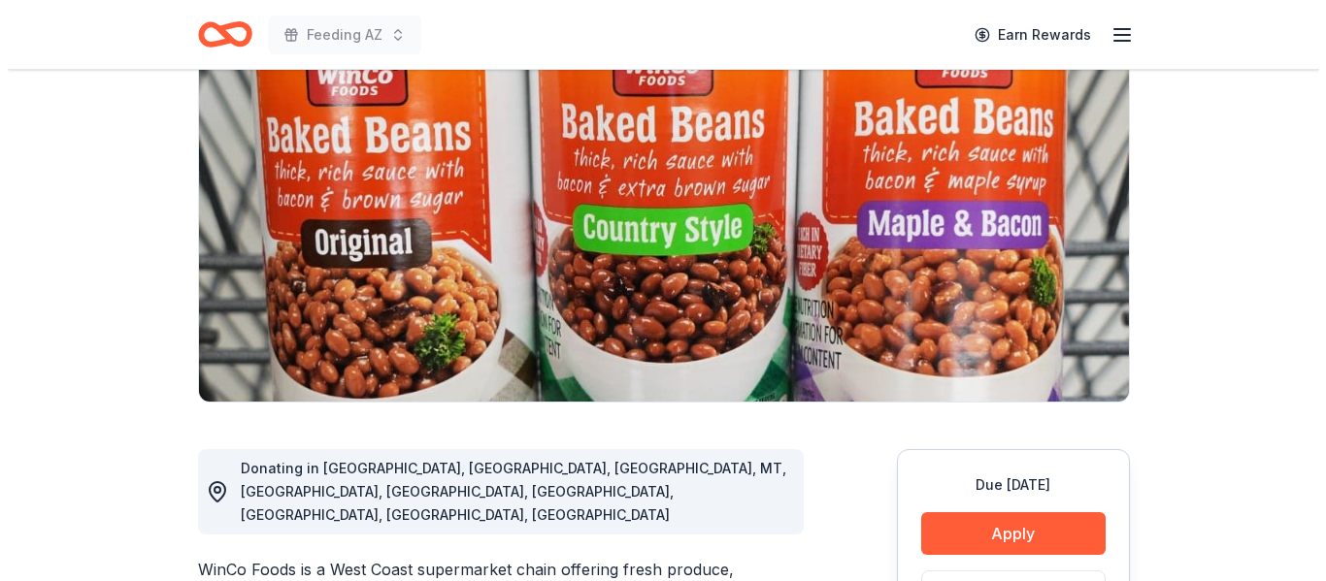
scroll to position [194, 0]
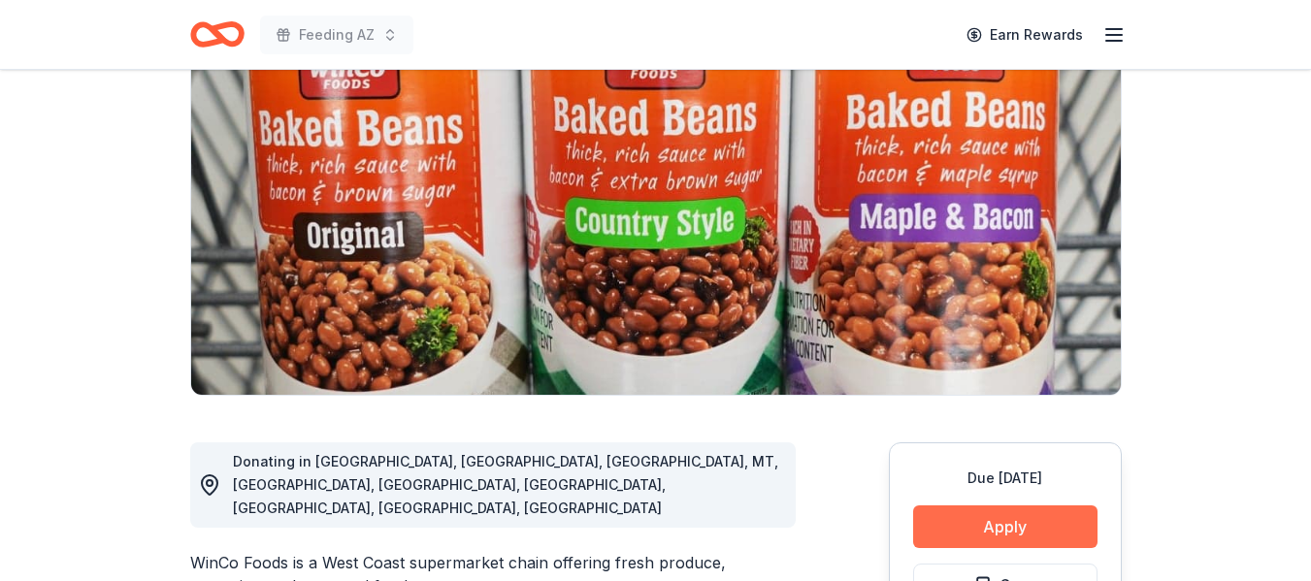
click at [997, 521] on button "Apply" at bounding box center [1005, 527] width 184 height 43
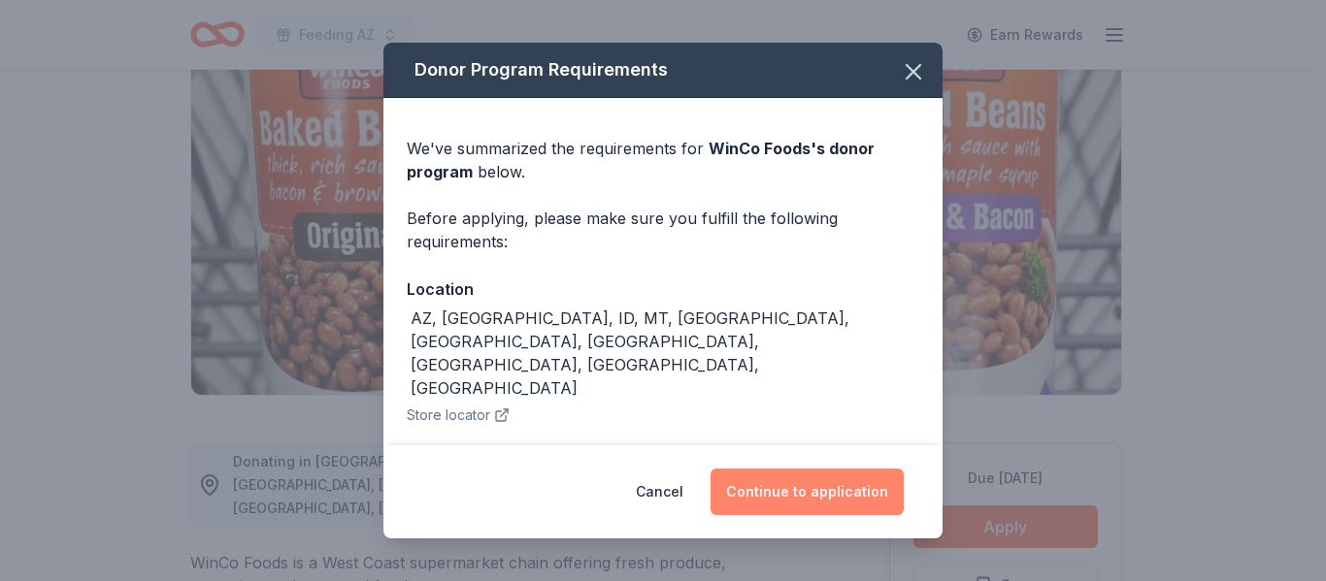
click at [828, 480] on button "Continue to application" at bounding box center [806, 492] width 193 height 47
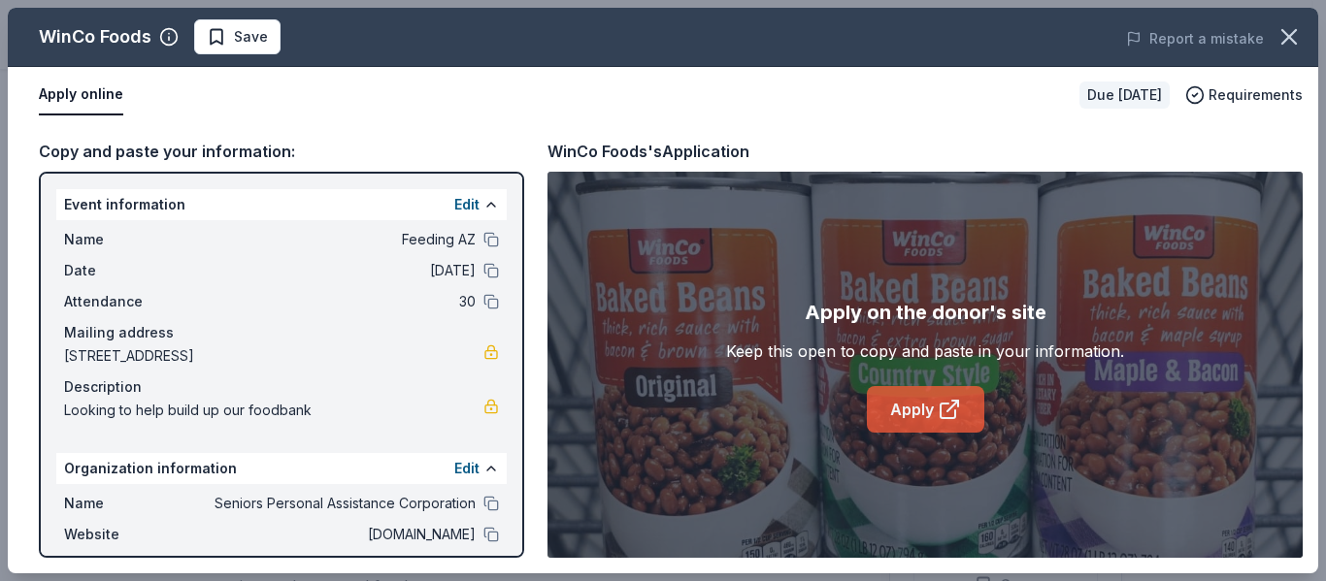
click at [951, 411] on icon at bounding box center [948, 409] width 23 height 23
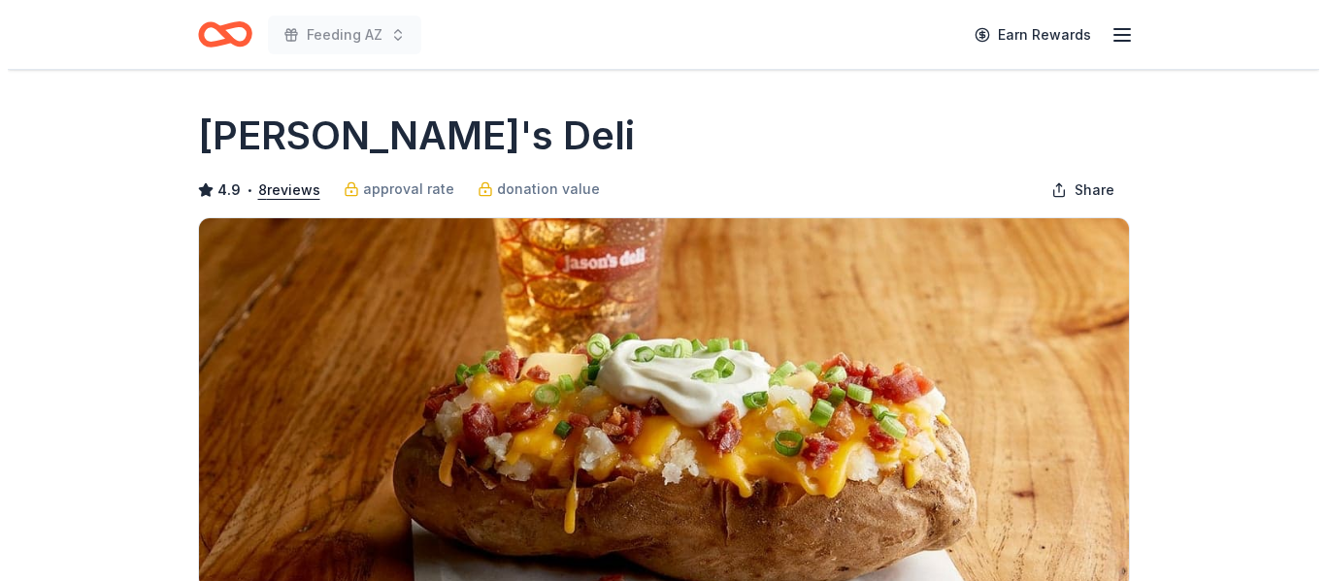
scroll to position [291, 0]
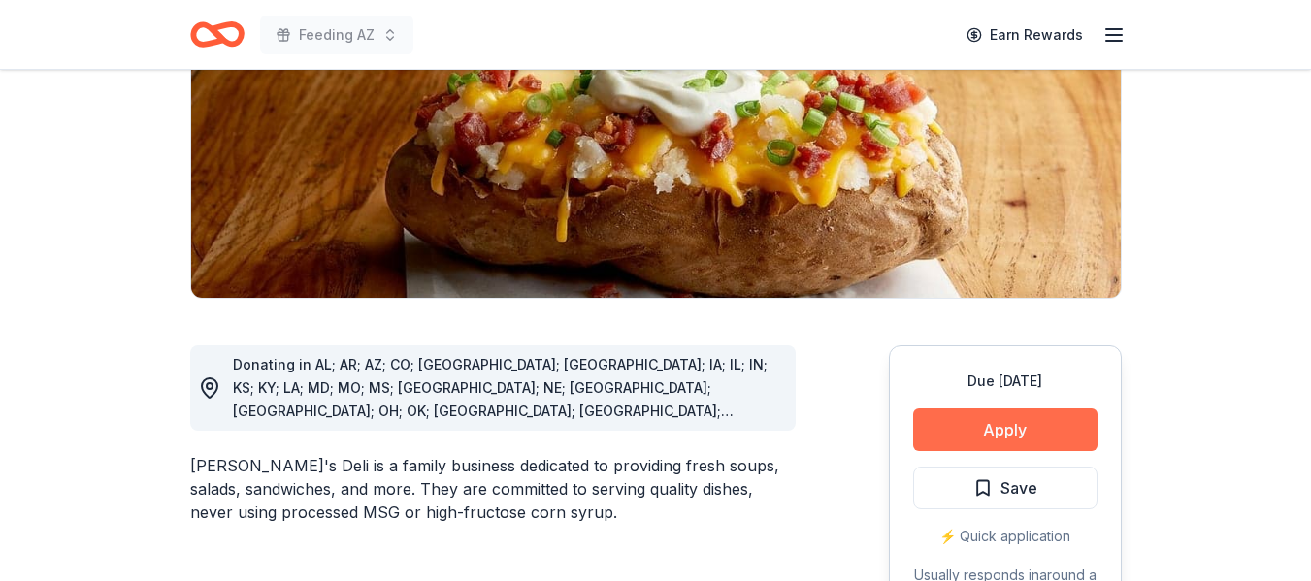
drag, startPoint x: 0, startPoint y: 0, endPoint x: 993, endPoint y: 422, distance: 1078.8
click at [993, 422] on button "Apply" at bounding box center [1005, 430] width 184 height 43
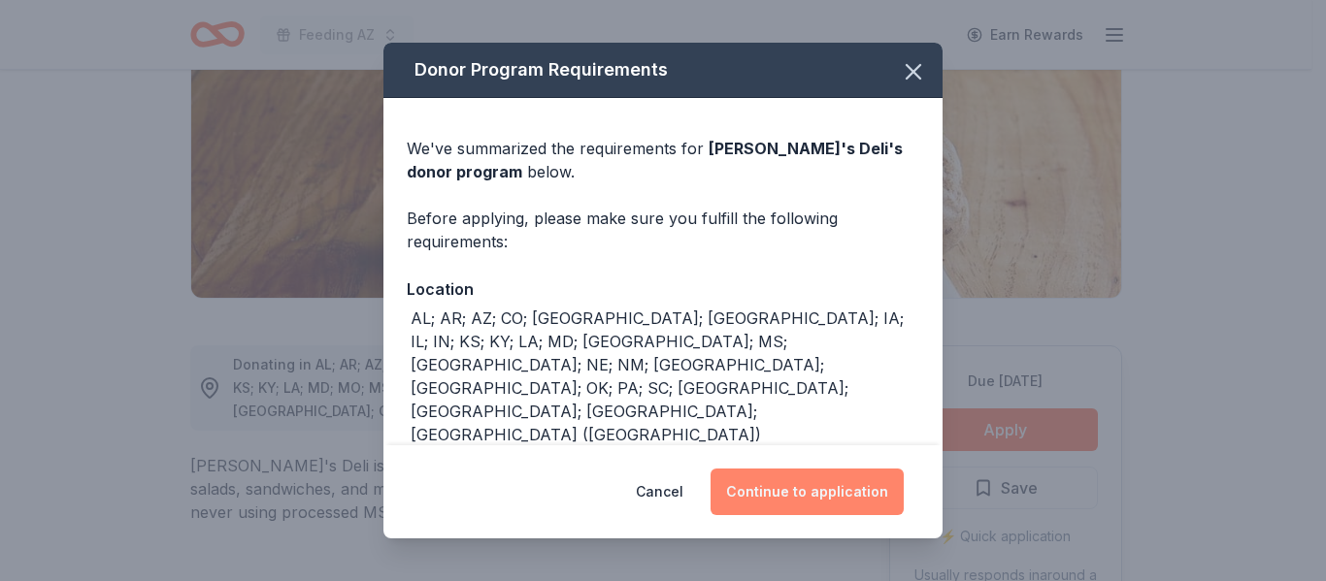
click at [826, 487] on button "Continue to application" at bounding box center [806, 492] width 193 height 47
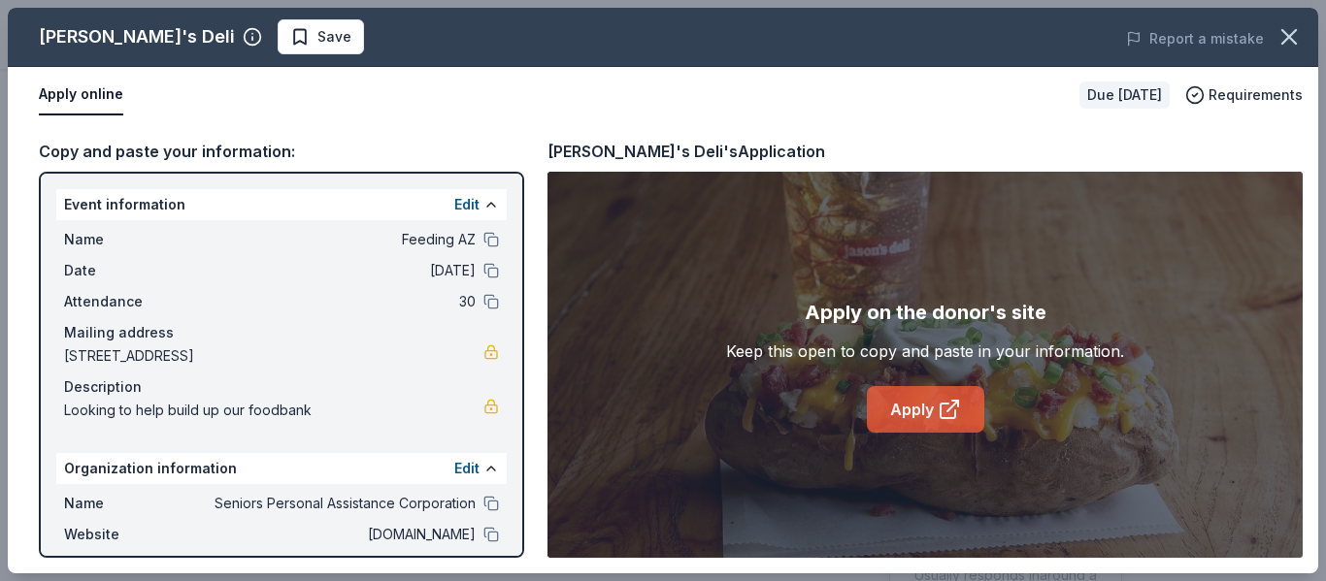
click at [916, 422] on link "Apply" at bounding box center [925, 409] width 117 height 47
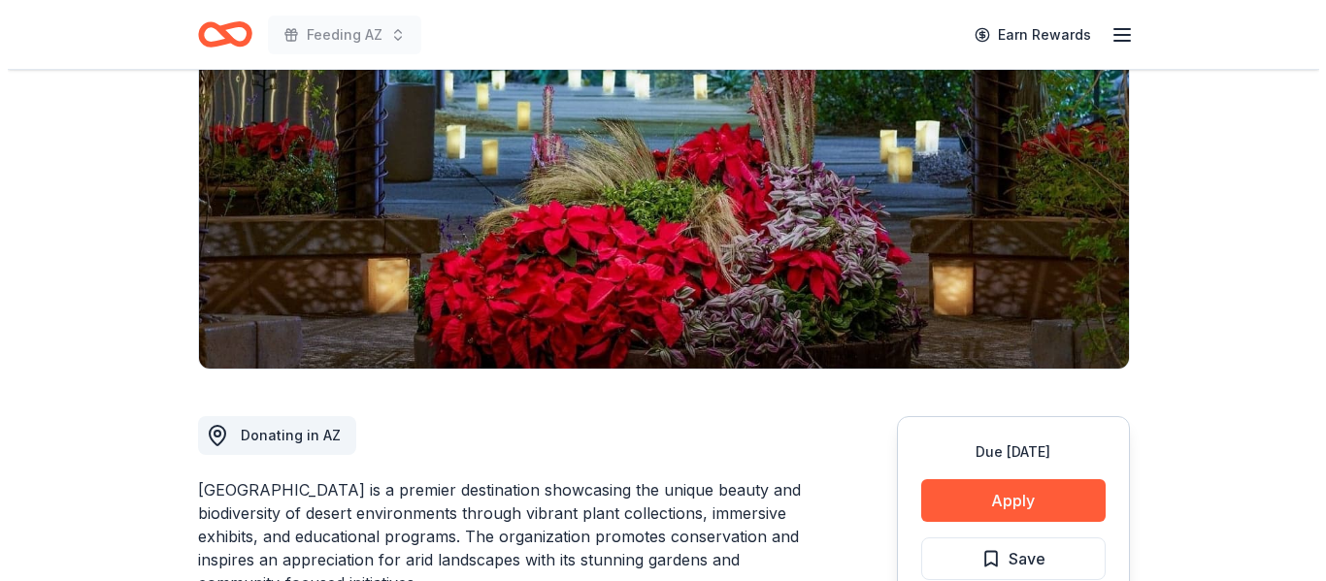
scroll to position [291, 0]
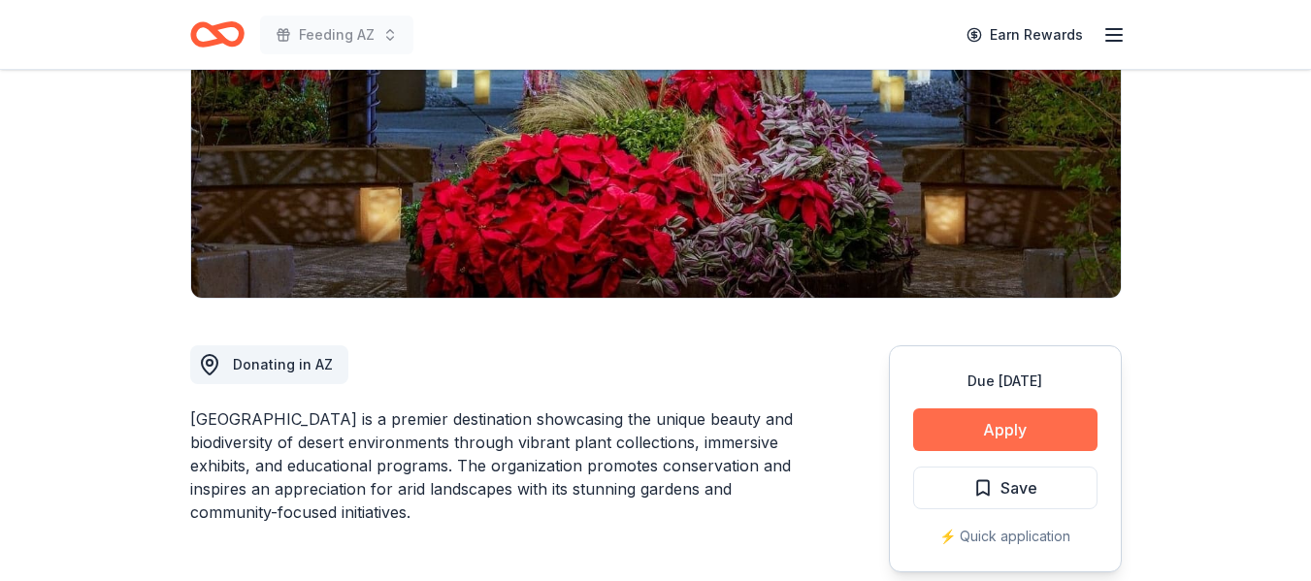
click at [1043, 444] on button "Apply" at bounding box center [1005, 430] width 184 height 43
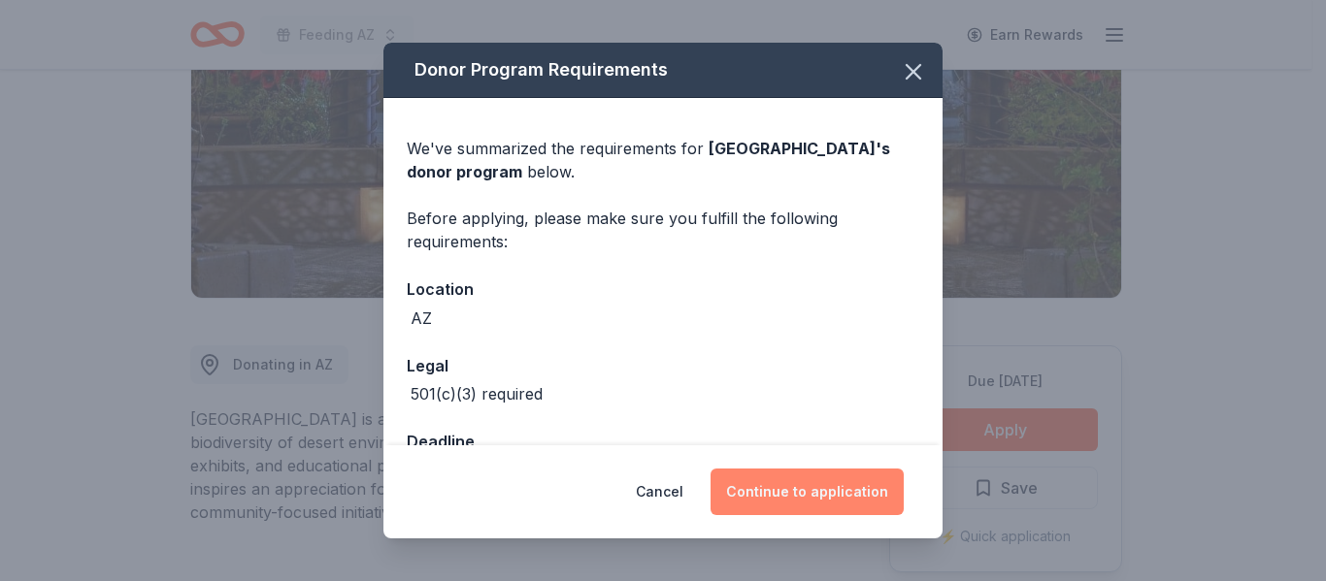
click at [825, 486] on button "Continue to application" at bounding box center [806, 492] width 193 height 47
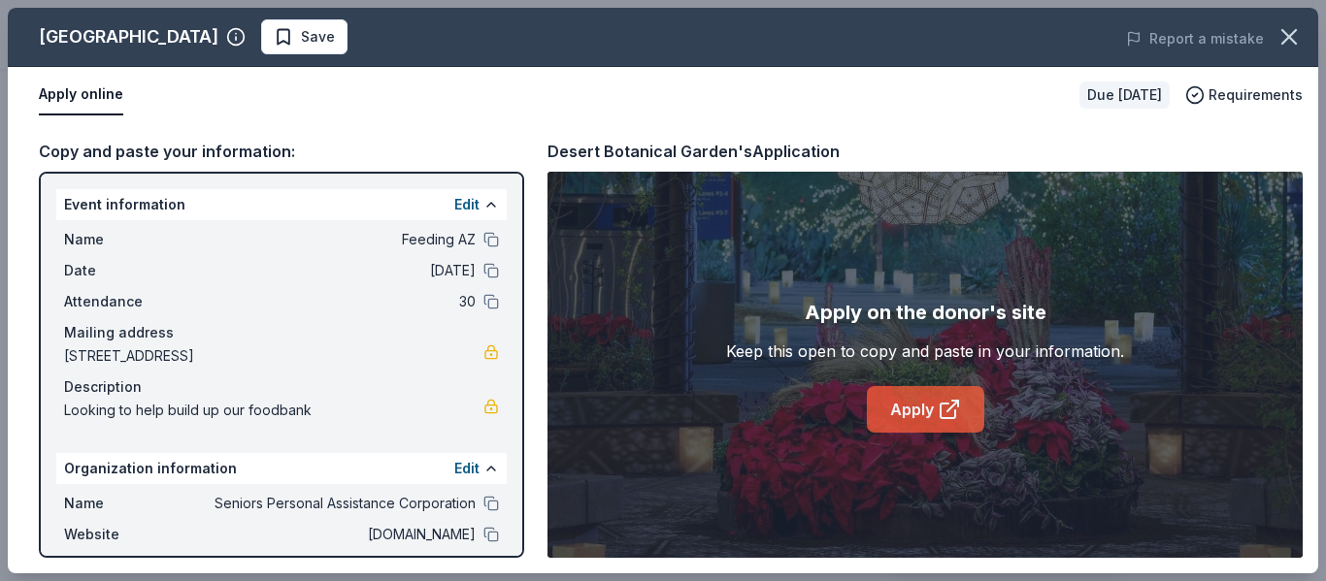
click at [909, 411] on link "Apply" at bounding box center [925, 409] width 117 height 47
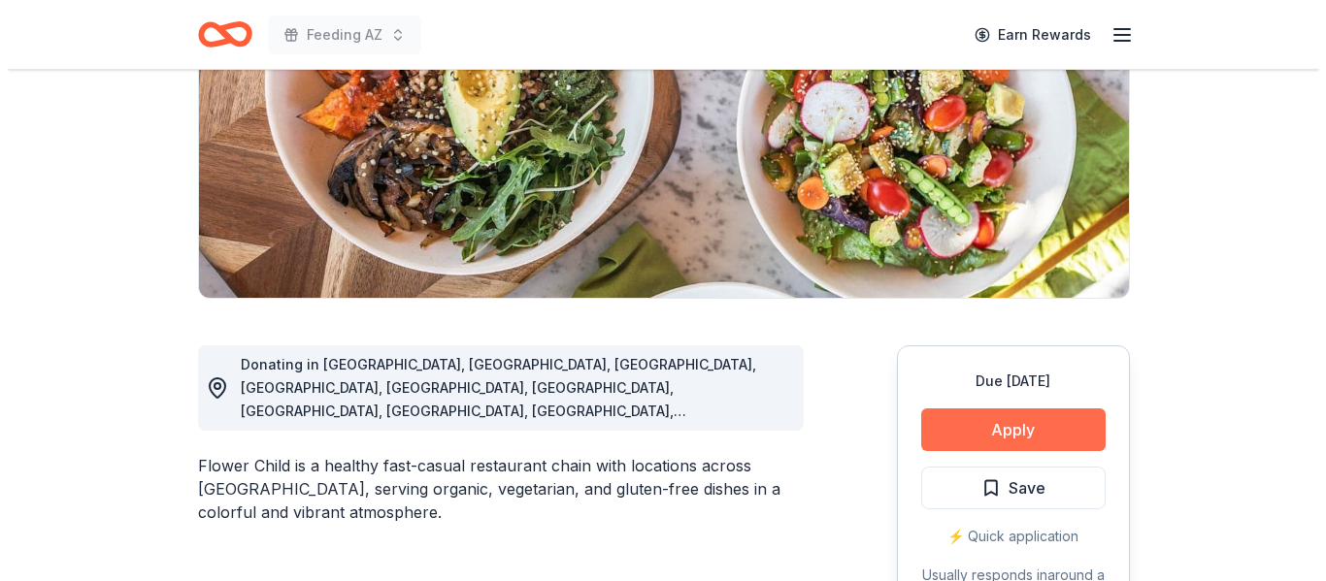
scroll to position [291, 0]
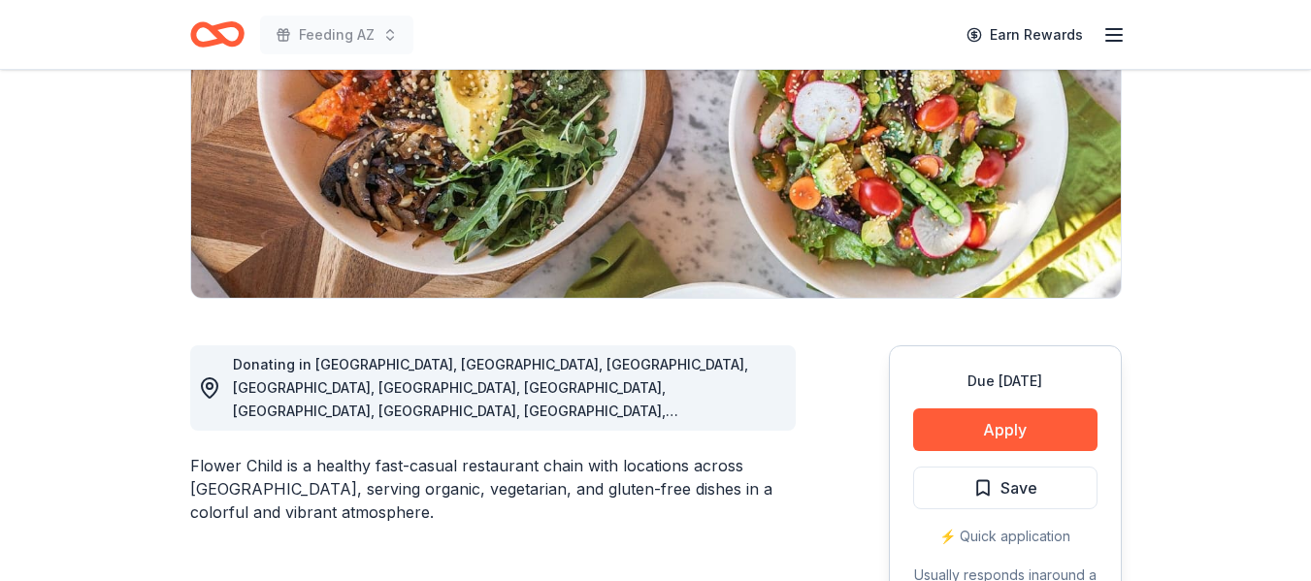
click at [998, 461] on div "Due [DATE] Apply Save ⚡️ Quick application Usually responds in around a week" at bounding box center [1005, 489] width 233 height 289
click at [997, 436] on button "Apply" at bounding box center [1005, 430] width 184 height 43
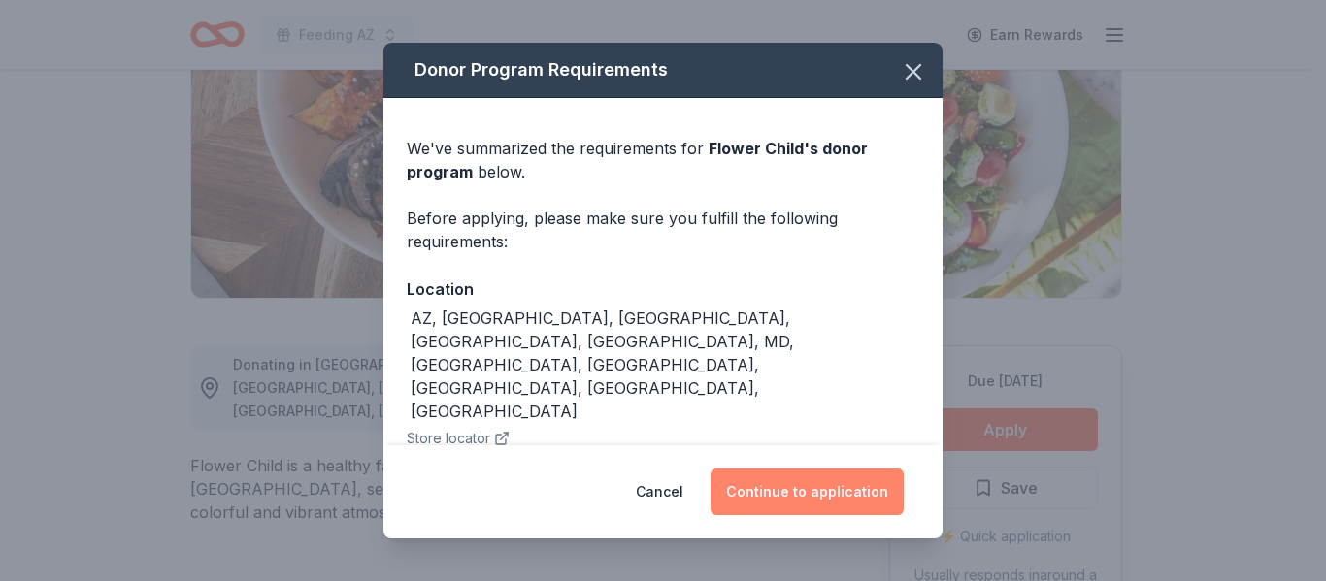
click at [831, 486] on button "Continue to application" at bounding box center [806, 492] width 193 height 47
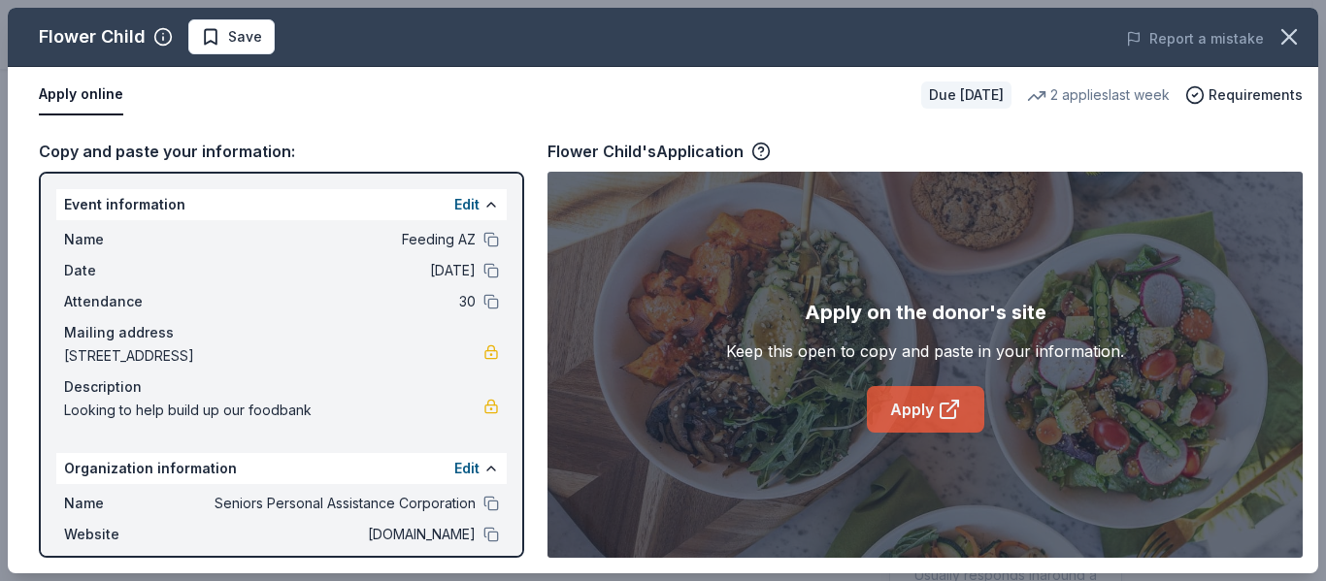
click at [919, 402] on link "Apply" at bounding box center [925, 409] width 117 height 47
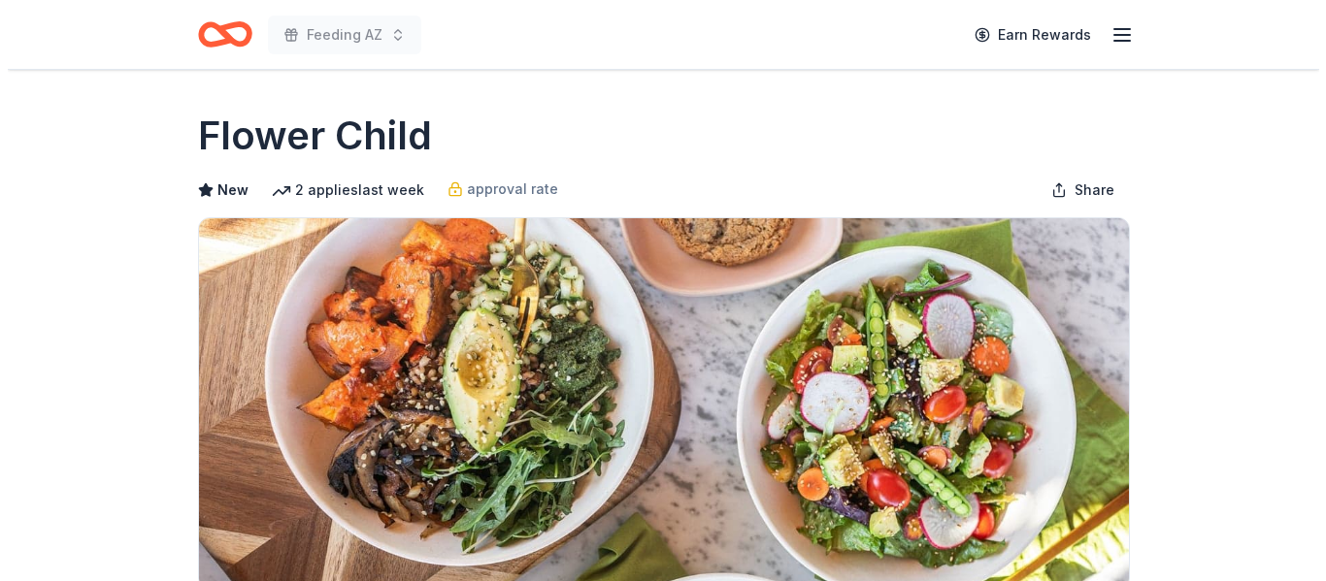
scroll to position [291, 0]
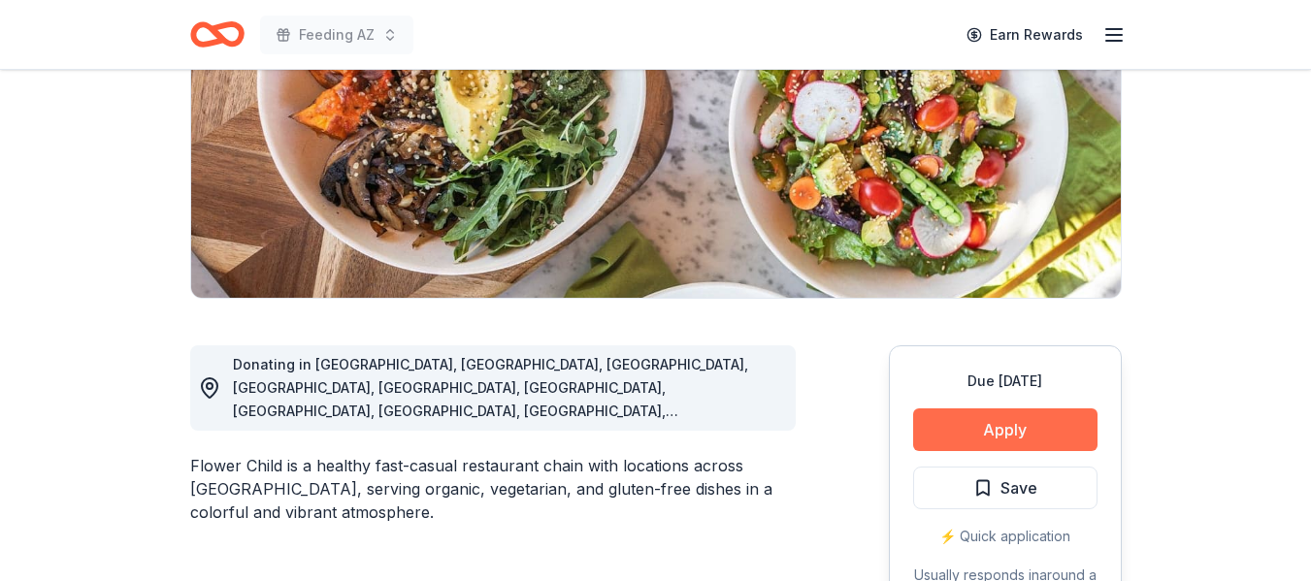
click at [979, 424] on button "Apply" at bounding box center [1005, 430] width 184 height 43
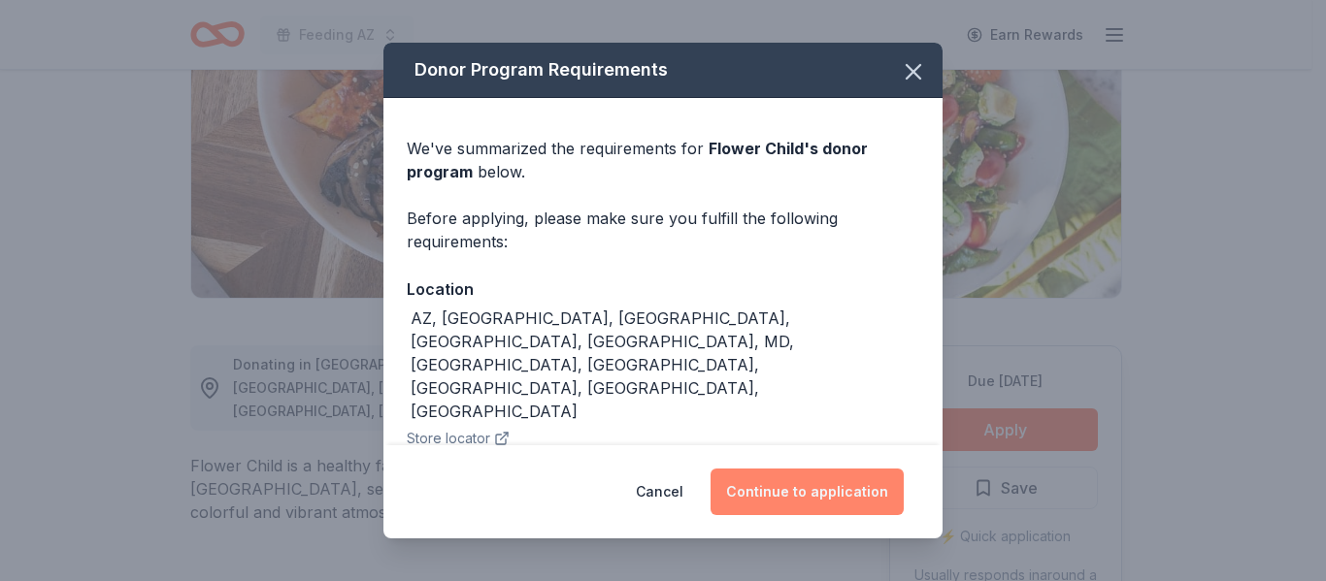
click at [813, 494] on button "Continue to application" at bounding box center [806, 492] width 193 height 47
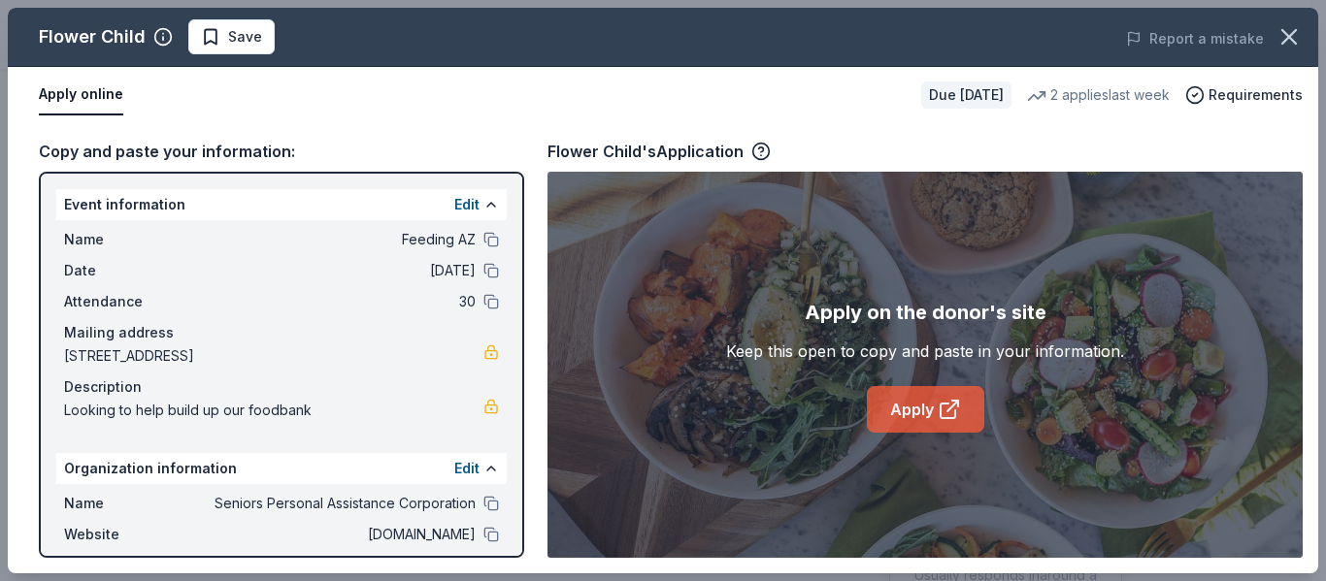
click at [940, 410] on icon at bounding box center [947, 411] width 15 height 15
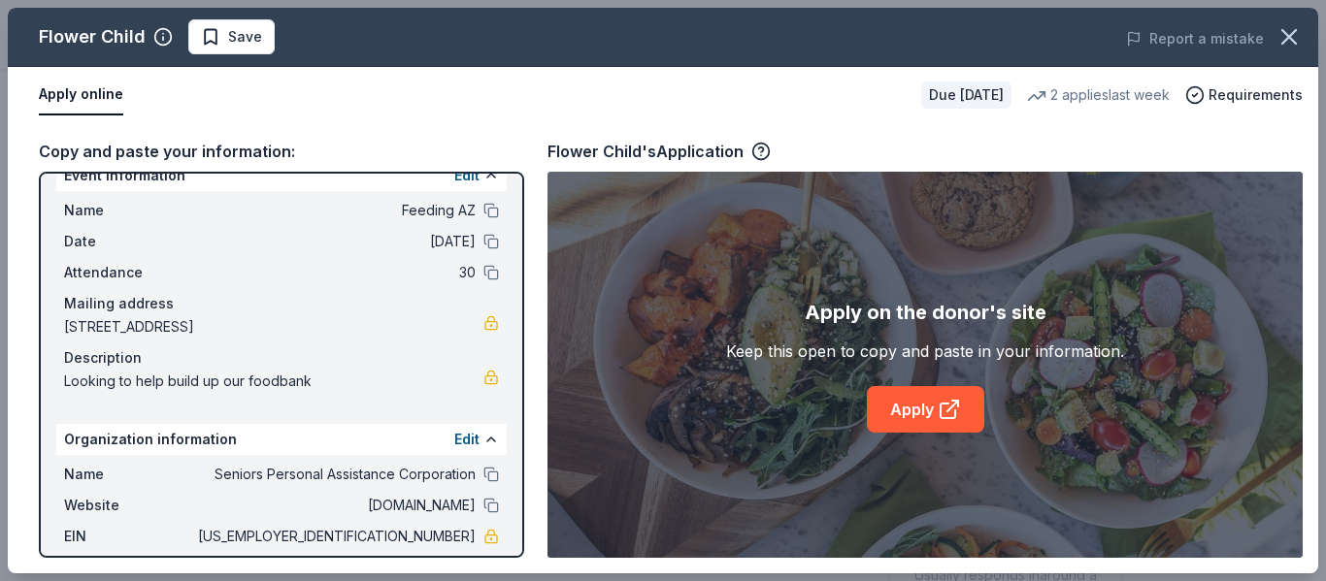
scroll to position [0, 0]
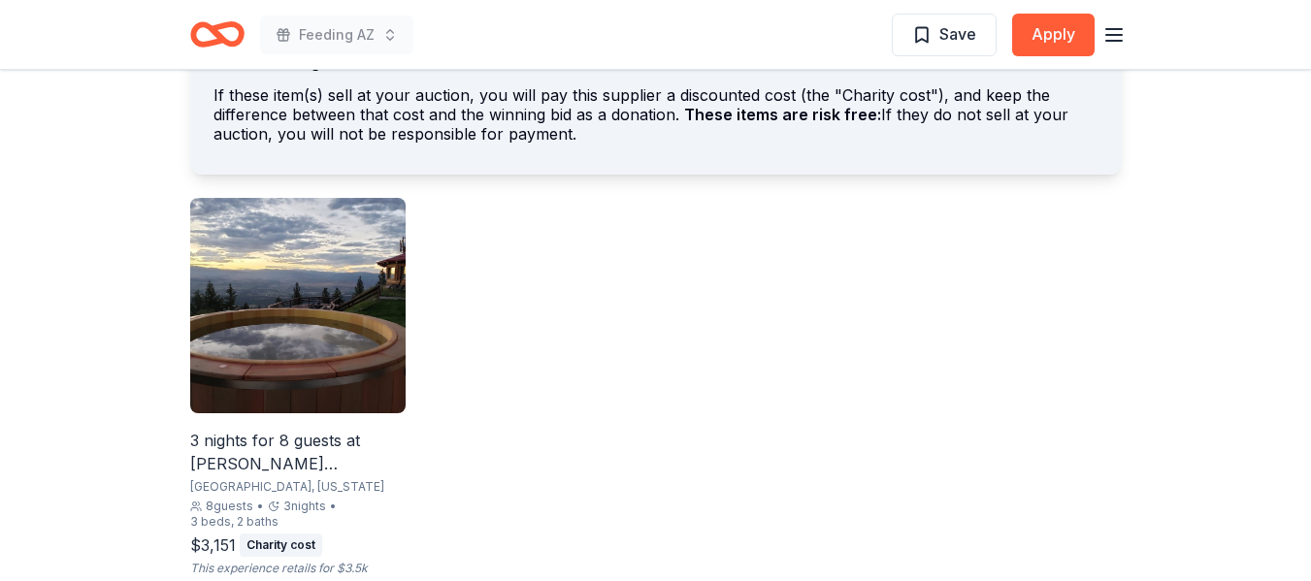
scroll to position [1262, 0]
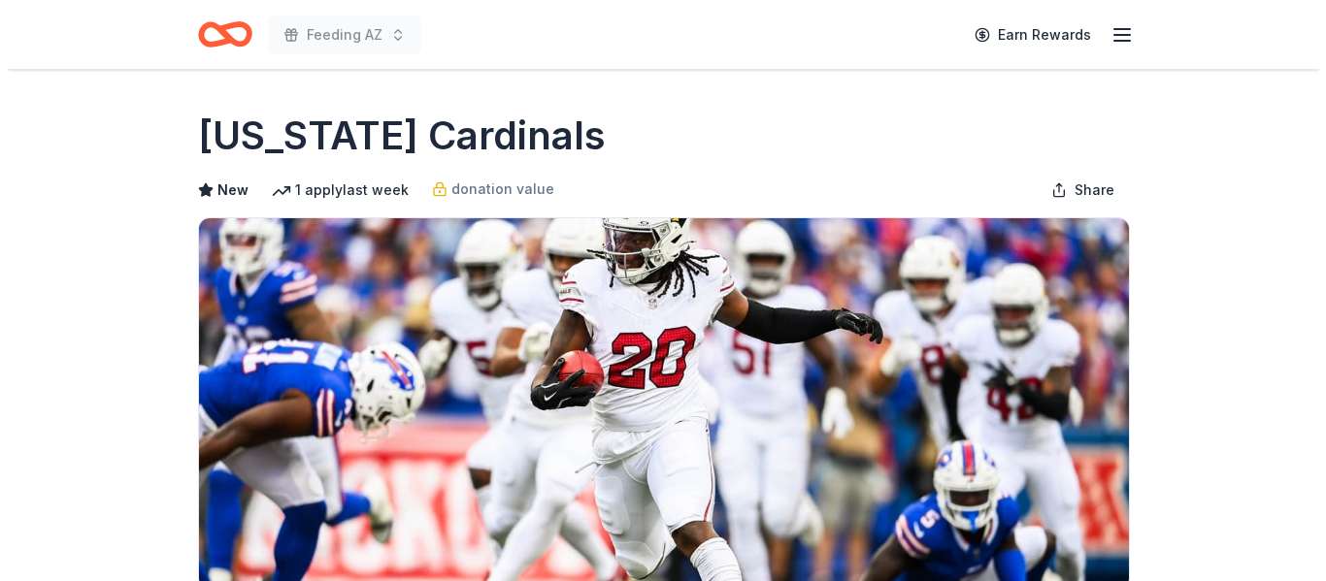
scroll to position [388, 0]
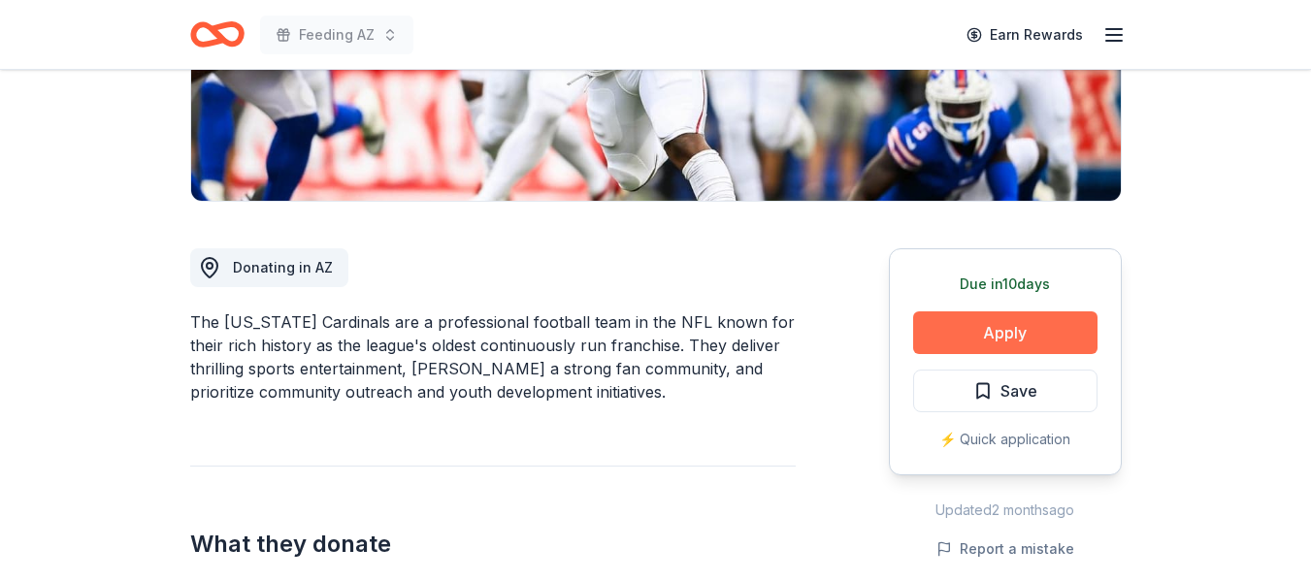
click at [1012, 328] on button "Apply" at bounding box center [1005, 333] width 184 height 43
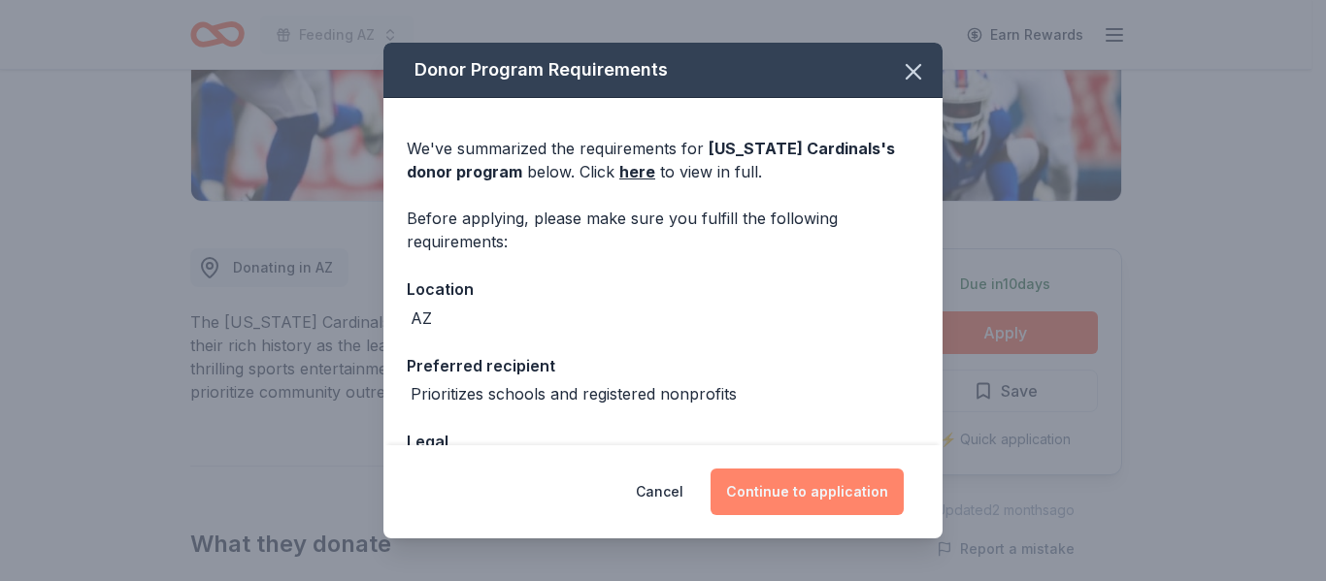
click at [839, 493] on button "Continue to application" at bounding box center [806, 492] width 193 height 47
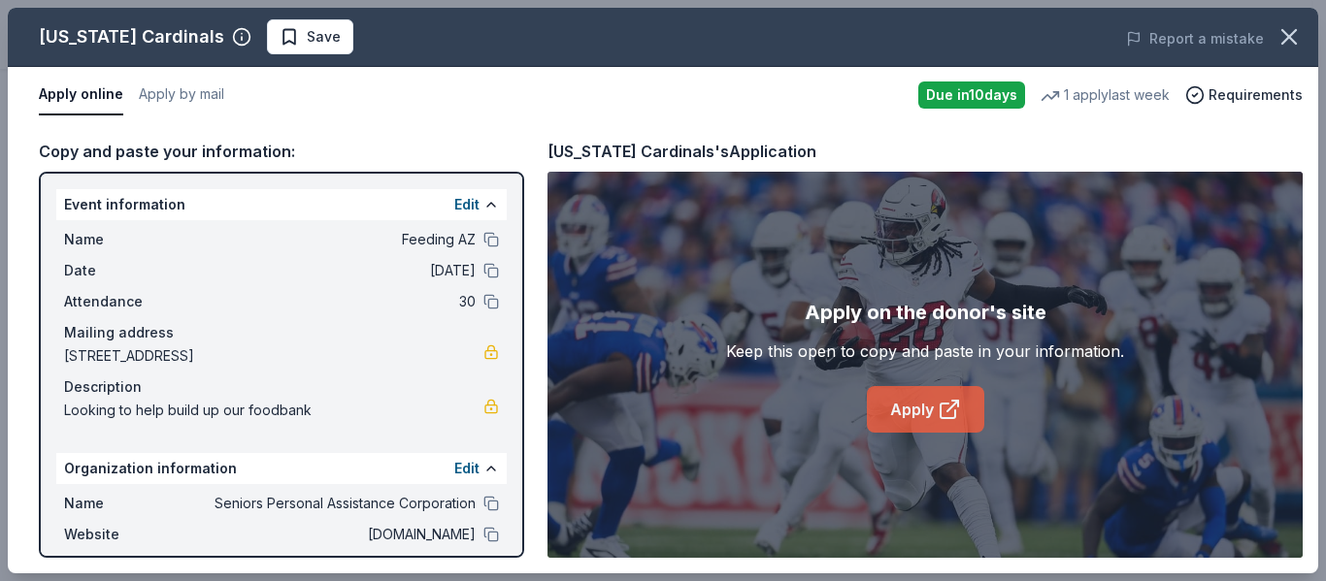
click at [929, 415] on link "Apply" at bounding box center [925, 409] width 117 height 47
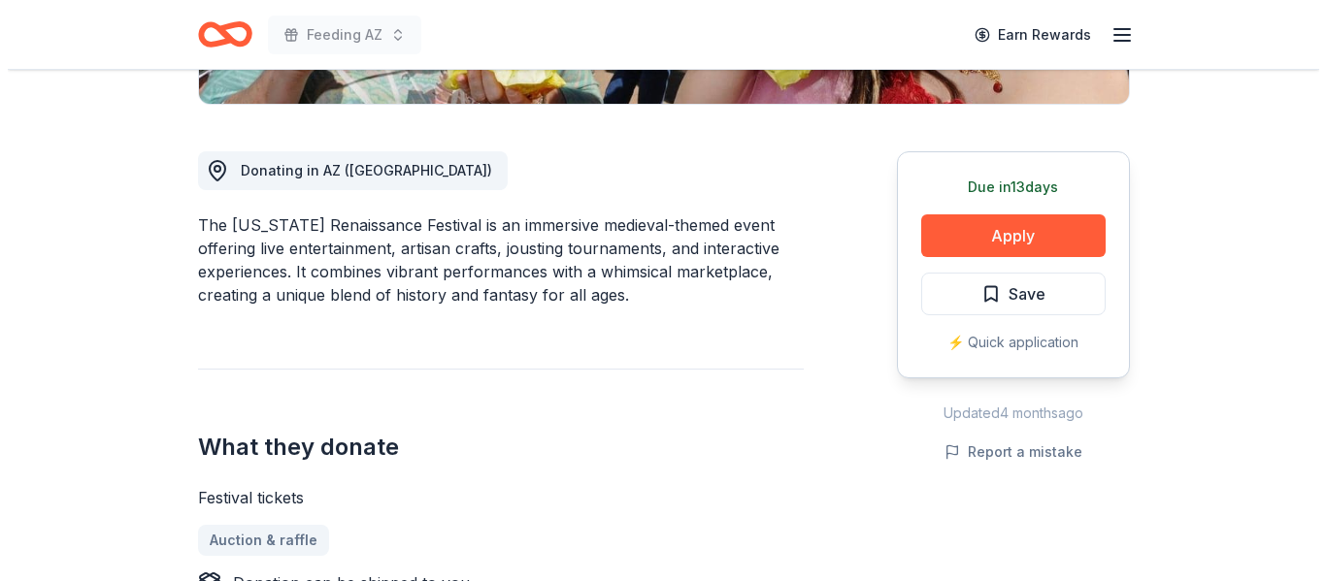
scroll to position [485, 0]
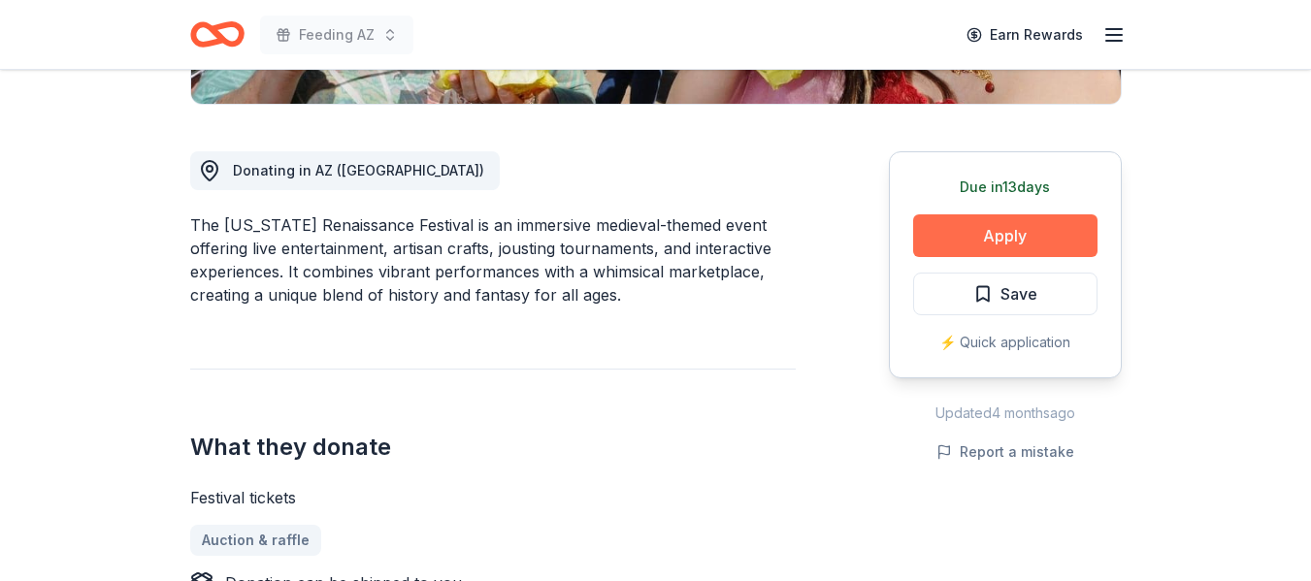
click at [1015, 232] on button "Apply" at bounding box center [1005, 235] width 184 height 43
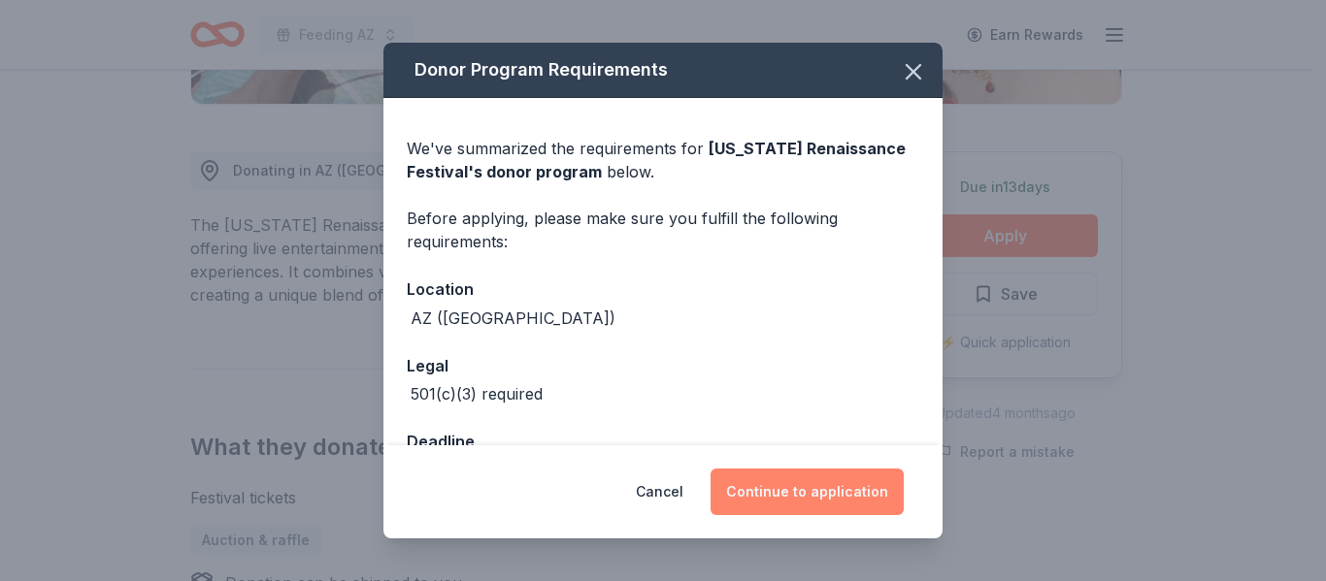
click at [823, 504] on button "Continue to application" at bounding box center [806, 492] width 193 height 47
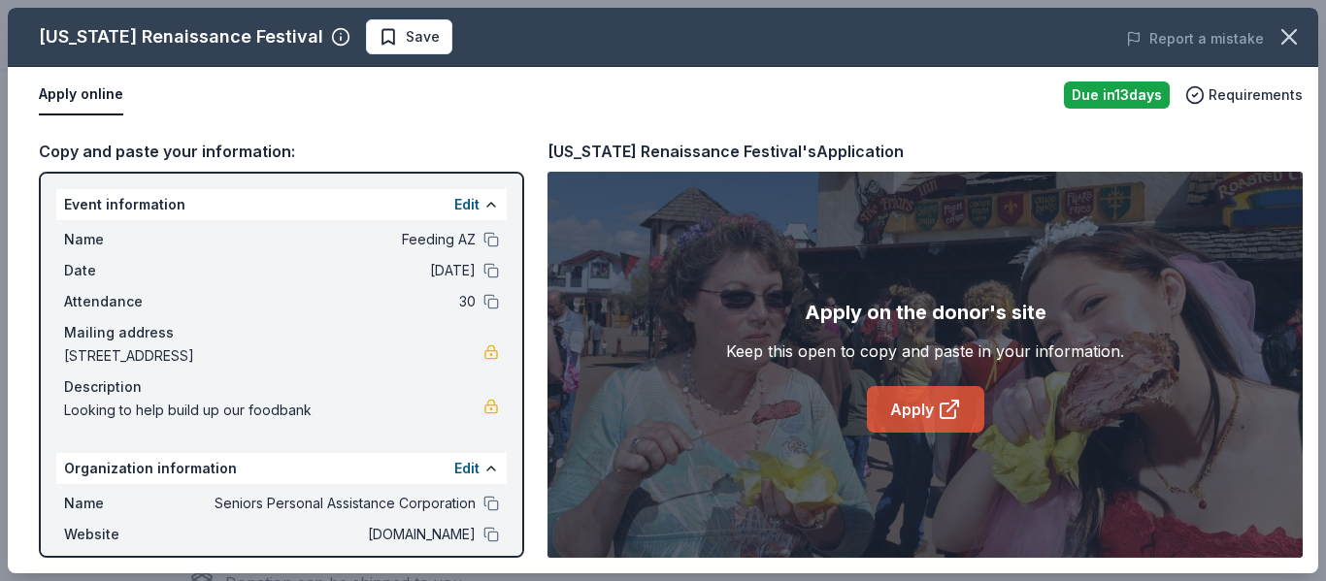
click at [931, 415] on link "Apply" at bounding box center [925, 409] width 117 height 47
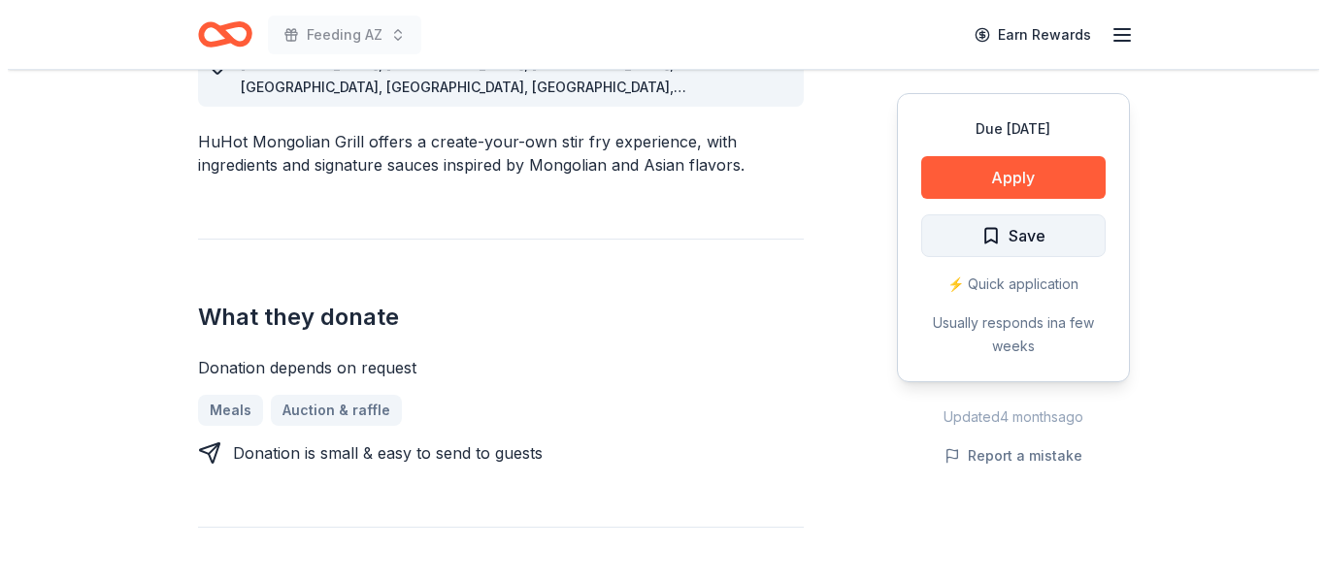
scroll to position [582, 0]
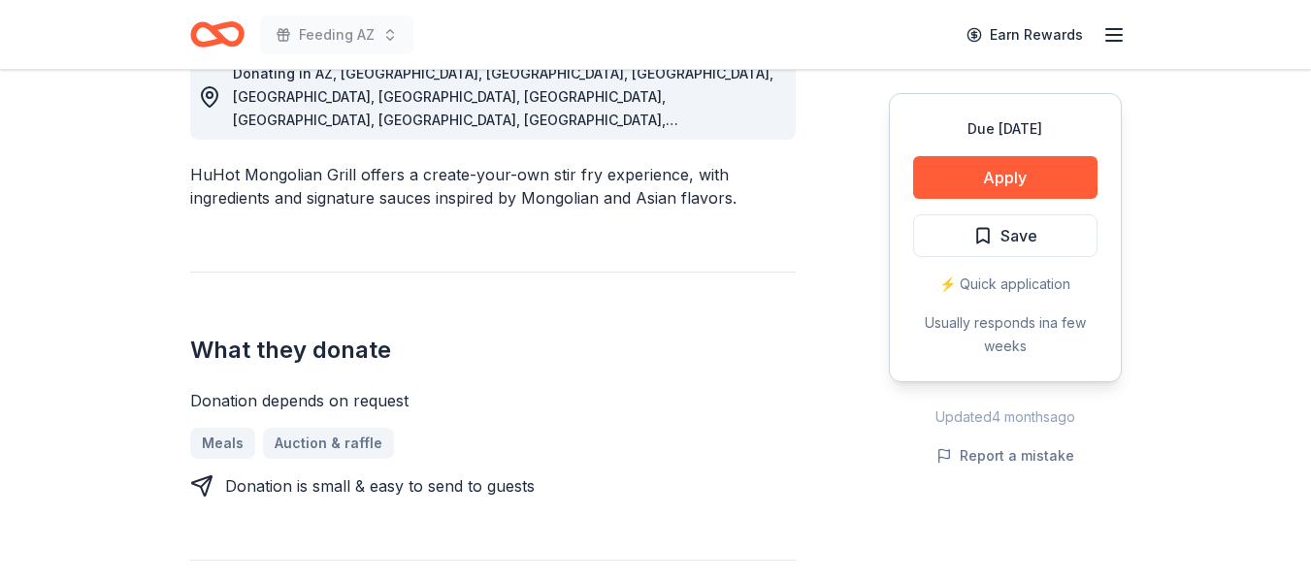
click at [969, 211] on div "Due in 25 days Apply Save ⚡️ Quick application Usually responds in a few weeks" at bounding box center [1005, 237] width 233 height 289
click at [978, 170] on button "Apply" at bounding box center [1005, 177] width 184 height 43
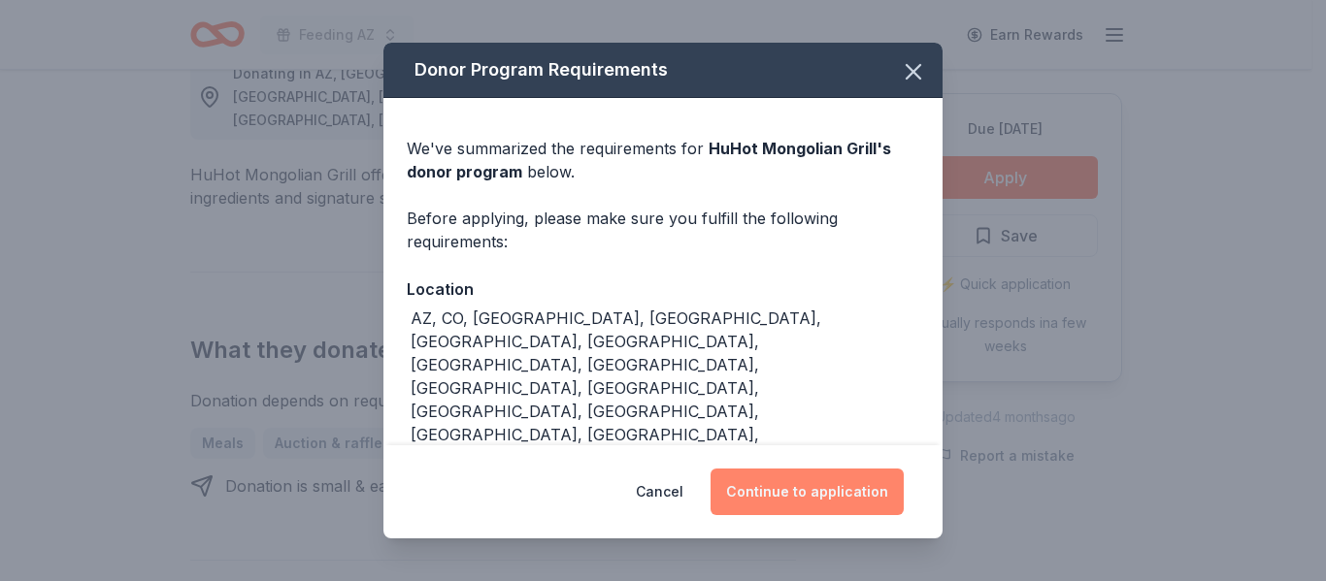
click at [789, 479] on button "Continue to application" at bounding box center [806, 492] width 193 height 47
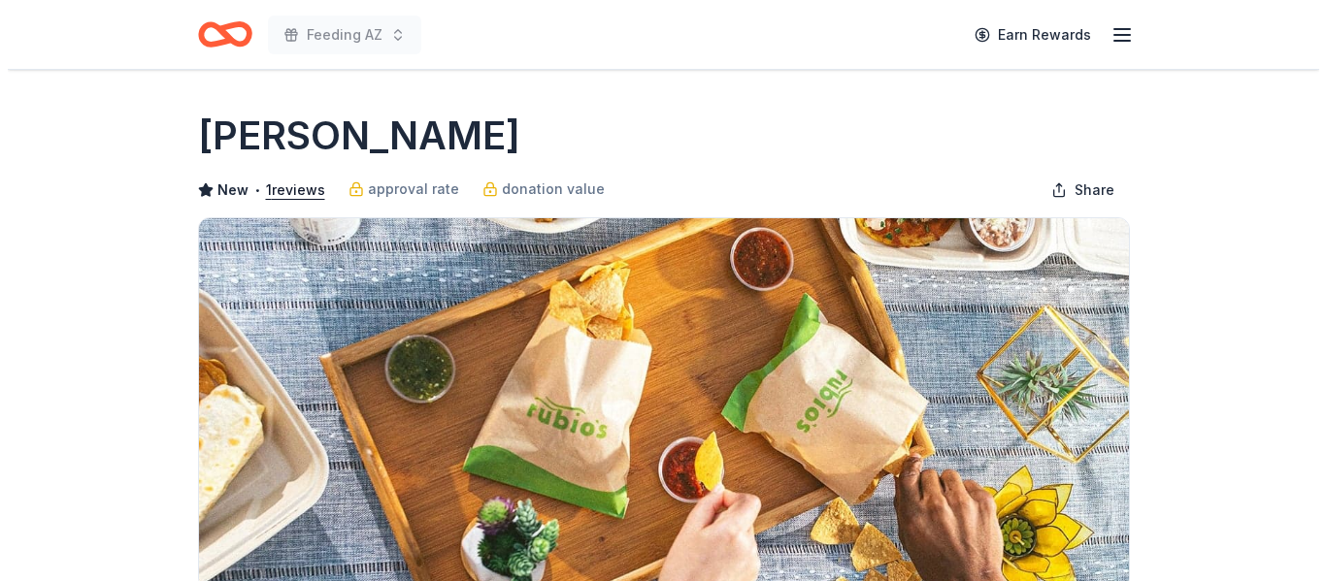
scroll to position [485, 0]
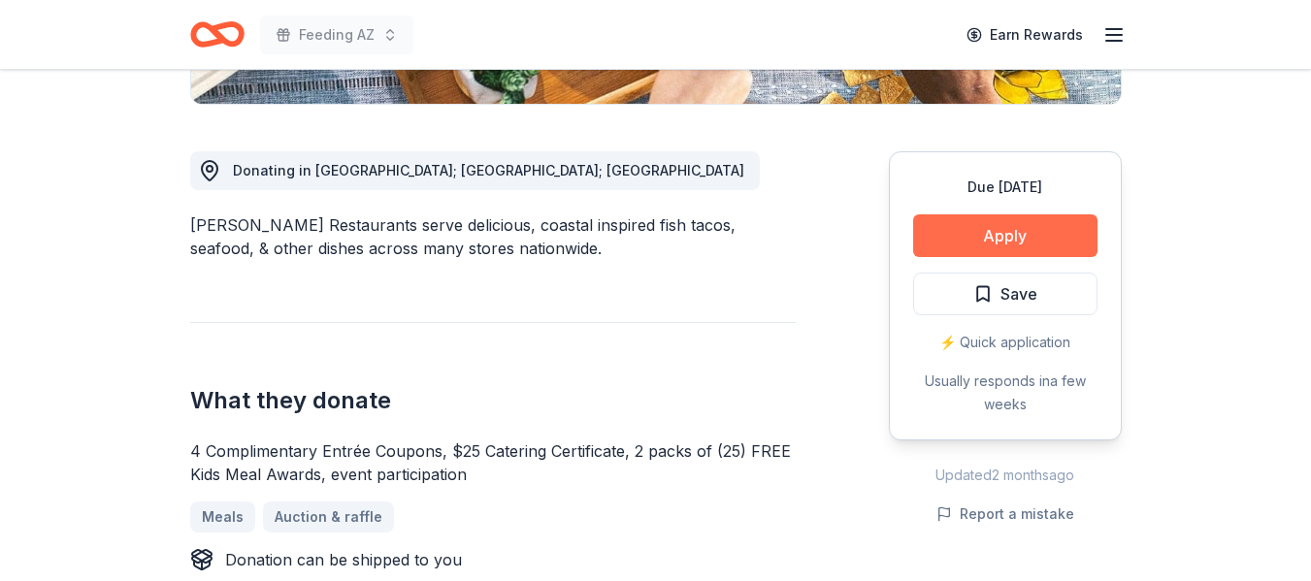
click at [1008, 236] on button "Apply" at bounding box center [1005, 235] width 184 height 43
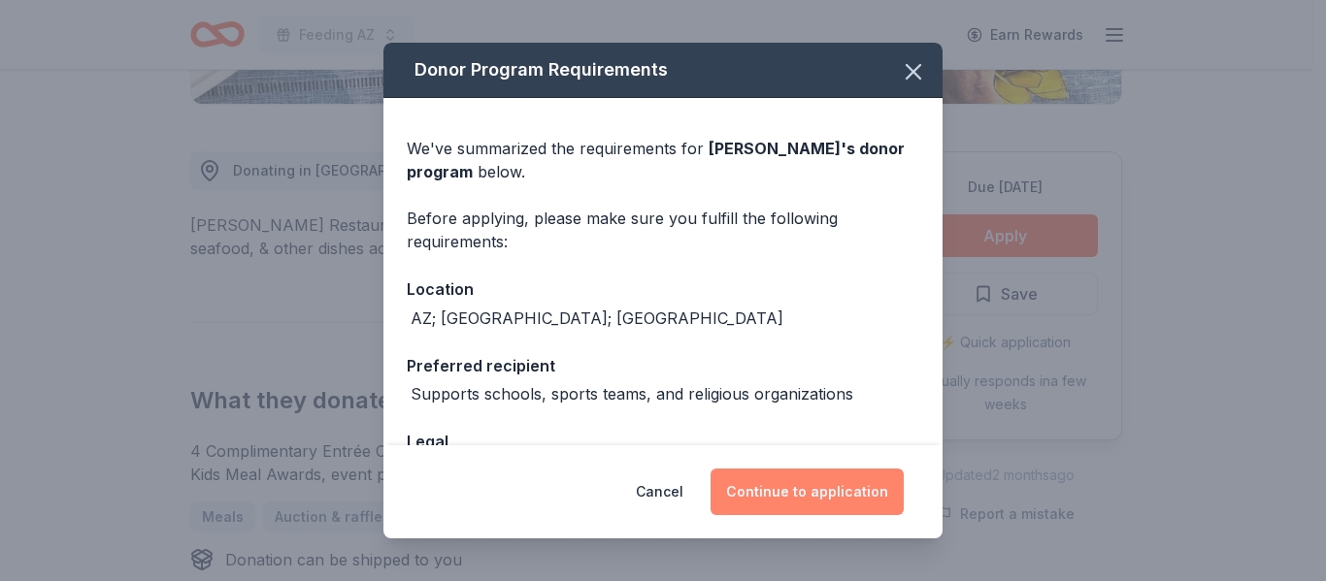
click at [833, 472] on button "Continue to application" at bounding box center [806, 492] width 193 height 47
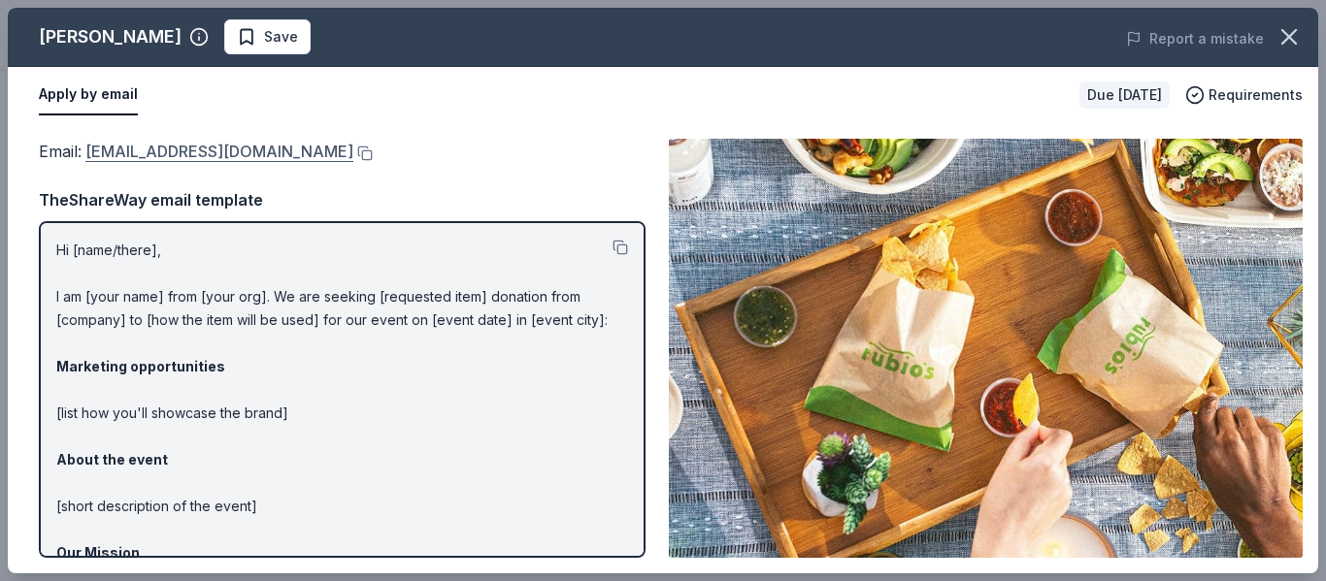
click at [213, 147] on link "VPMarketingTeam@rubios.com" at bounding box center [219, 151] width 268 height 25
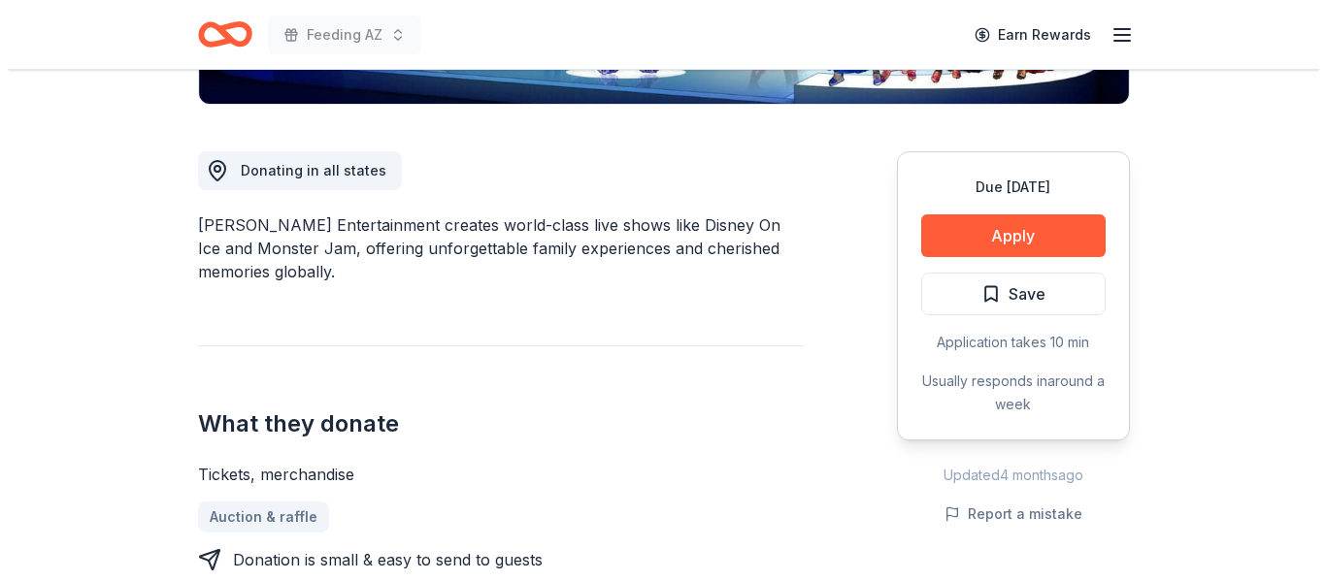
scroll to position [485, 0]
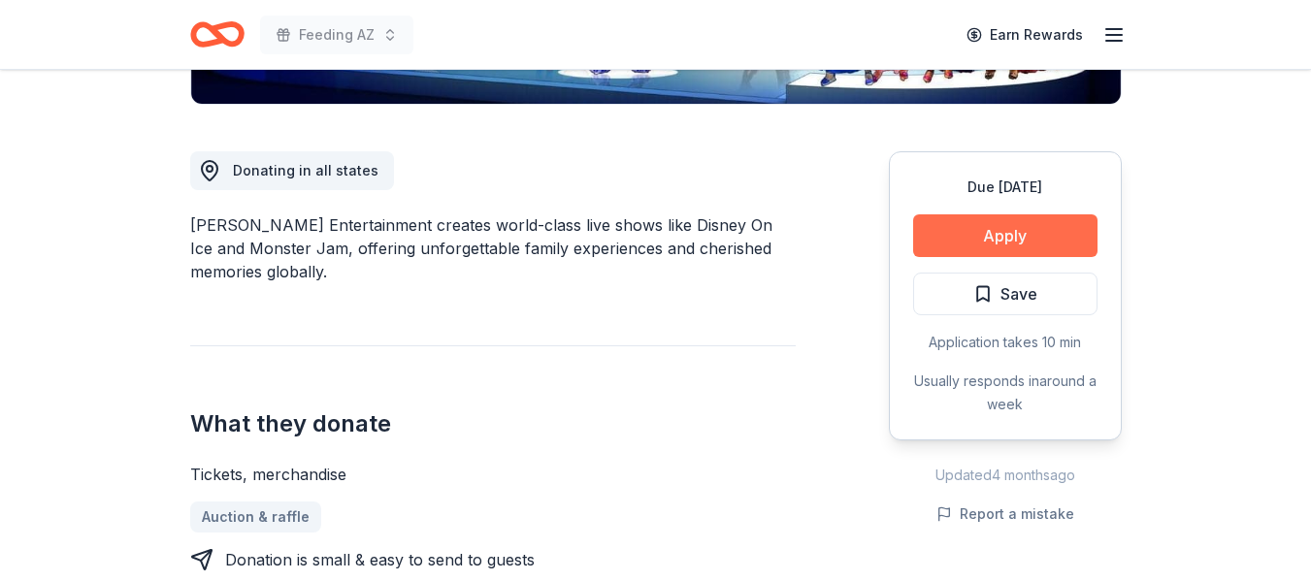
click at [1013, 250] on button "Apply" at bounding box center [1005, 235] width 184 height 43
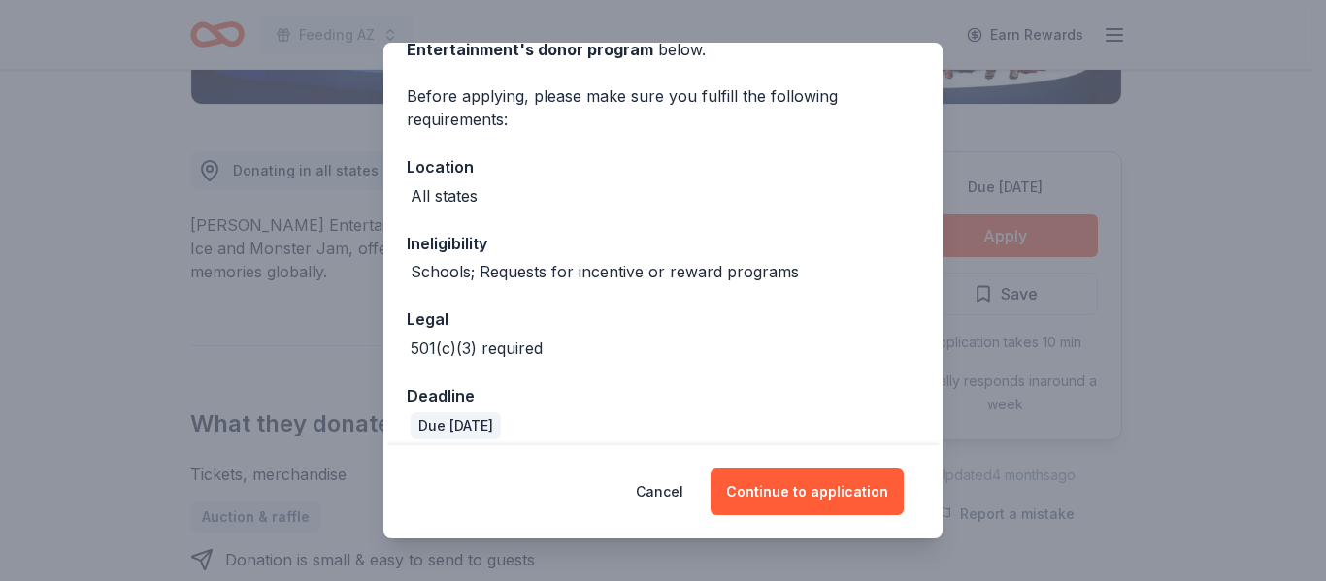
scroll to position [140, 0]
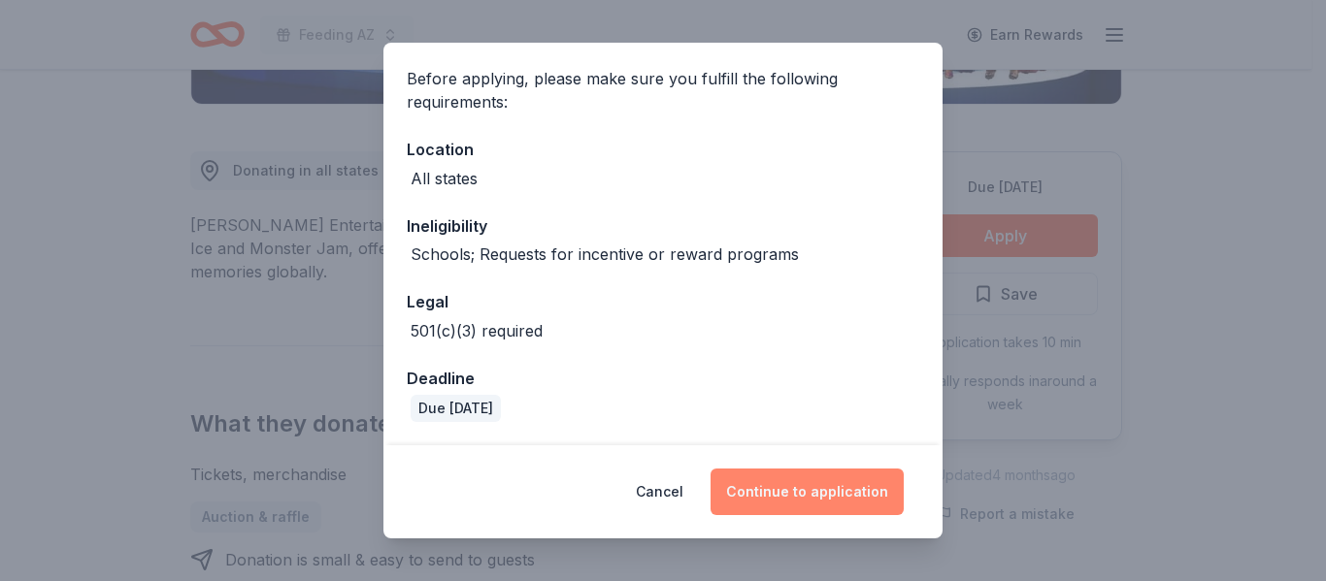
click at [811, 493] on button "Continue to application" at bounding box center [806, 492] width 193 height 47
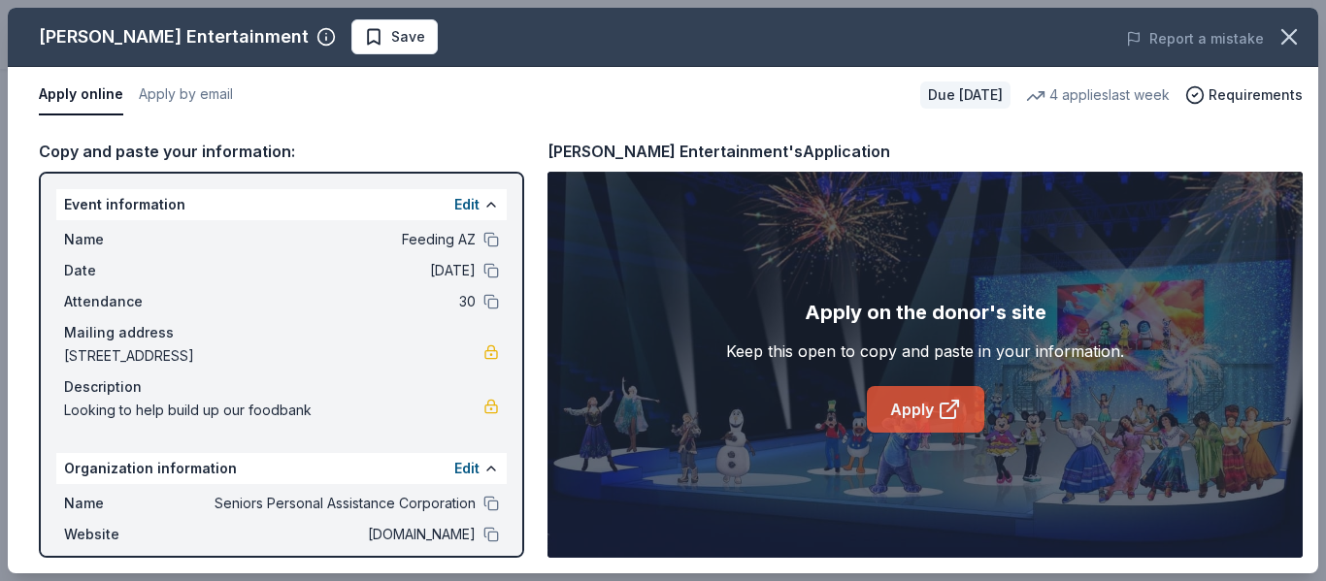
click at [921, 416] on link "Apply" at bounding box center [925, 409] width 117 height 47
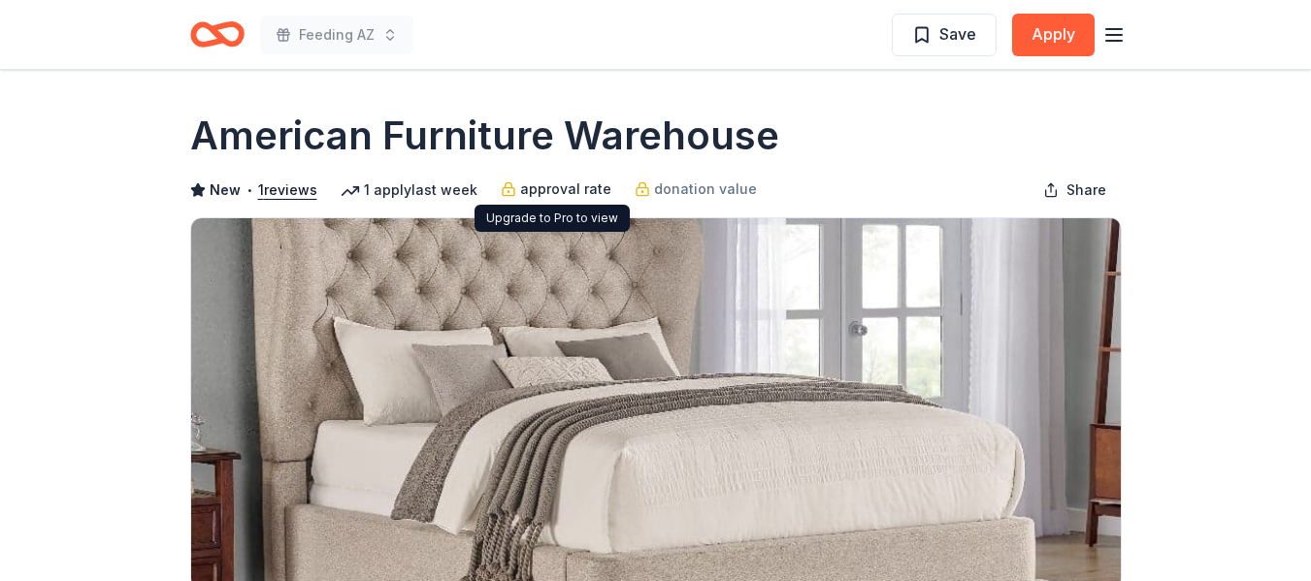
click at [549, 183] on span "approval rate" at bounding box center [565, 189] width 91 height 23
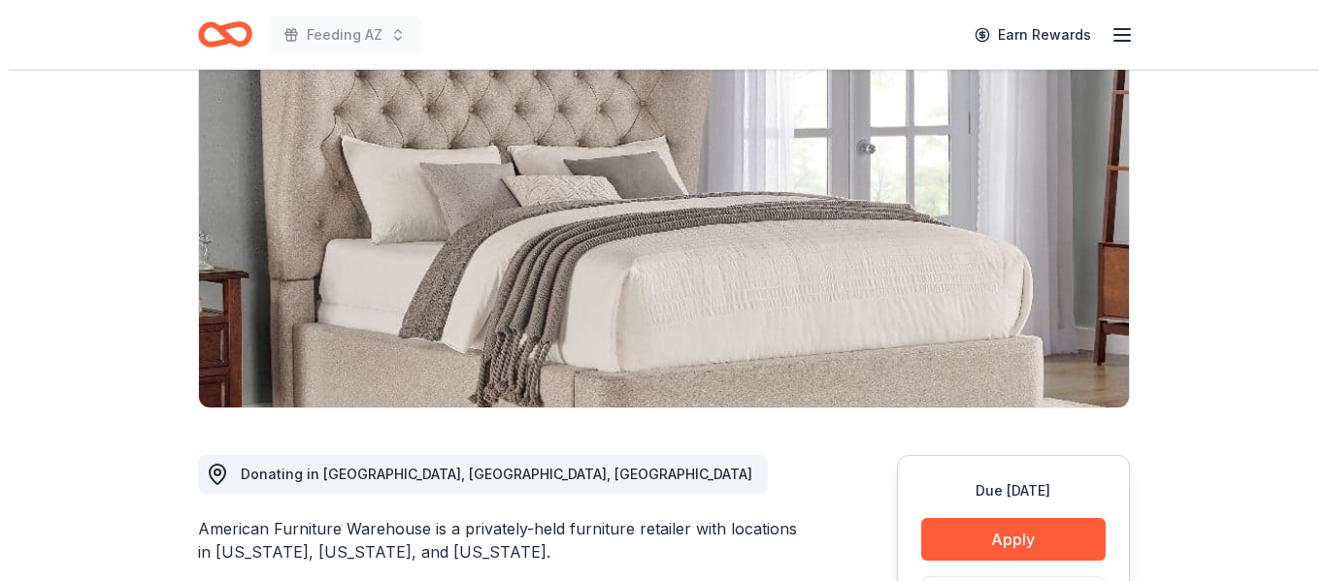
scroll to position [291, 0]
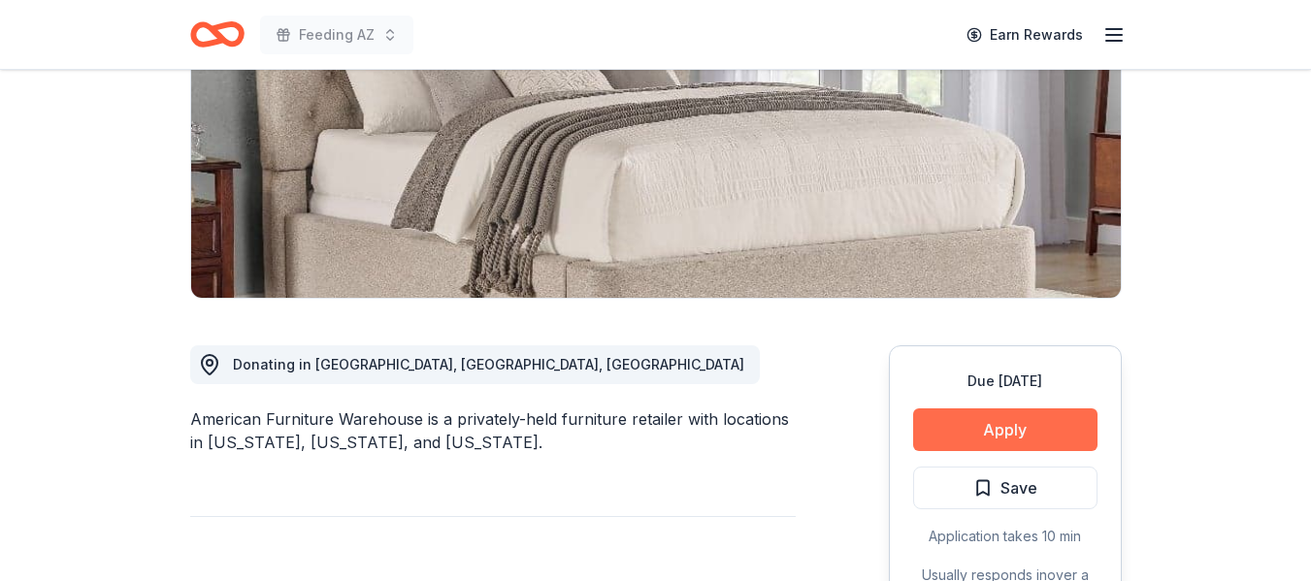
click at [968, 437] on button "Apply" at bounding box center [1005, 430] width 184 height 43
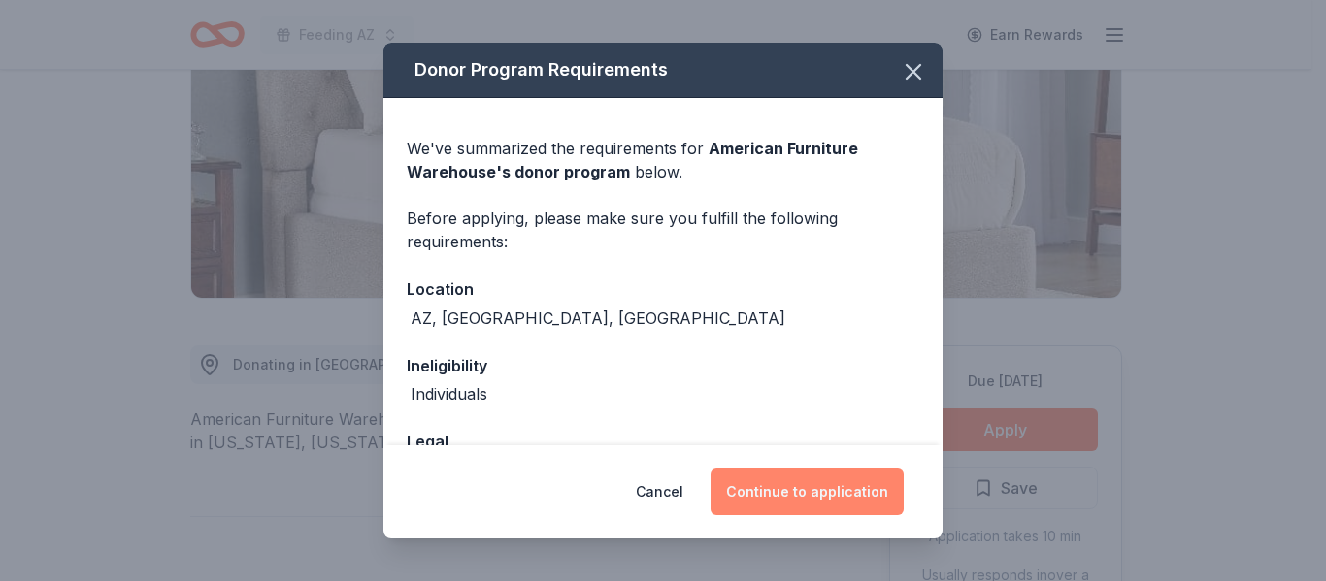
click at [822, 490] on button "Continue to application" at bounding box center [806, 492] width 193 height 47
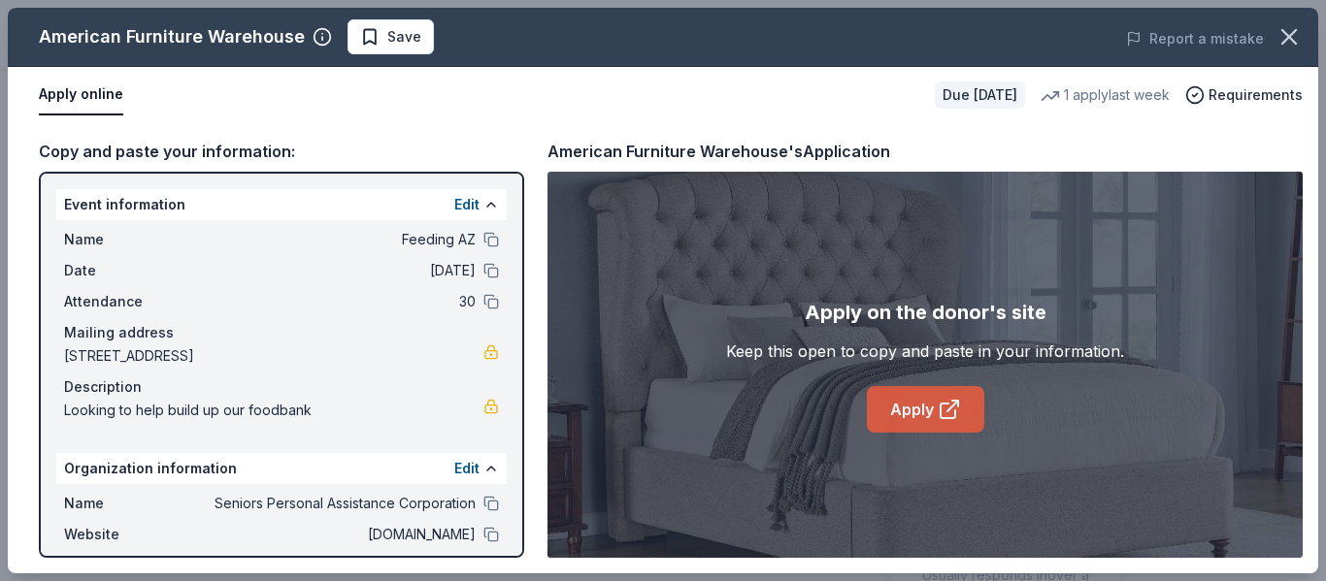
click at [919, 411] on link "Apply" at bounding box center [925, 409] width 117 height 47
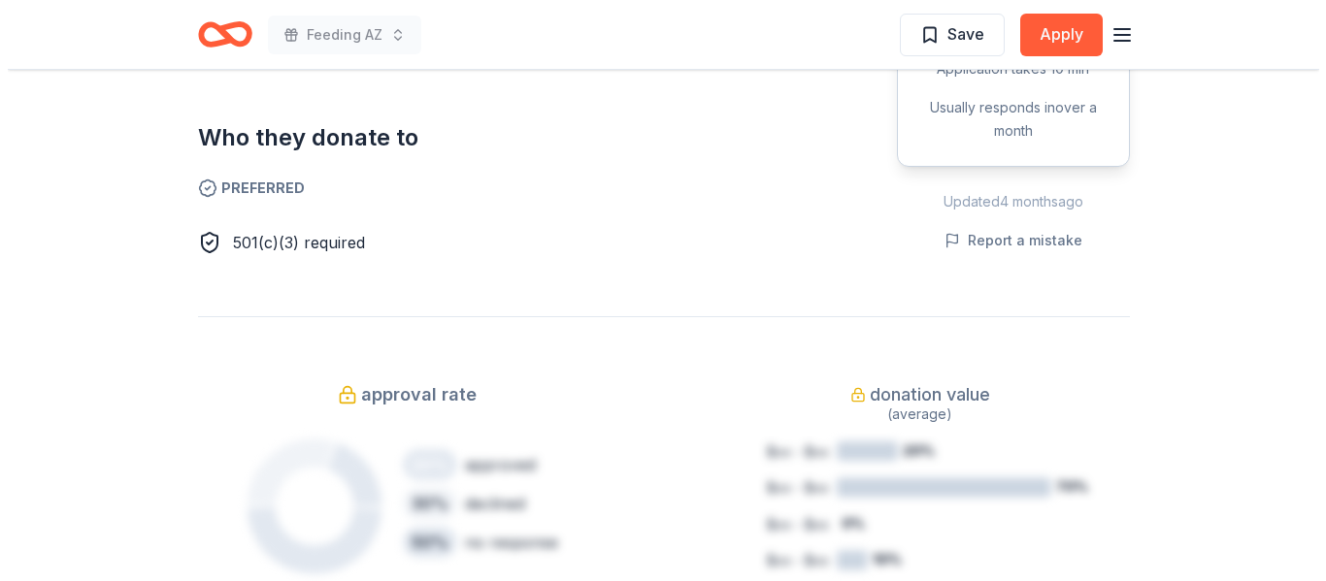
scroll to position [1068, 0]
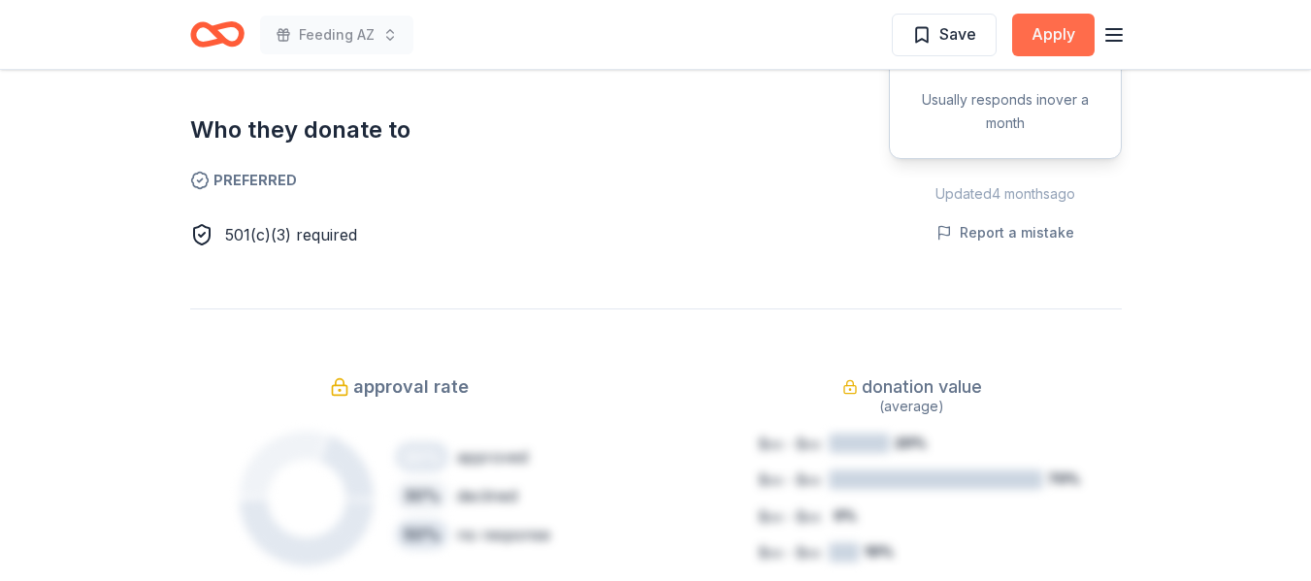
click at [1059, 36] on button "Apply" at bounding box center [1053, 35] width 82 height 43
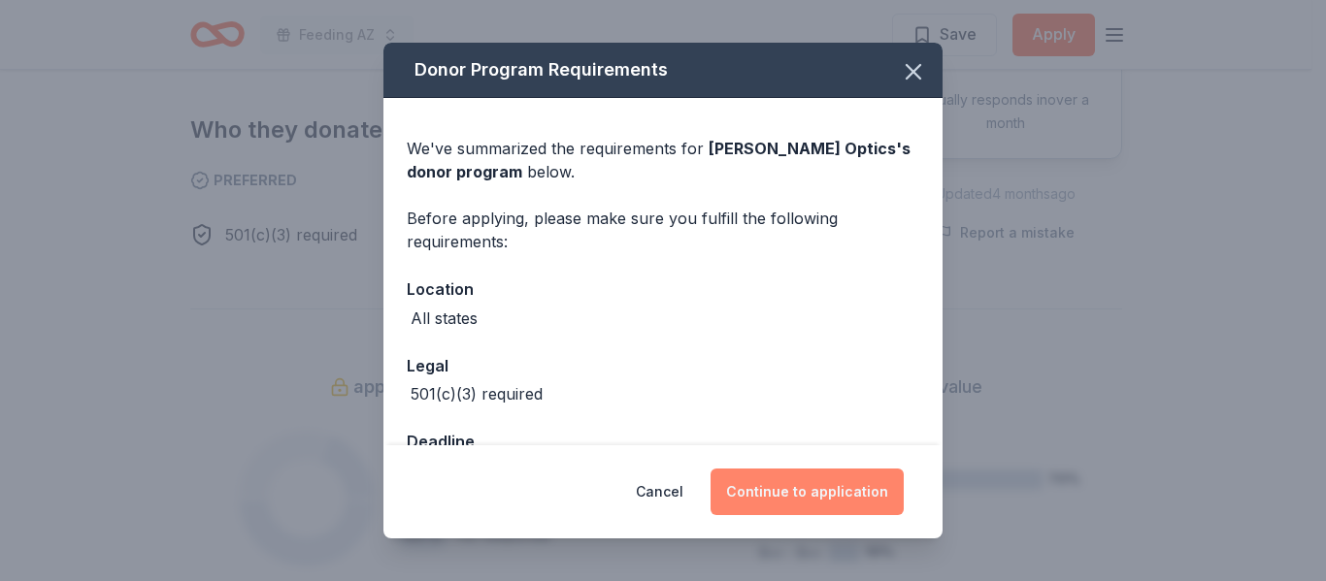
click at [821, 491] on button "Continue to application" at bounding box center [806, 492] width 193 height 47
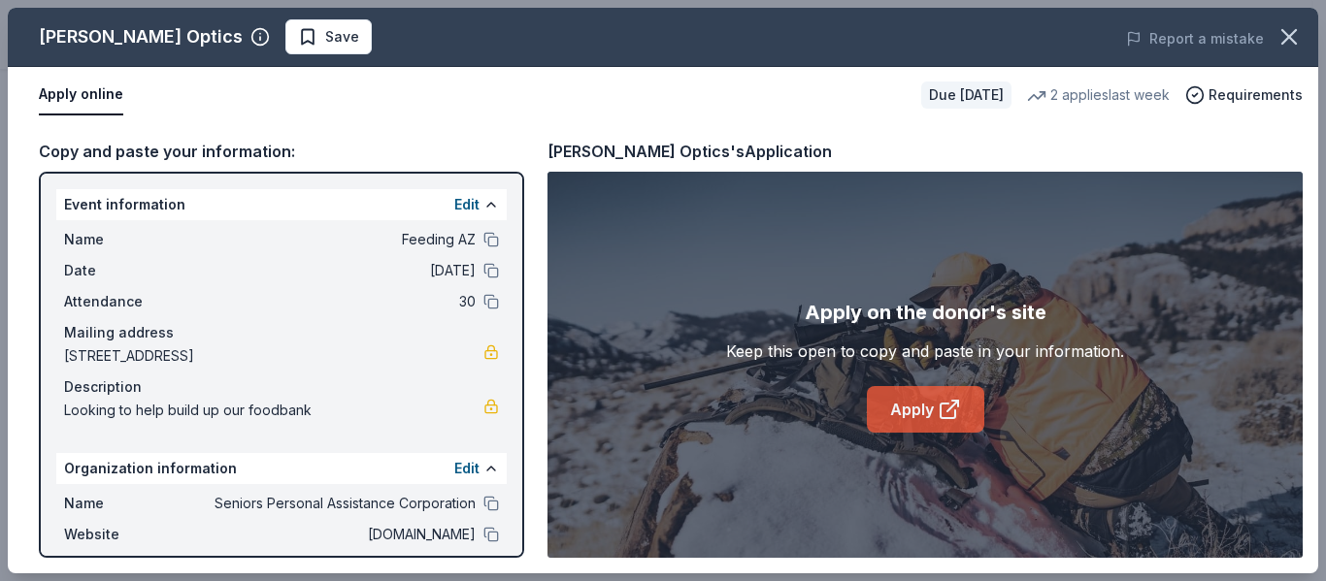
click at [920, 407] on link "Apply" at bounding box center [925, 409] width 117 height 47
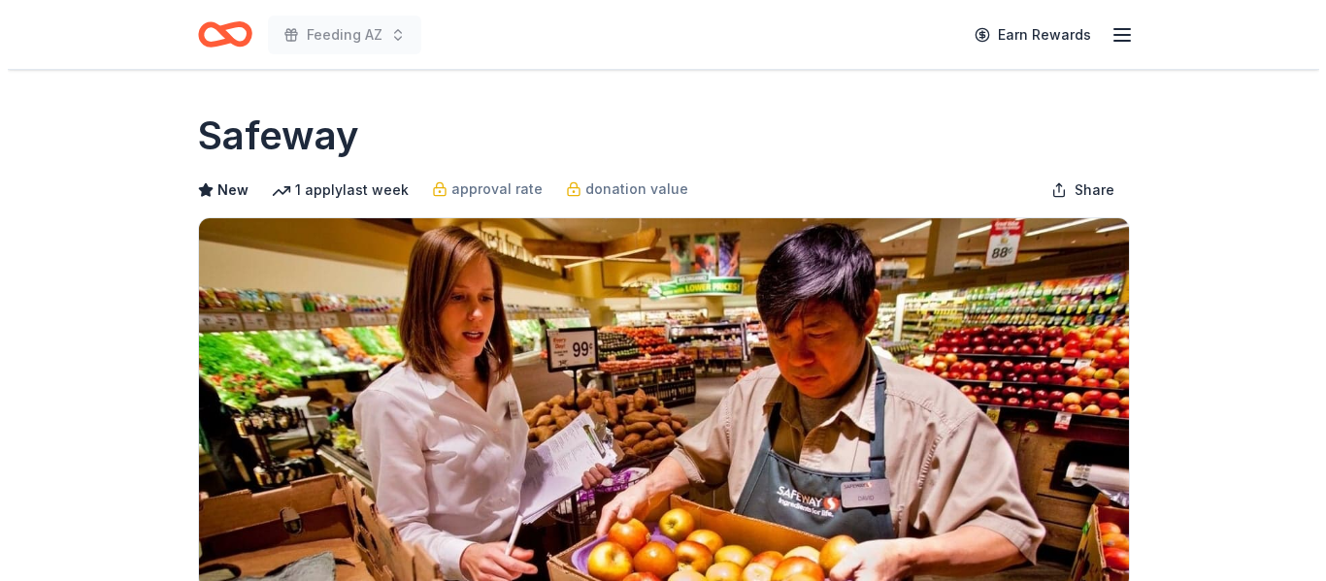
scroll to position [388, 0]
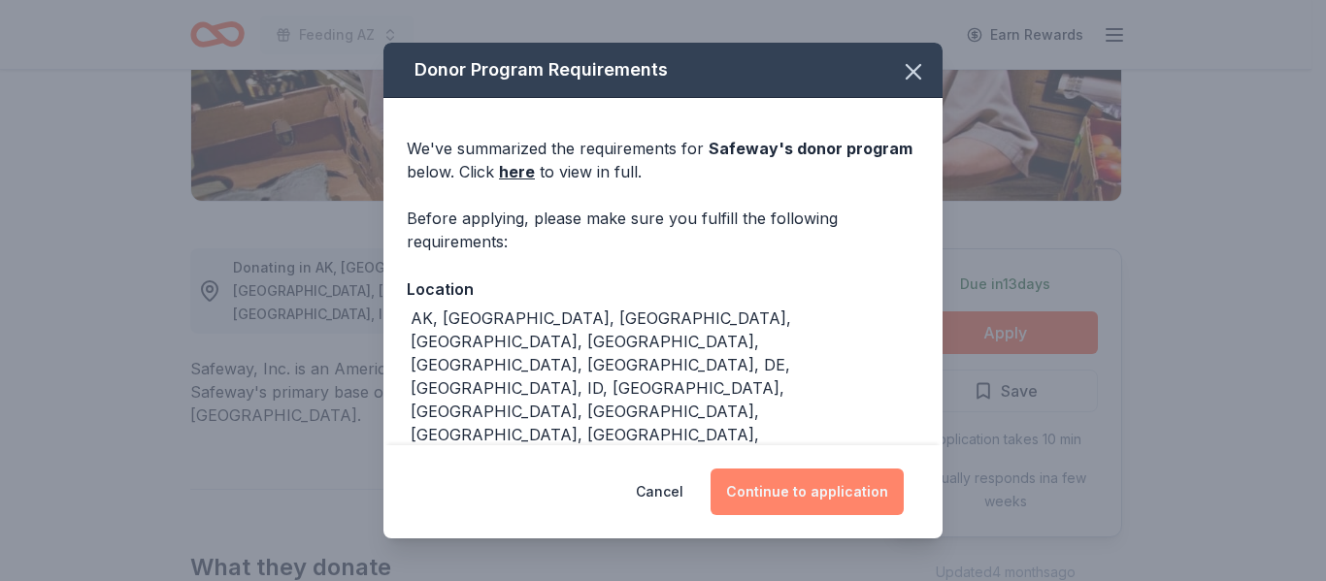
click at [814, 487] on button "Continue to application" at bounding box center [806, 492] width 193 height 47
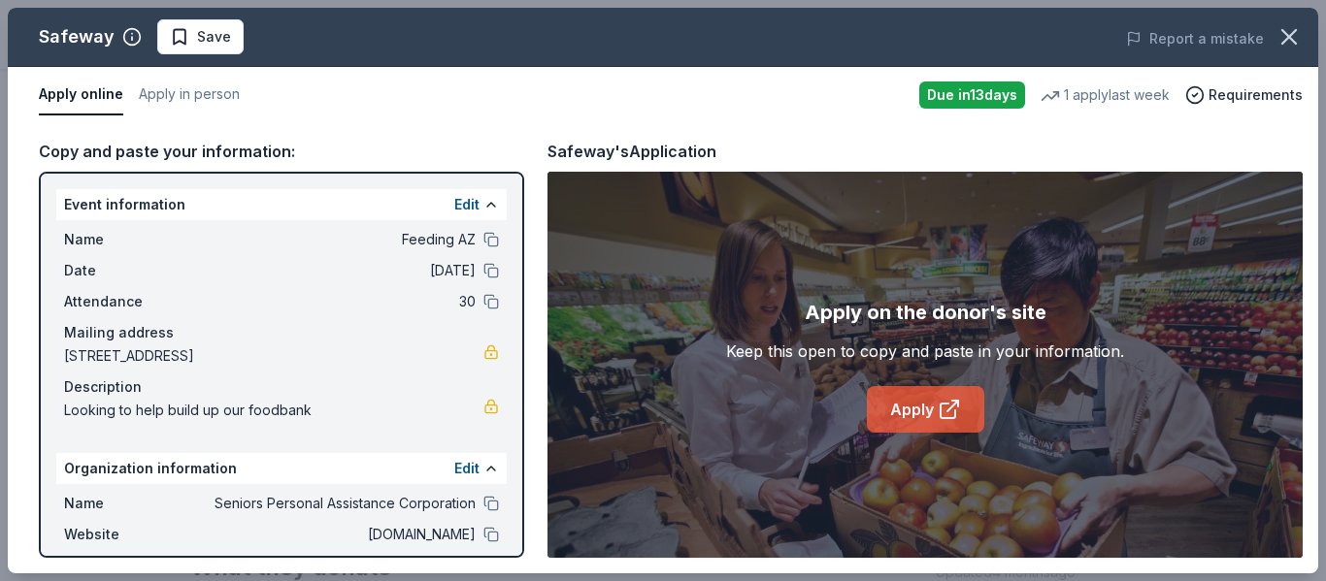
click at [907, 400] on link "Apply" at bounding box center [925, 409] width 117 height 47
